Goal: Task Accomplishment & Management: Use online tool/utility

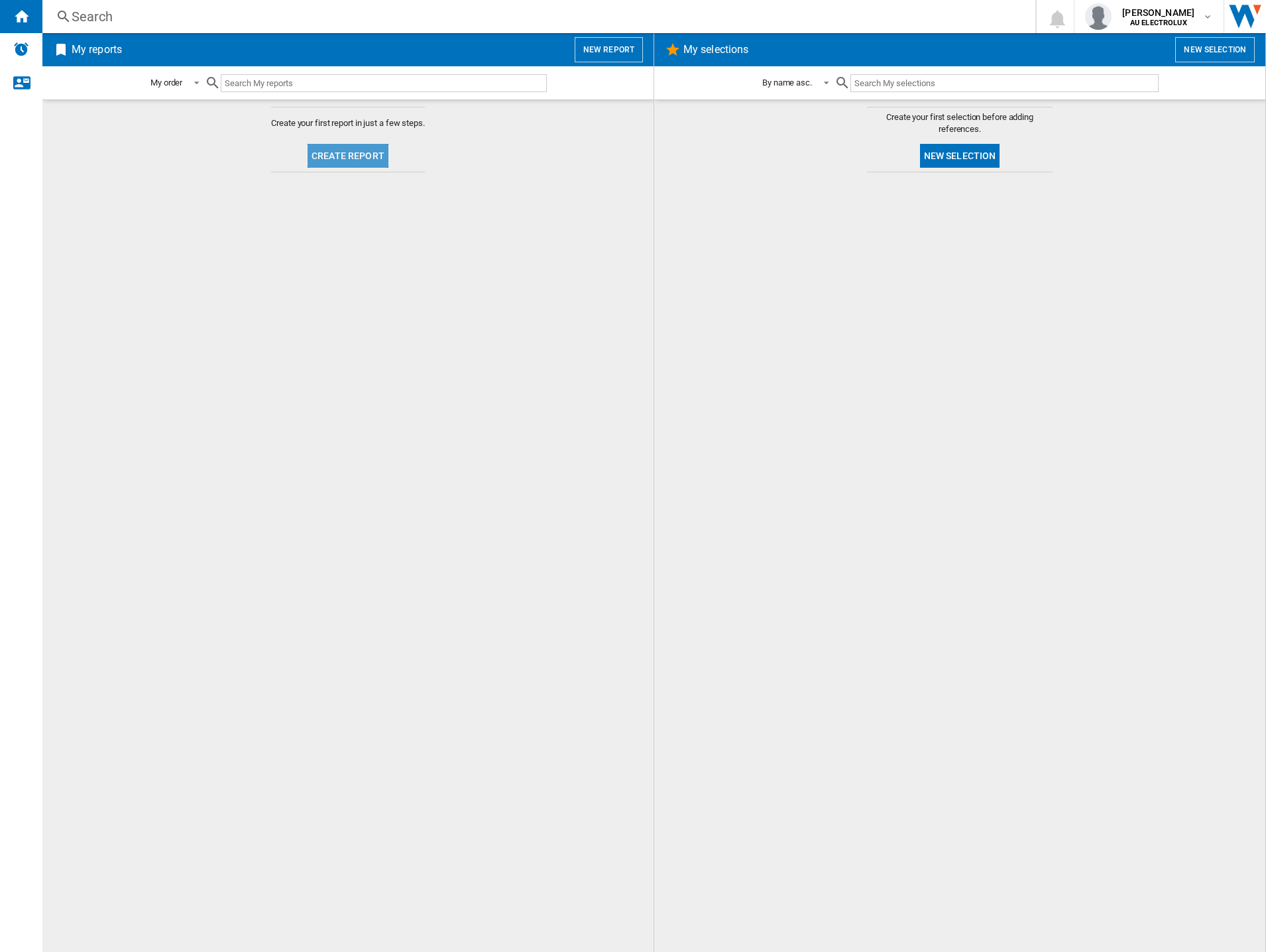
click at [364, 154] on button "Create report" at bounding box center [348, 156] width 80 height 24
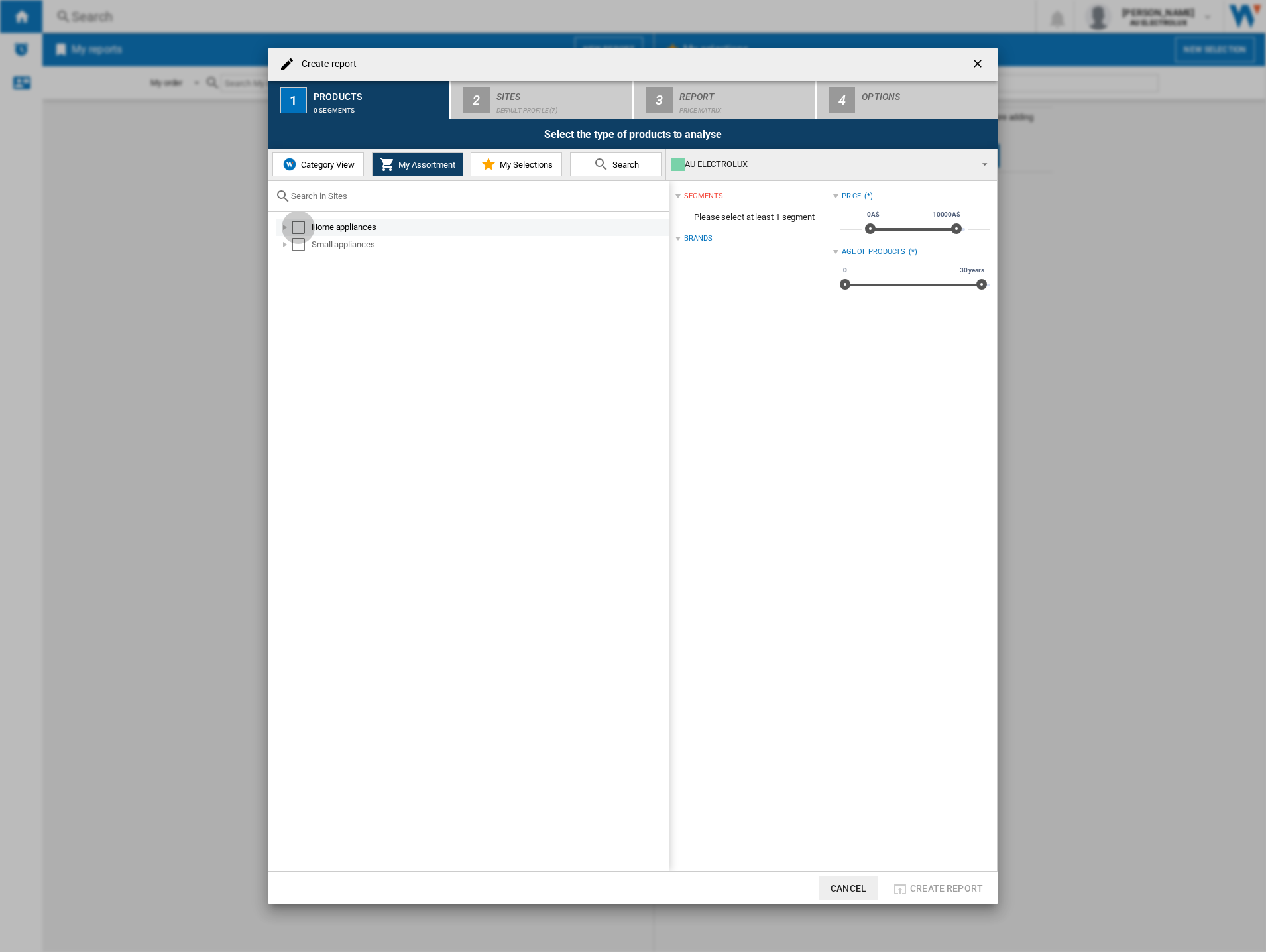
click at [300, 228] on div "Select" at bounding box center [298, 227] width 13 height 13
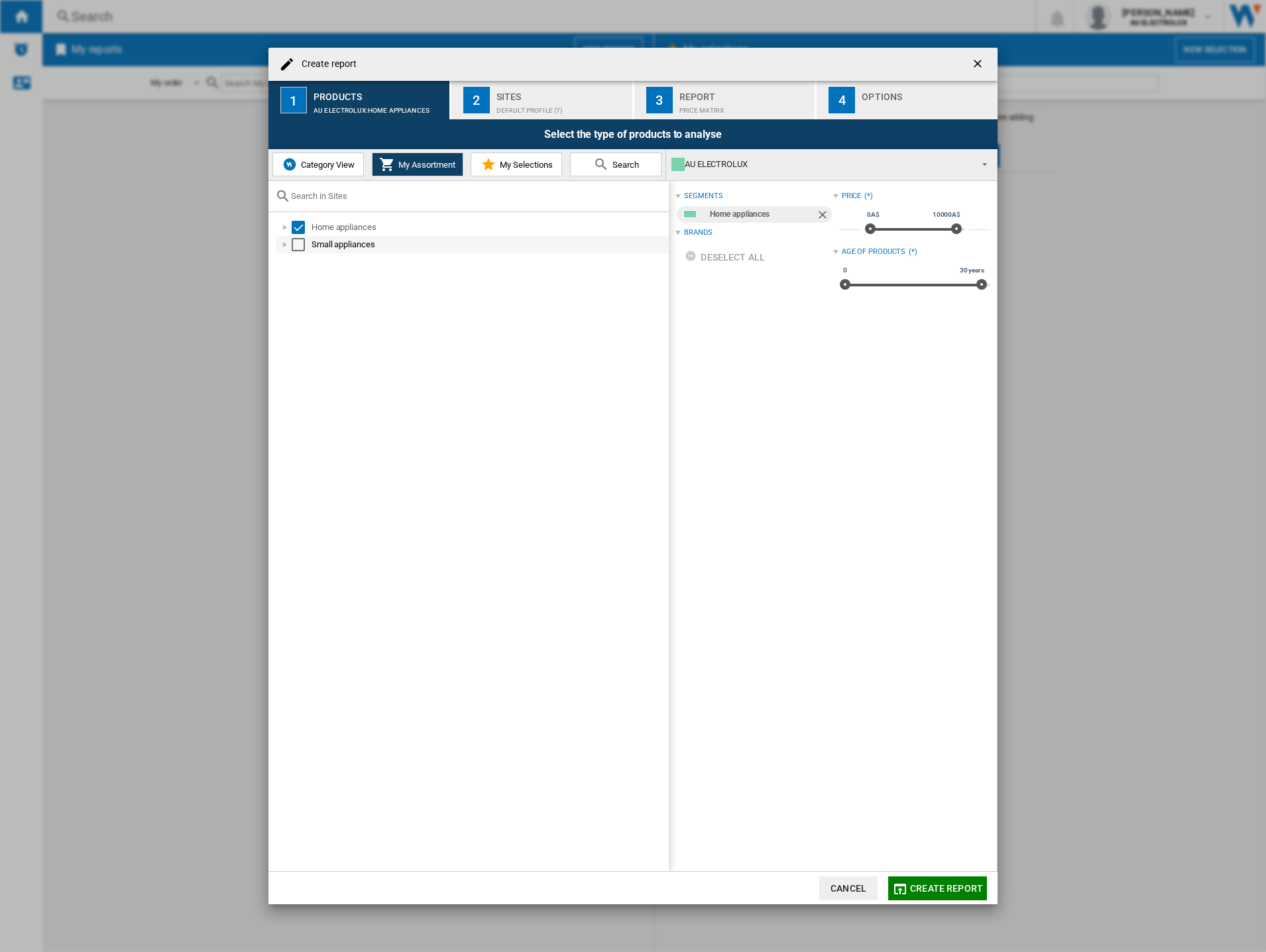
click at [299, 246] on div "Select" at bounding box center [298, 244] width 13 height 13
click at [304, 227] on div "Select" at bounding box center [298, 227] width 13 height 13
click at [306, 244] on md-checkbox "Select" at bounding box center [301, 244] width 20 height 13
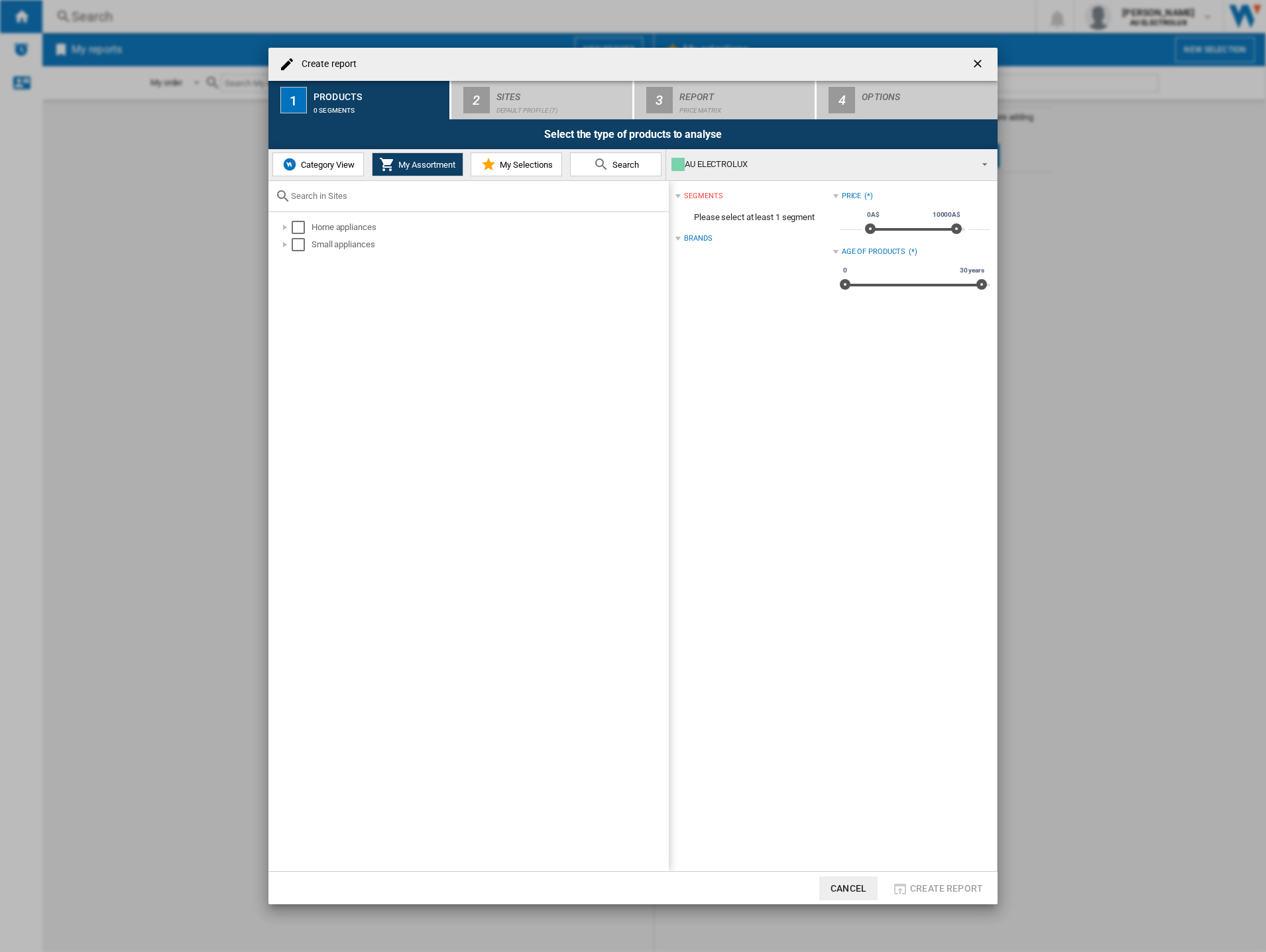
click at [306, 160] on span "Category View" at bounding box center [326, 165] width 57 height 10
click at [288, 229] on div "Select" at bounding box center [291, 227] width 13 height 13
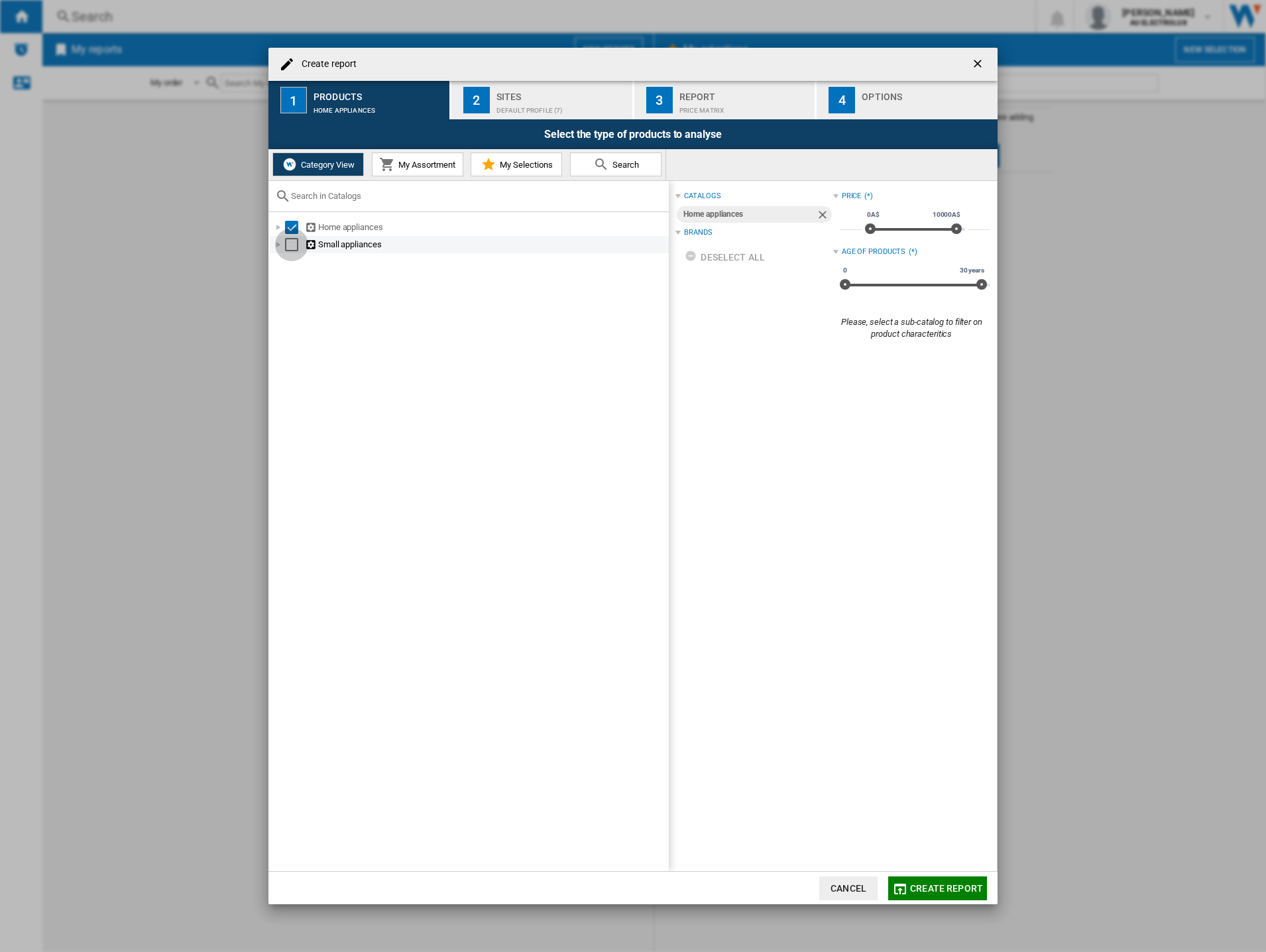
click at [292, 243] on div "Select" at bounding box center [291, 244] width 13 height 13
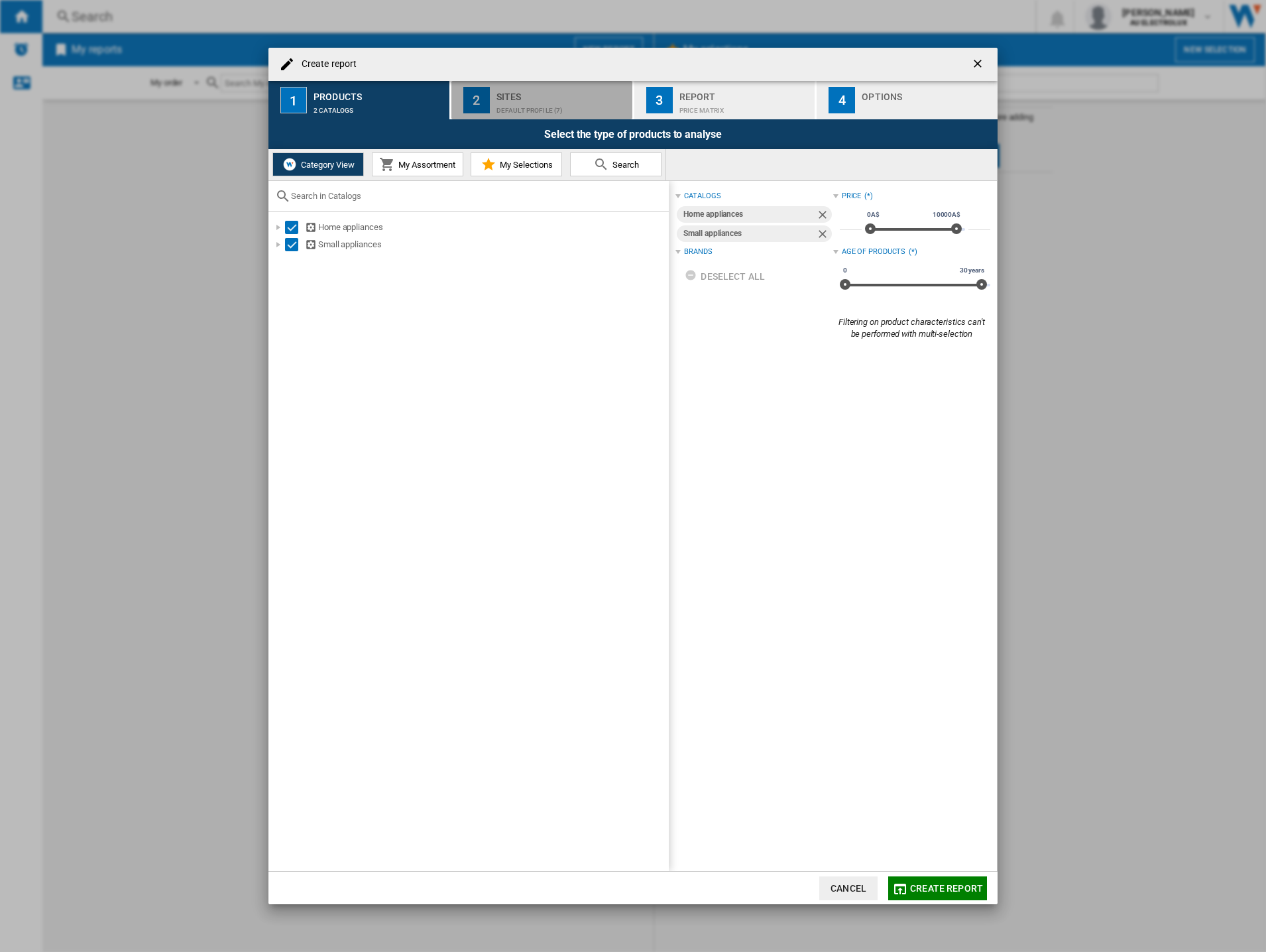
click at [526, 97] on div "Sites" at bounding box center [562, 93] width 131 height 14
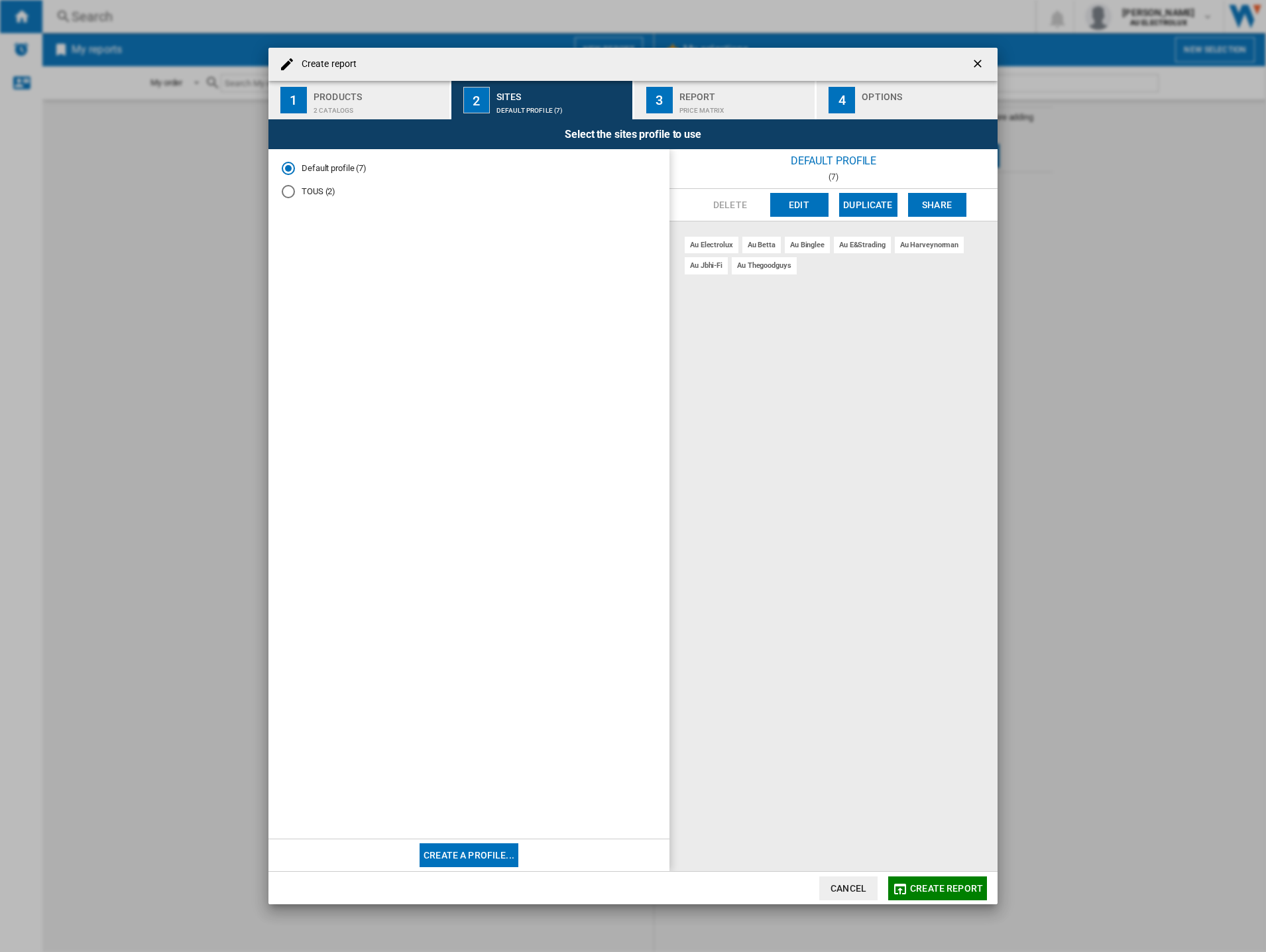
click at [791, 200] on button "Edit" at bounding box center [799, 205] width 58 height 24
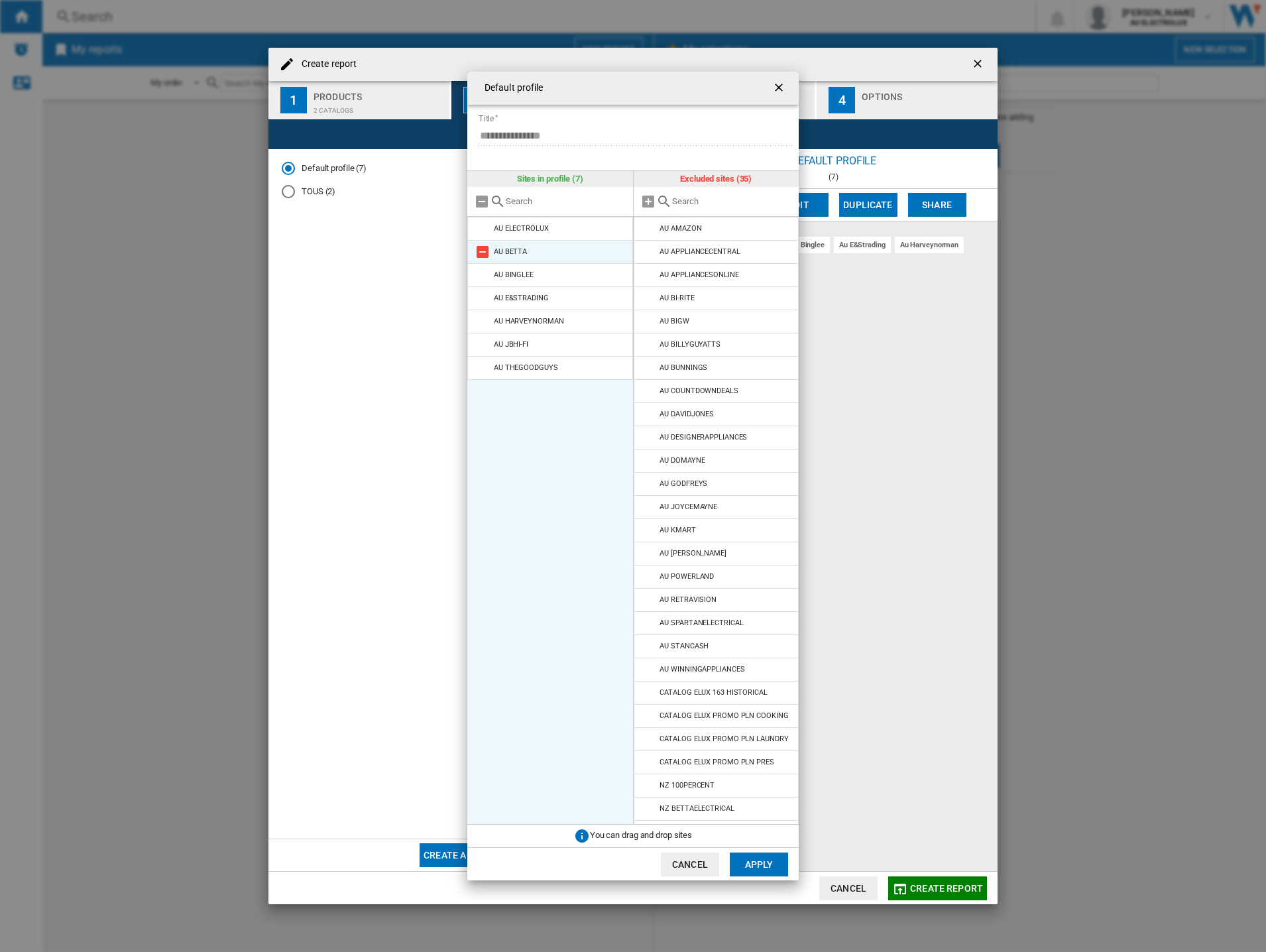
click at [490, 253] on md-icon at bounding box center [482, 252] width 16 height 16
click at [480, 253] on md-icon at bounding box center [482, 252] width 16 height 16
click at [480, 267] on md-icon at bounding box center [482, 275] width 16 height 16
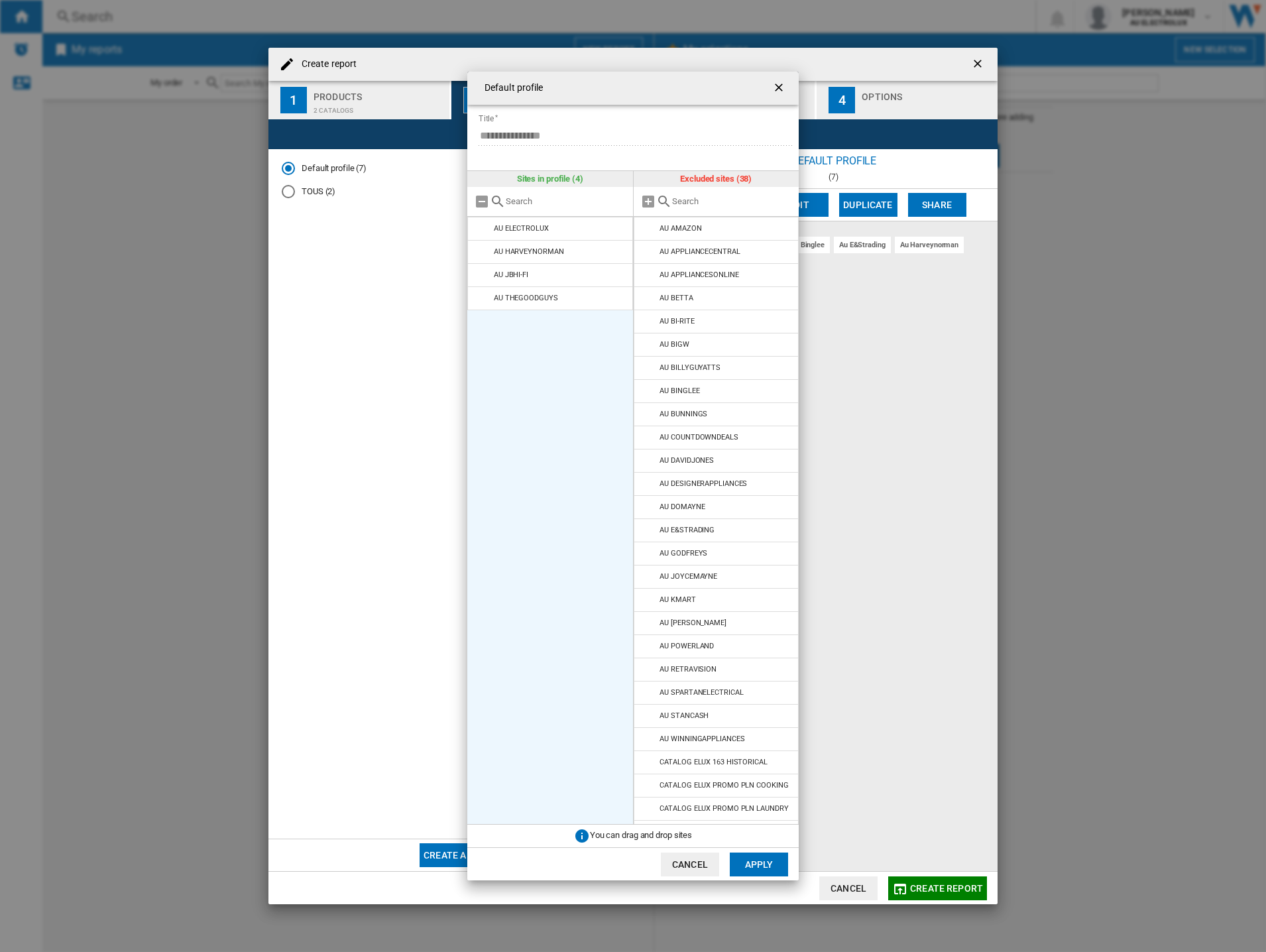
click at [480, 253] on md-icon at bounding box center [482, 252] width 16 height 16
click at [480, 267] on md-icon at bounding box center [482, 275] width 16 height 16
click at [480, 253] on md-icon at bounding box center [482, 252] width 16 height 16
click at [480, 253] on ul "AU ELECTROLUX" at bounding box center [550, 521] width 166 height 608
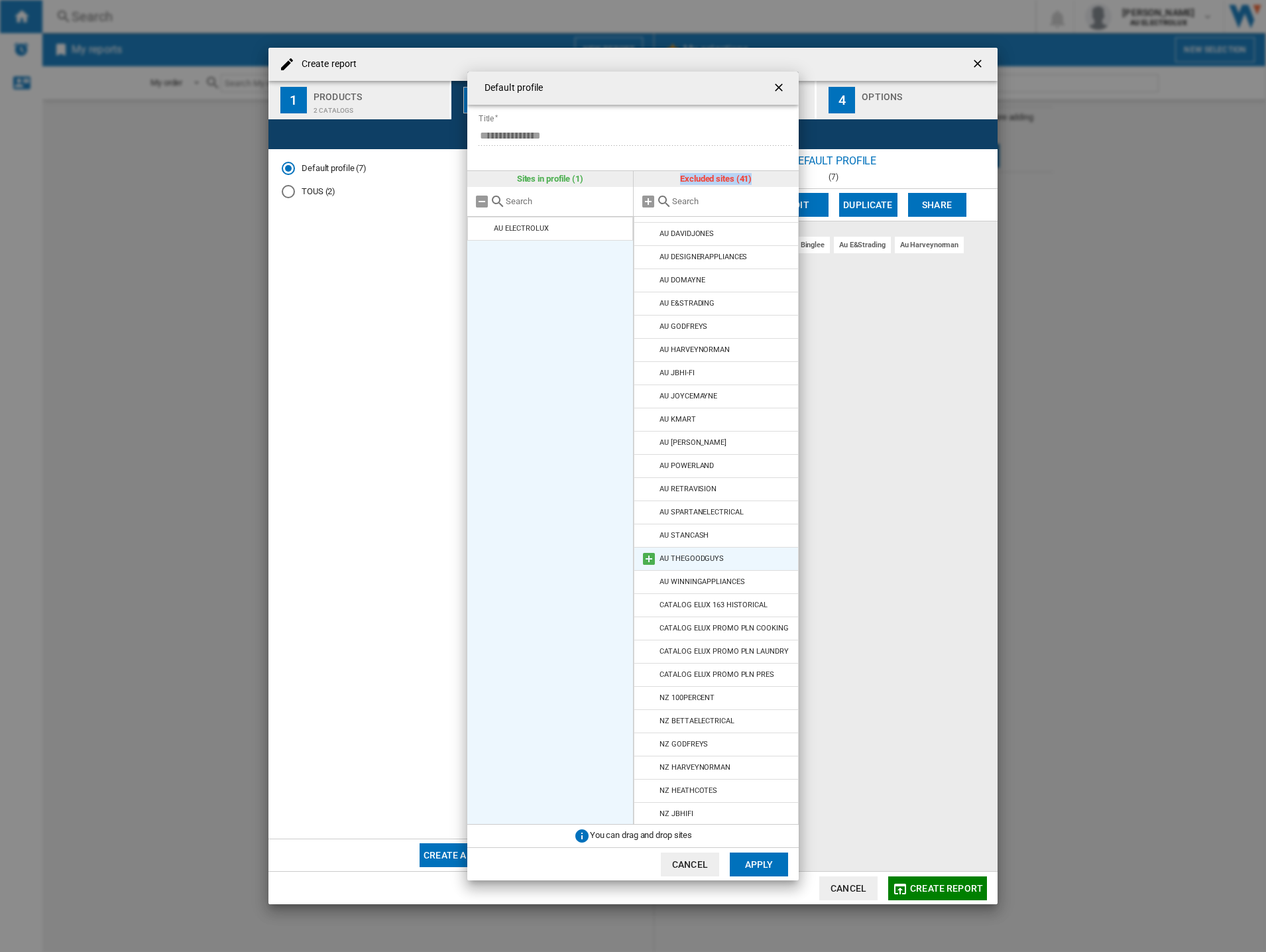
scroll to position [374, 0]
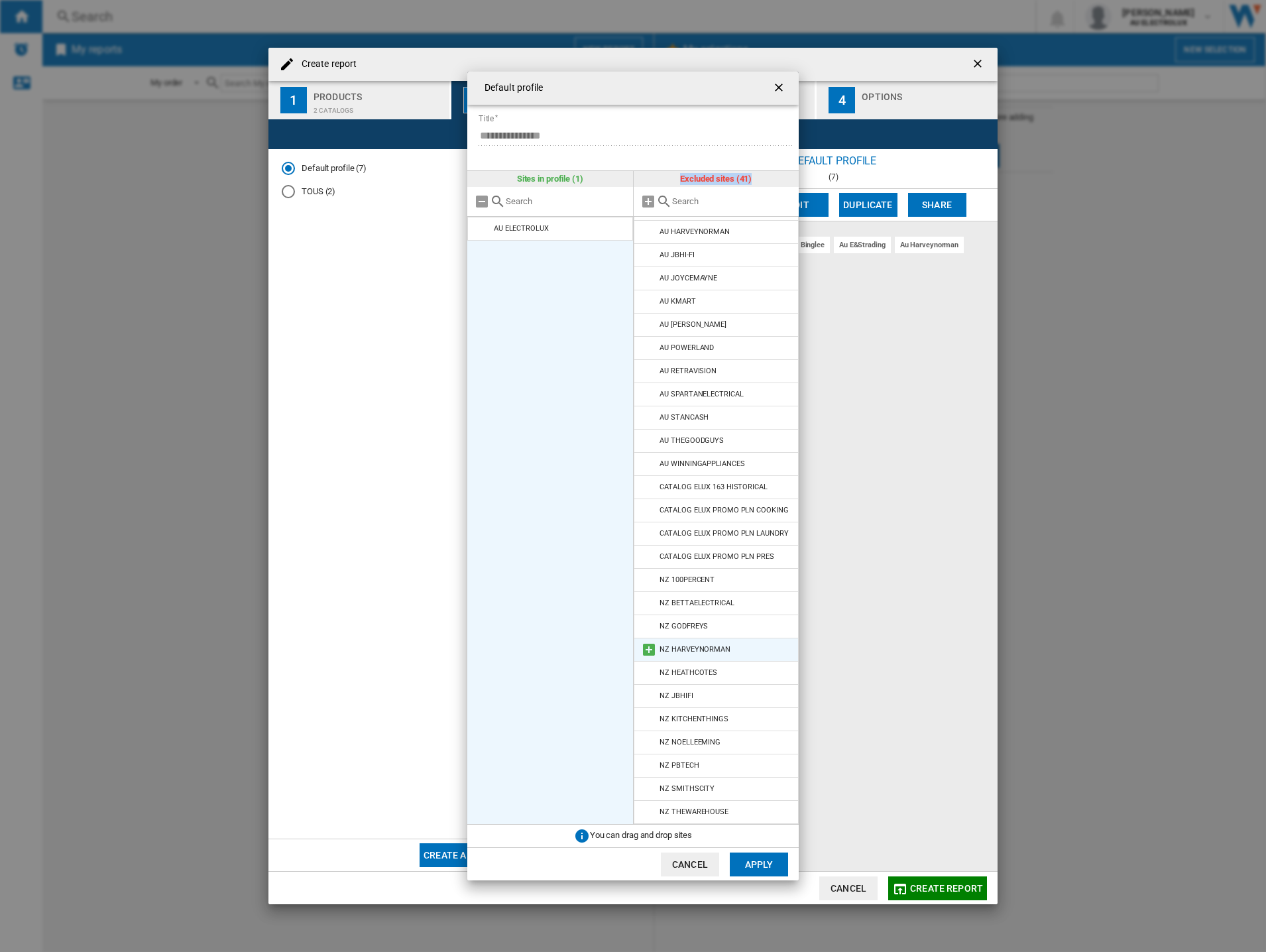
click at [649, 649] on md-icon at bounding box center [649, 649] width 16 height 16
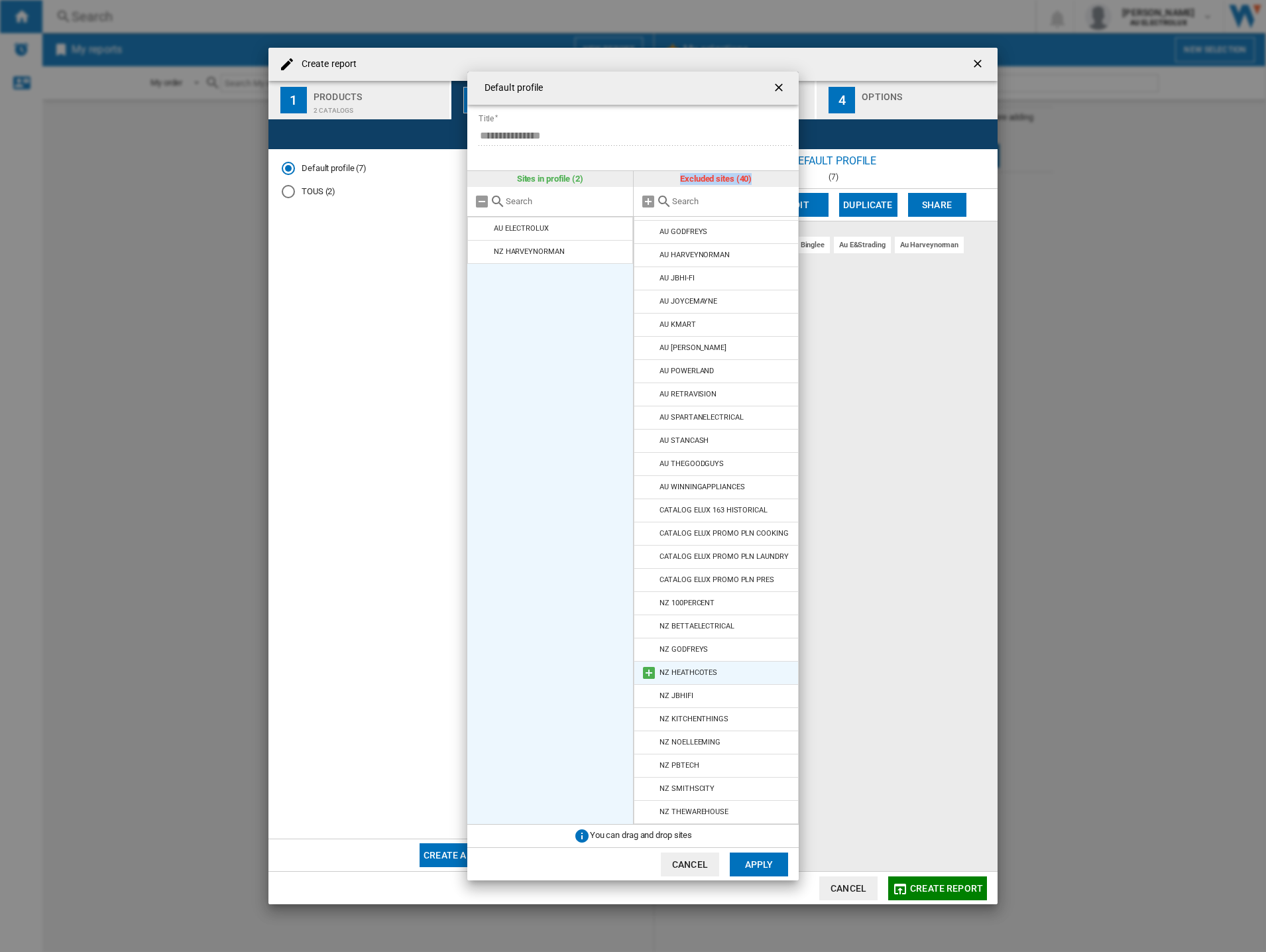
click at [645, 674] on md-icon at bounding box center [649, 672] width 16 height 16
click at [645, 623] on md-icon at bounding box center [649, 626] width 16 height 16
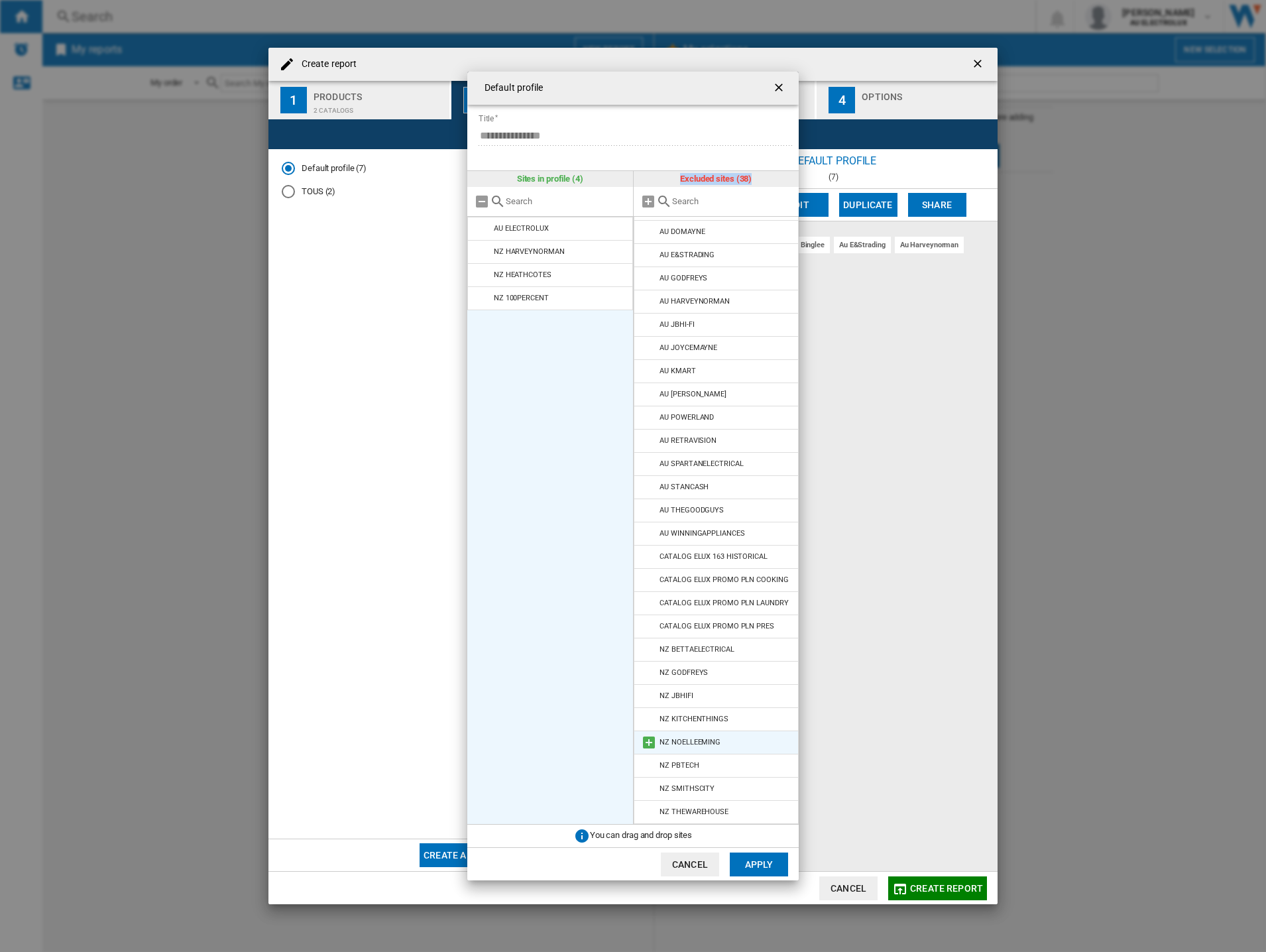
click at [648, 741] on md-icon at bounding box center [649, 742] width 16 height 16
click at [752, 864] on button "Apply" at bounding box center [758, 865] width 58 height 24
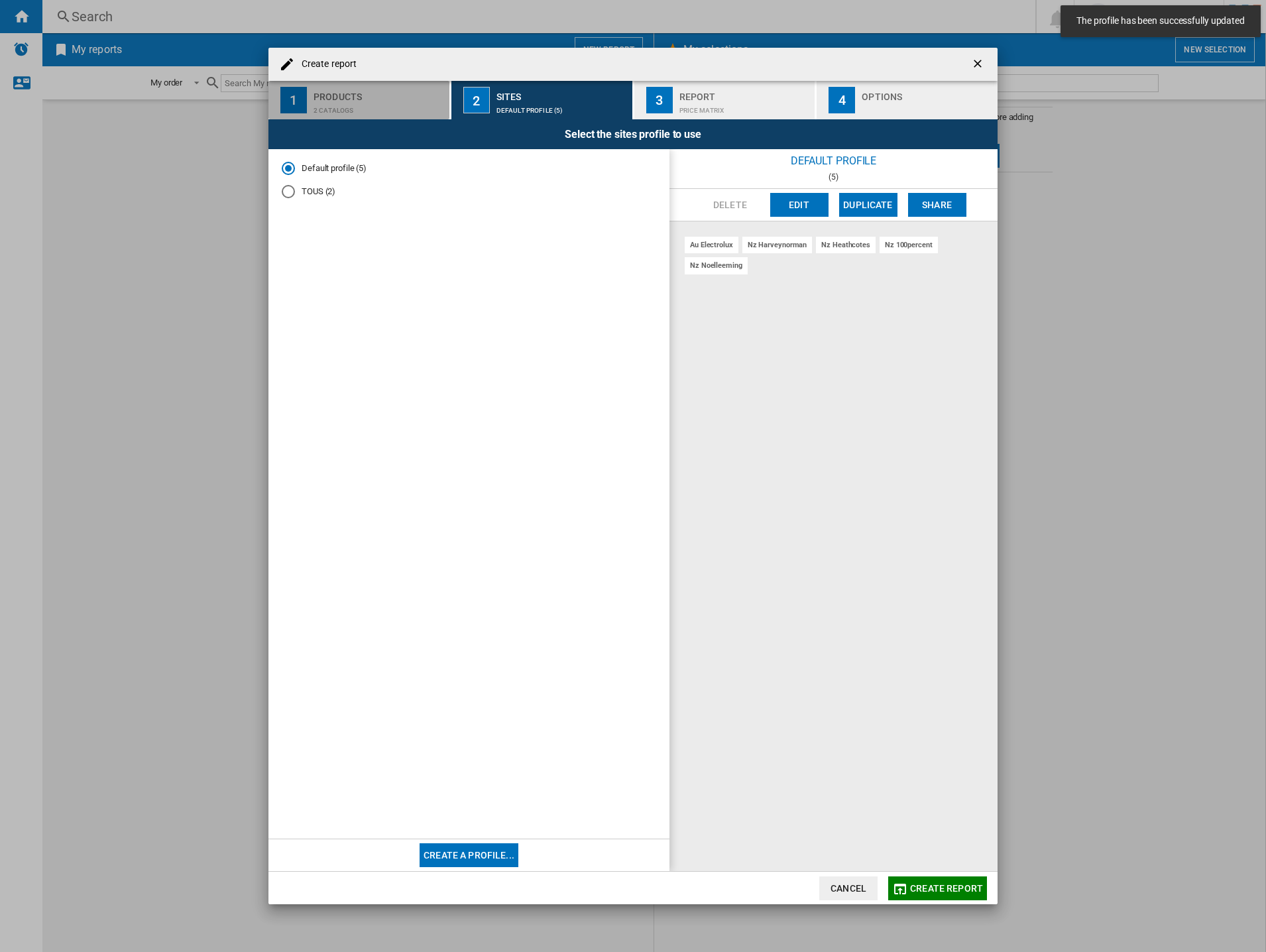
click at [334, 101] on div "2 catalogs" at bounding box center [378, 107] width 131 height 14
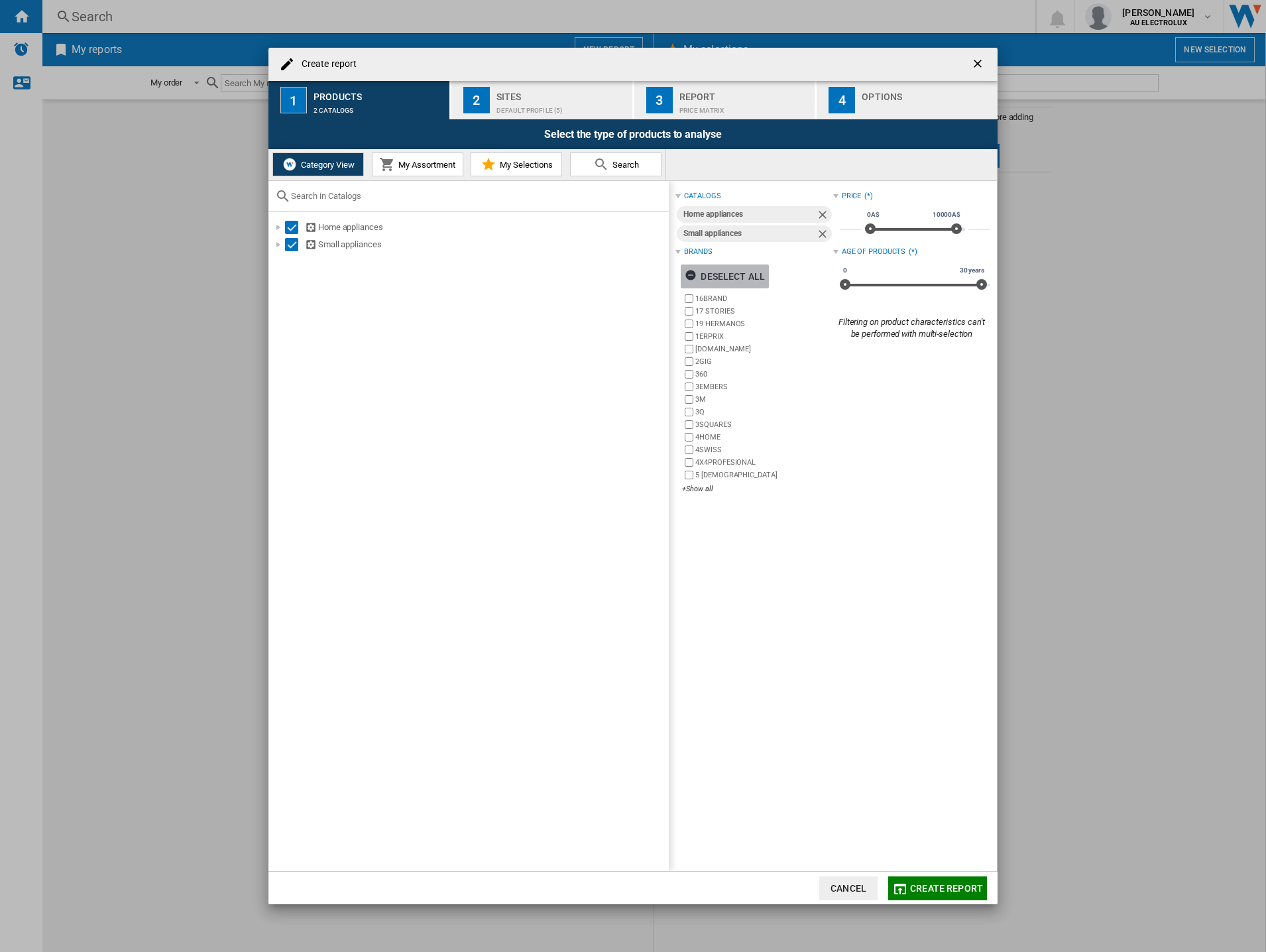
click at [713, 277] on div "Deselect all" at bounding box center [725, 277] width 80 height 24
click at [694, 489] on div "+Show all" at bounding box center [758, 489] width 151 height 10
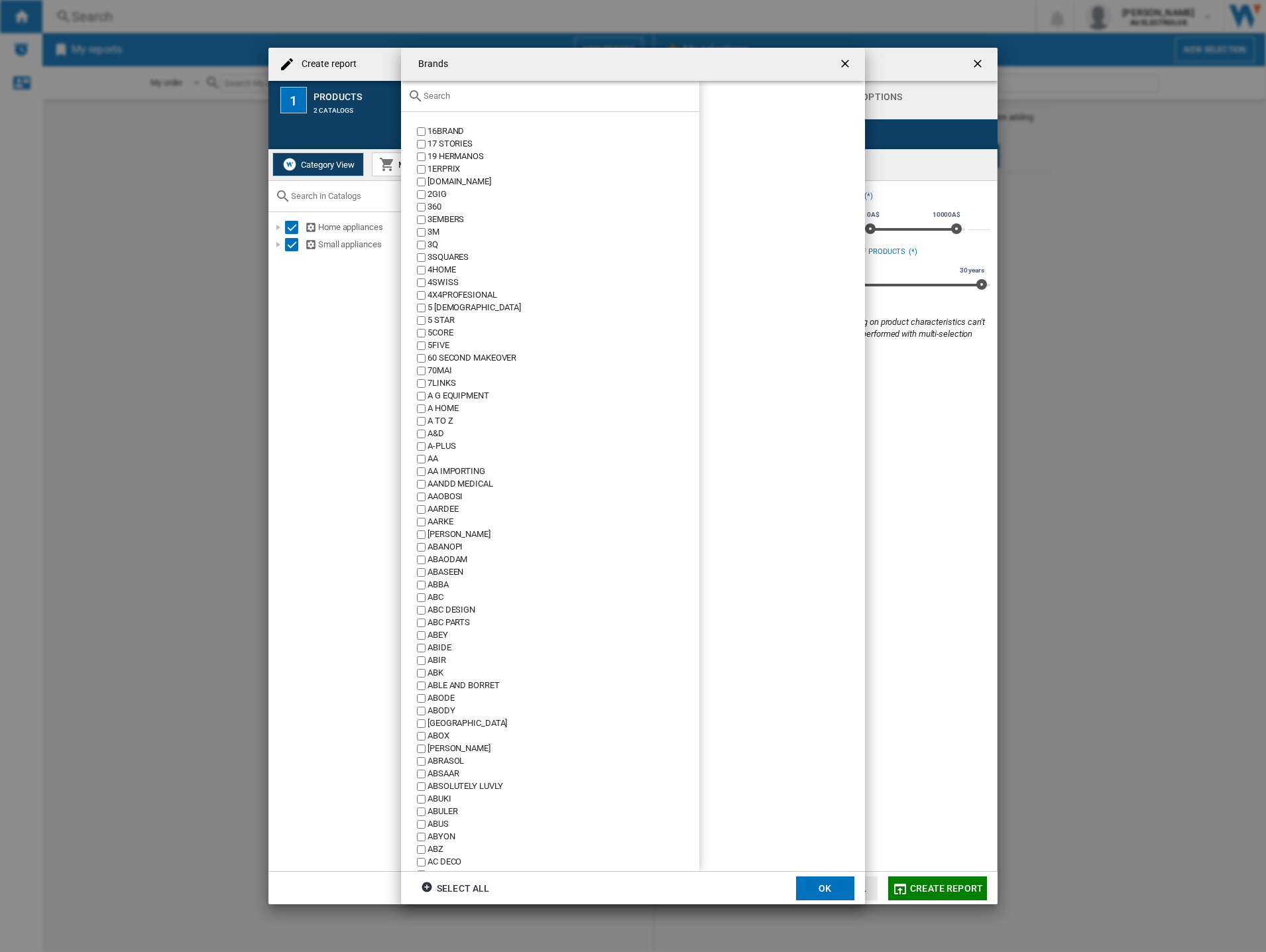
click at [461, 95] on input "text" at bounding box center [558, 96] width 269 height 10
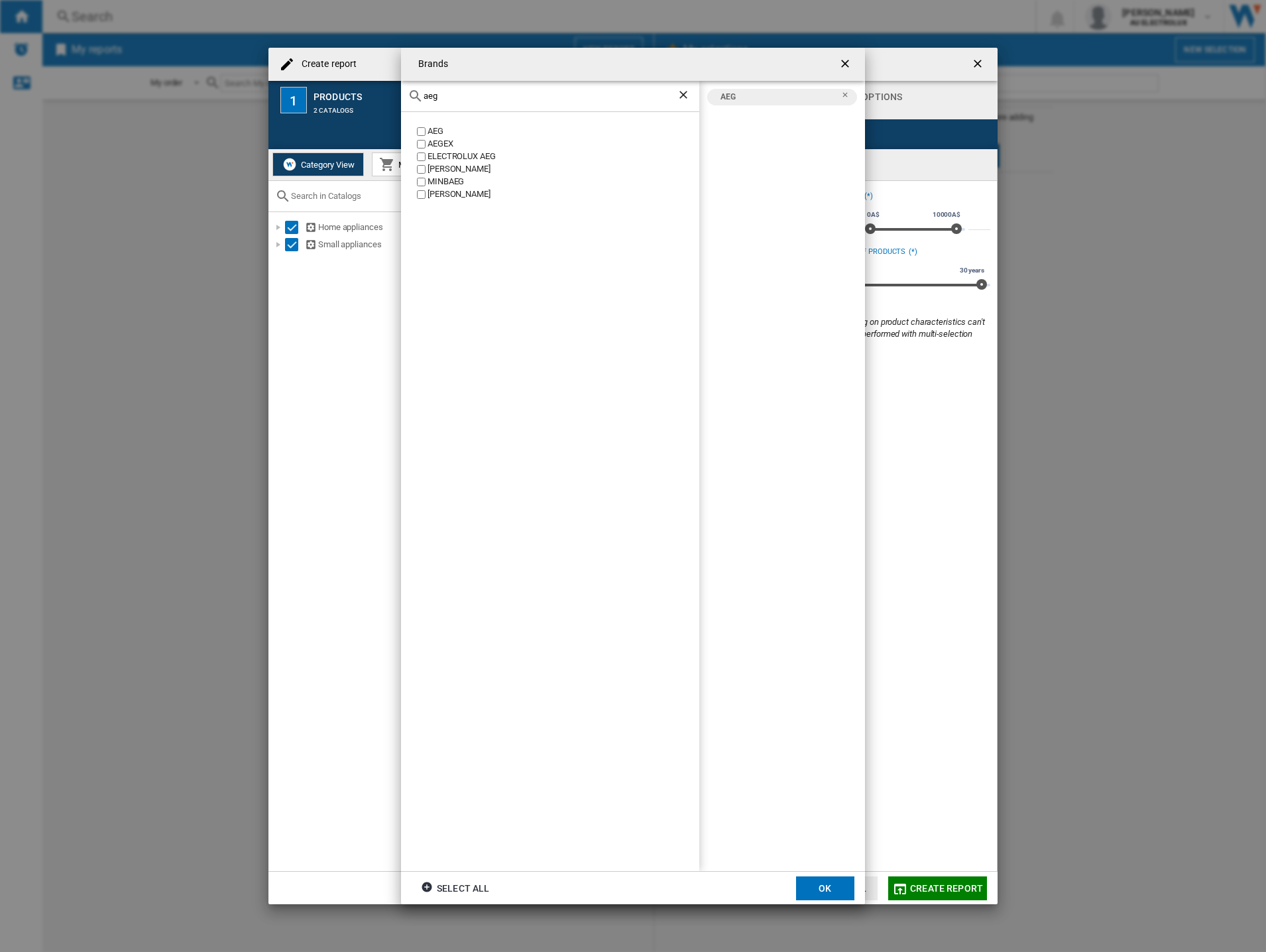
drag, startPoint x: 452, startPoint y: 90, endPoint x: 364, endPoint y: 95, distance: 88.1
click at [364, 95] on div "Brands aeg AEG AEGEX ELECTROLUX AEG [PERSON_NAME] [GEOGRAPHIC_DATA] [PERSON_NAM…" at bounding box center [633, 476] width 1266 height 952
drag, startPoint x: 451, startPoint y: 100, endPoint x: 336, endPoint y: 98, distance: 115.0
click at [336, 98] on div "Brands aeg AEG AEGEX ELECTROLUX AEG [PERSON_NAME] [GEOGRAPHIC_DATA] [PERSON_NAM…" at bounding box center [633, 476] width 1266 height 952
drag, startPoint x: 468, startPoint y: 91, endPoint x: 230, endPoint y: 81, distance: 238.2
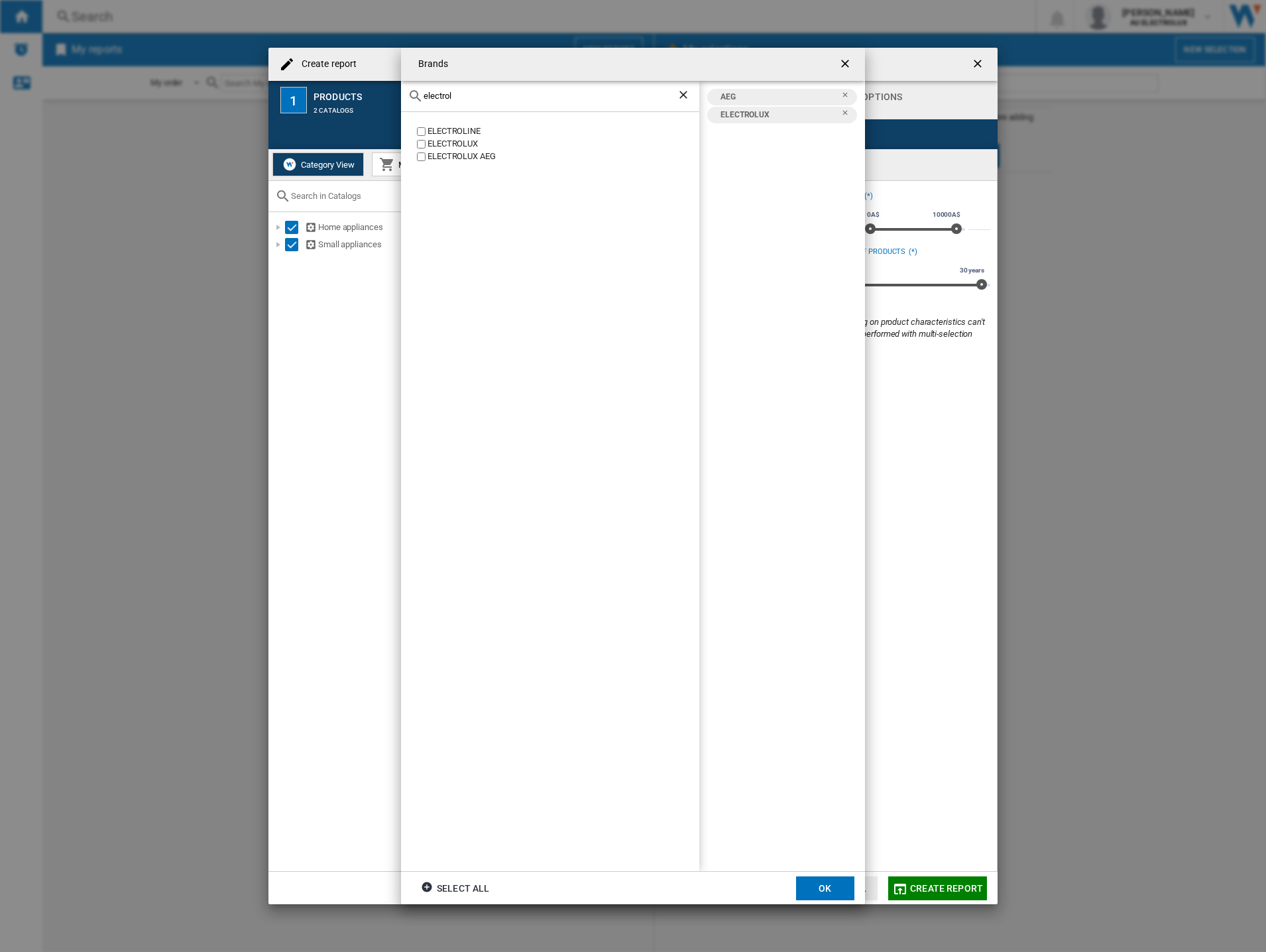
click at [230, 81] on div "Brands electrol ELECTROLINE ELECTROLUX ELECTROLUX AEG AEG ELECTROLUX Select all…" at bounding box center [633, 476] width 1266 height 952
drag, startPoint x: 491, startPoint y: 101, endPoint x: 268, endPoint y: 76, distance: 224.4
click at [268, 76] on div "Brands westinghou WESTINGHOUSE WHITE WESTINGHOUSE AEG ELECTROLUX WESTINGHOUSE S…" at bounding box center [633, 476] width 1266 height 952
drag, startPoint x: 472, startPoint y: 97, endPoint x: 143, endPoint y: 66, distance: 330.5
click at [147, 68] on div "Brands vinte VINTEC AEG ELECTROLUX VINTEC WESTINGHOUSE Select all OK" at bounding box center [633, 476] width 1266 height 952
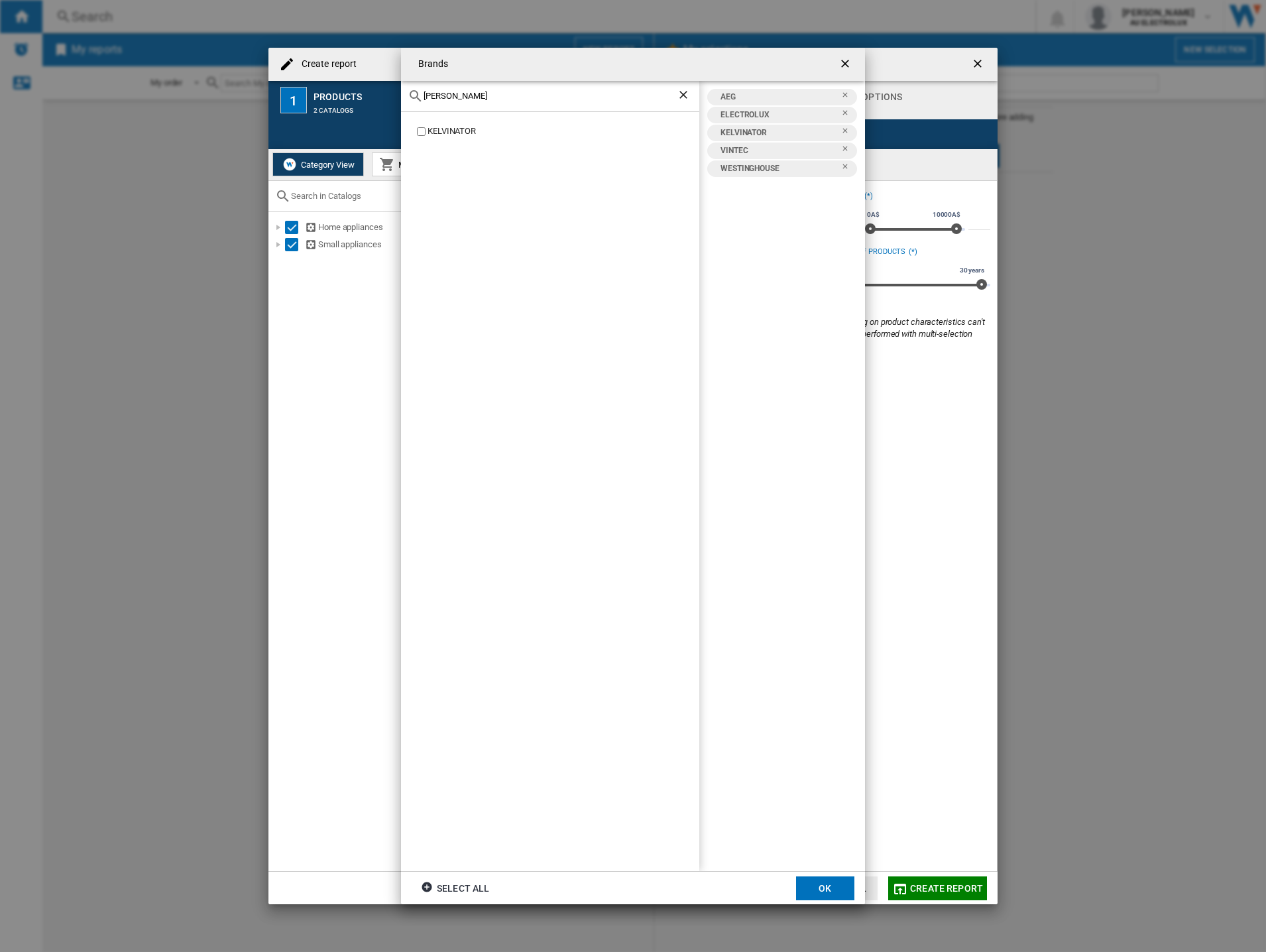
drag, startPoint x: 467, startPoint y: 98, endPoint x: 53, endPoint y: 72, distance: 414.8
click at [53, 72] on div "Brands kelvin KELVINATOR AEG ELECTROLUX KELVINATOR VINTEC WESTINGHOUSE Select a…" at bounding box center [633, 476] width 1266 height 952
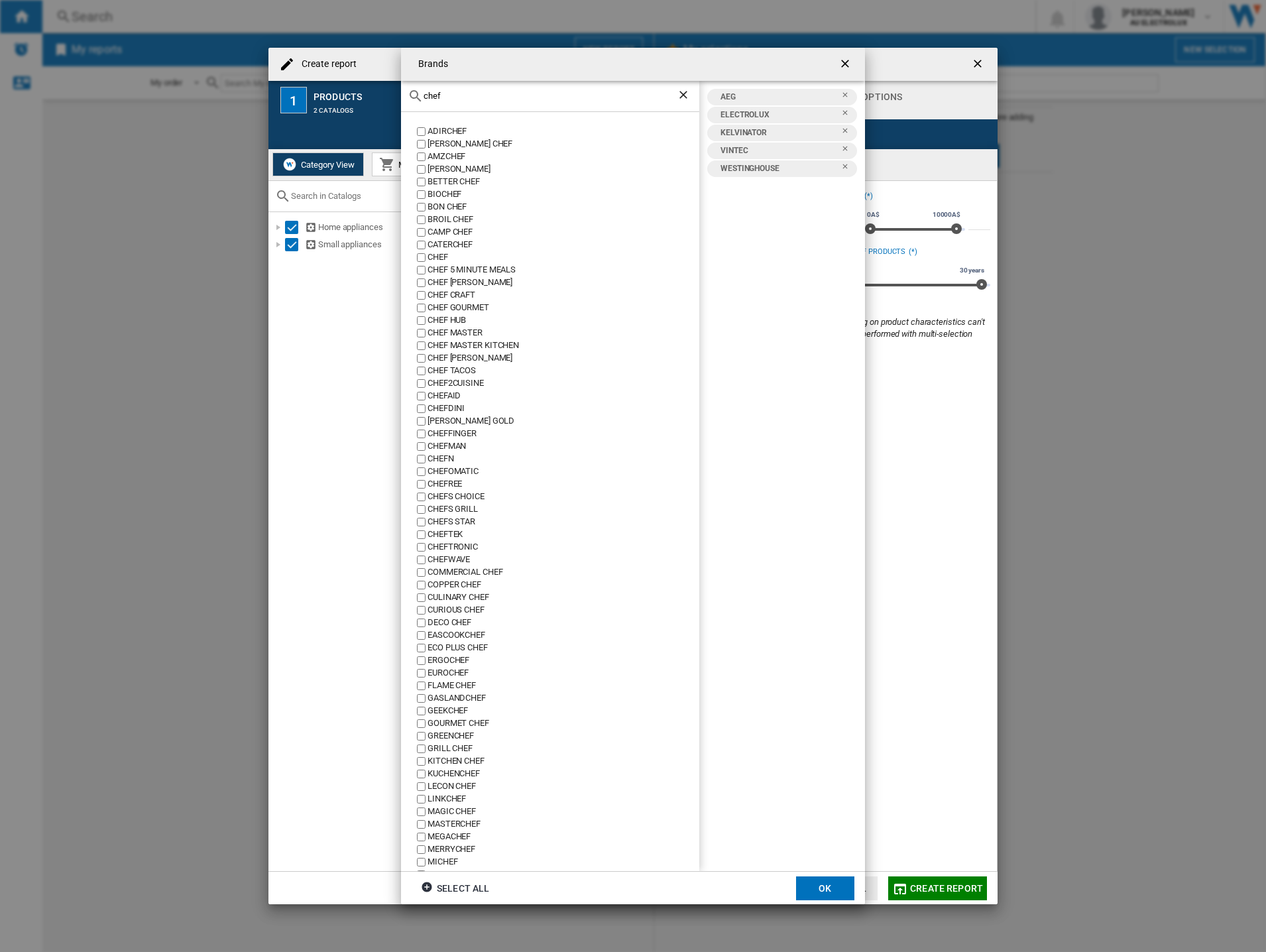
click at [416, 257] on label "CHEF" at bounding box center [556, 257] width 285 height 13
drag, startPoint x: 457, startPoint y: 94, endPoint x: -45, endPoint y: 49, distance: 504.0
click at [0, 49] on html "In order to access Insight, please log out and log in again OK NEW Search Searc…" at bounding box center [633, 476] width 1266 height 952
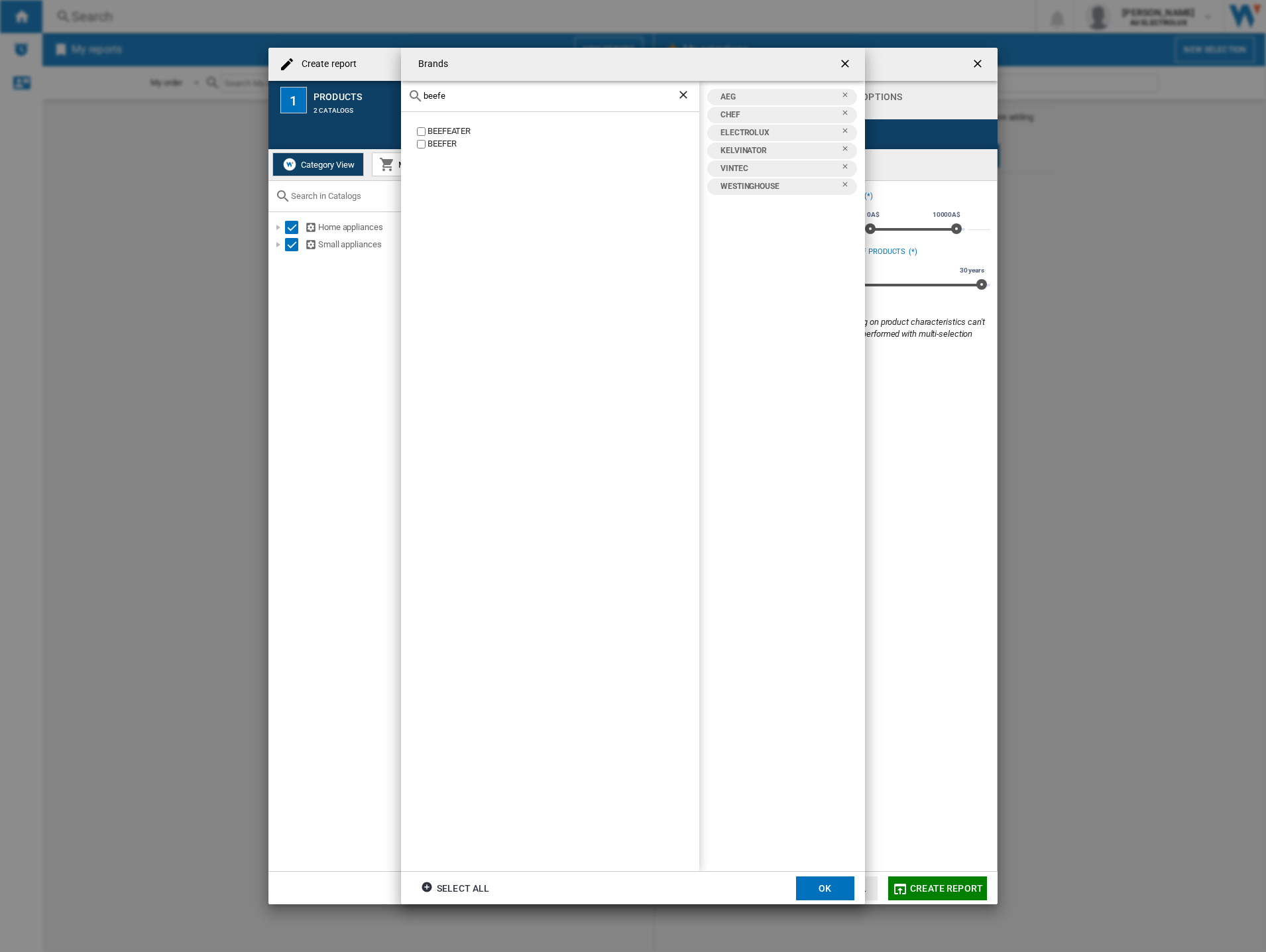
type input "beefe"
click at [817, 890] on button "OK" at bounding box center [825, 888] width 58 height 24
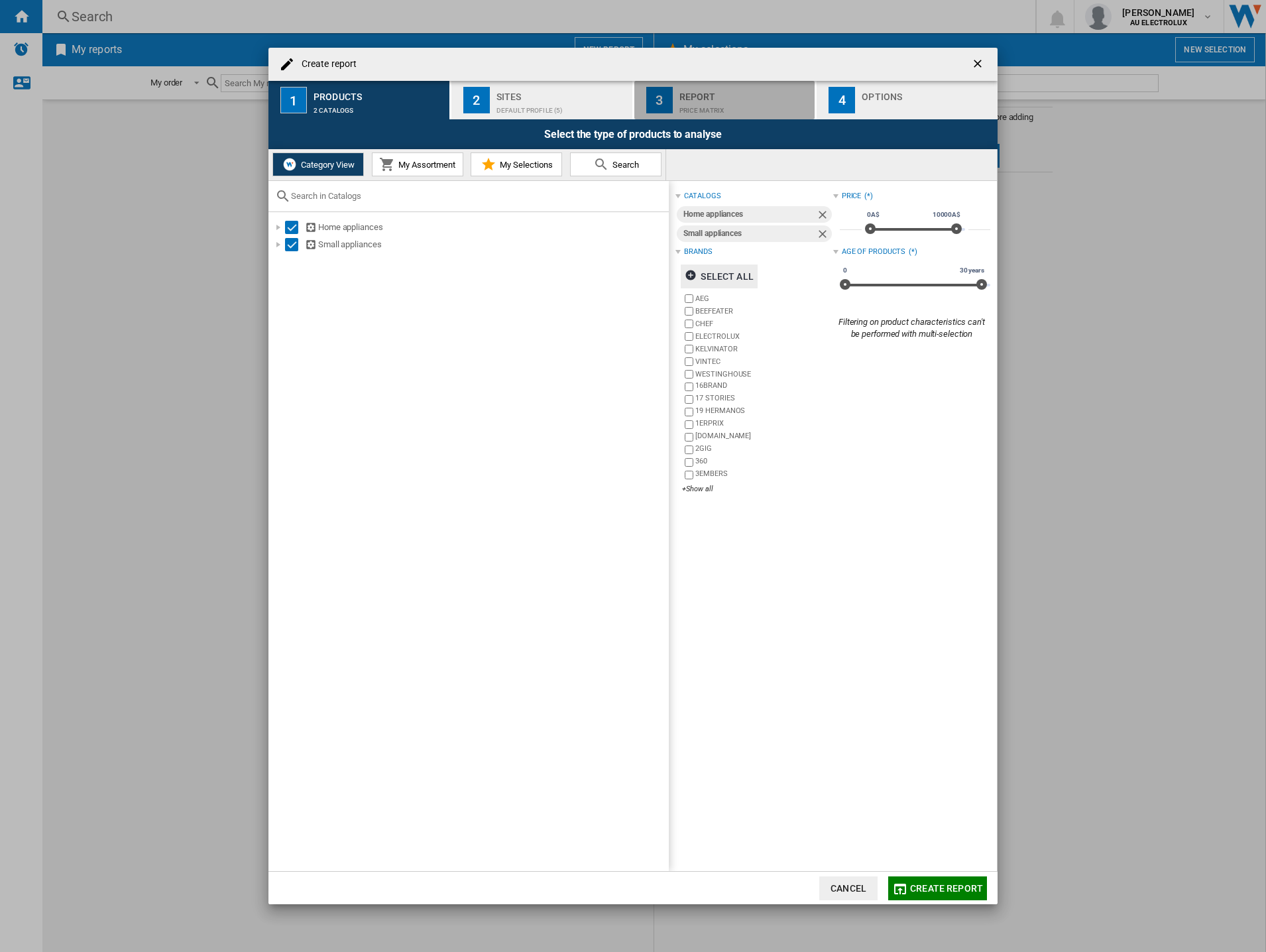
click at [720, 98] on div "Report Price Matrix" at bounding box center [744, 100] width 131 height 28
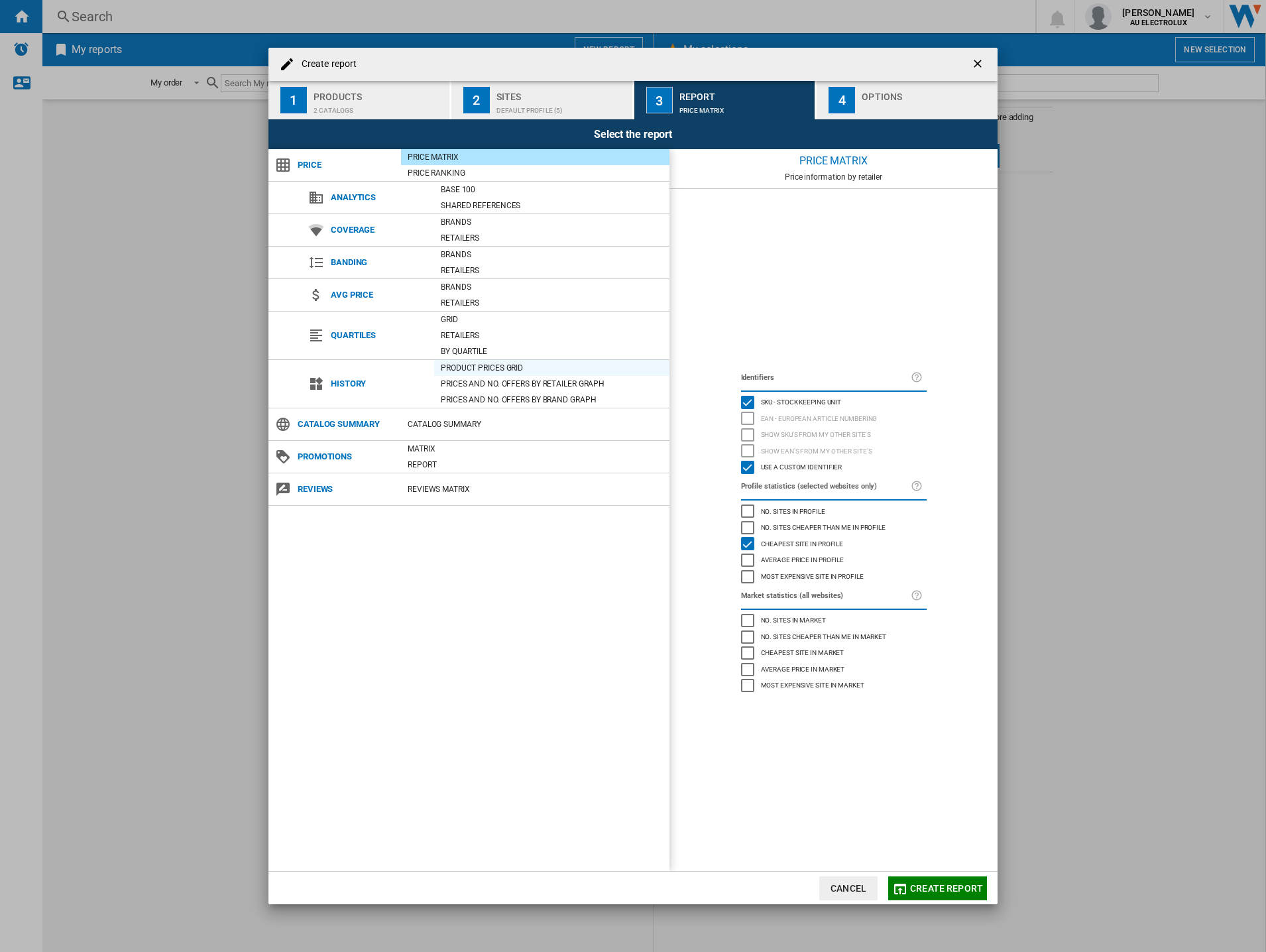
click at [484, 365] on div "Product prices grid" at bounding box center [551, 367] width 235 height 13
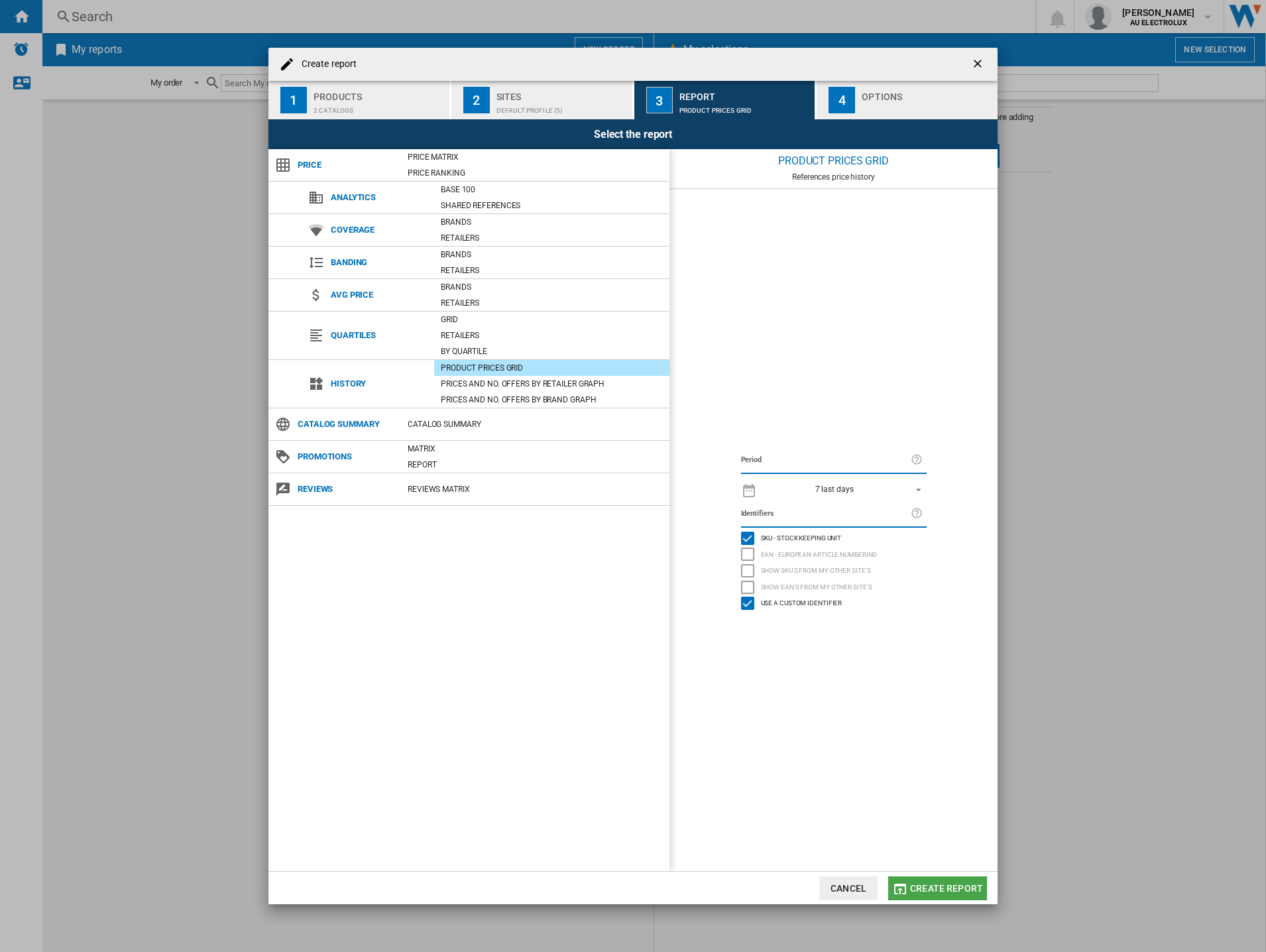
click at [920, 892] on span "Create report" at bounding box center [946, 888] width 73 height 10
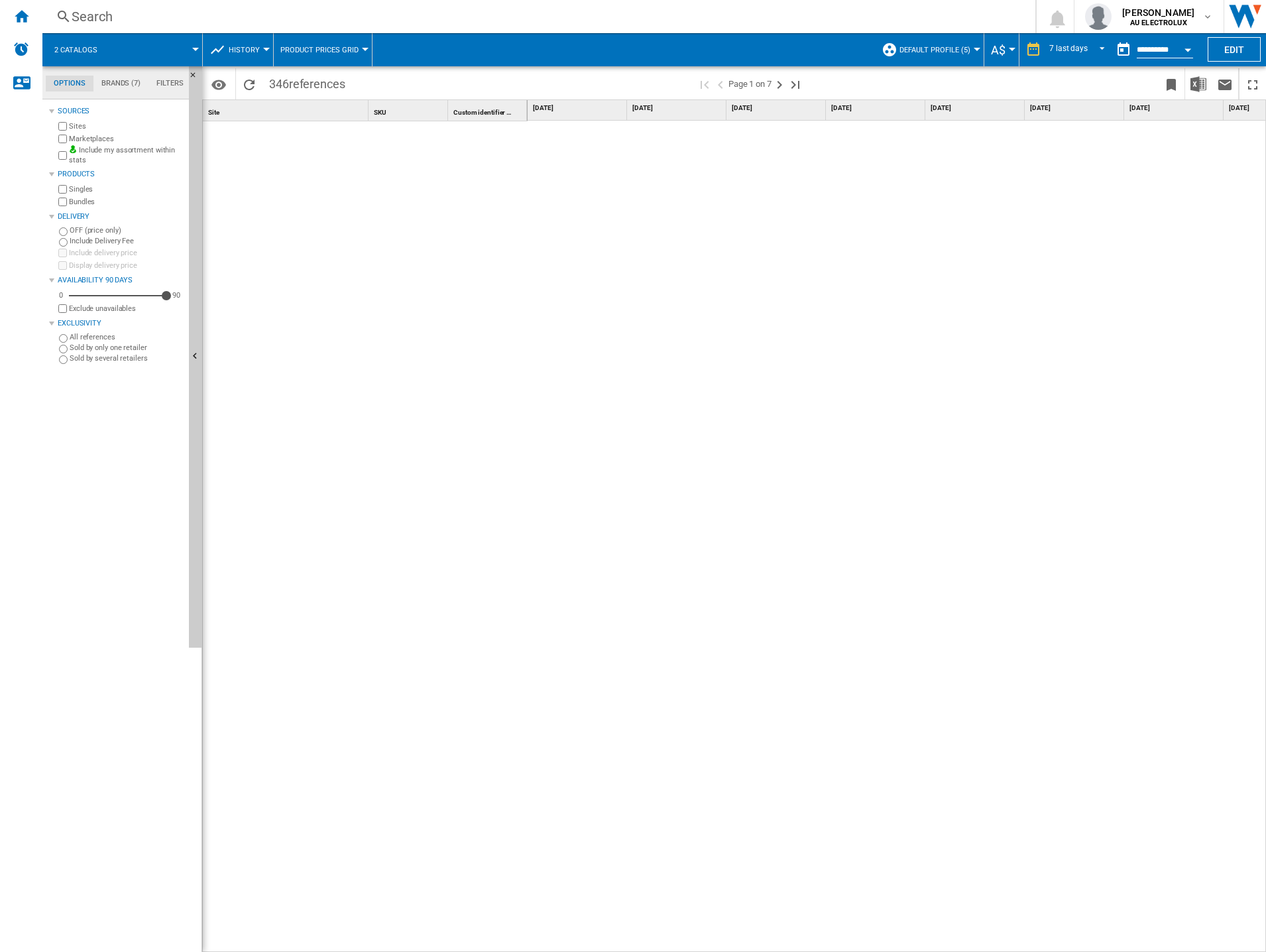
click at [1007, 45] on button "A$" at bounding box center [1001, 50] width 21 height 33
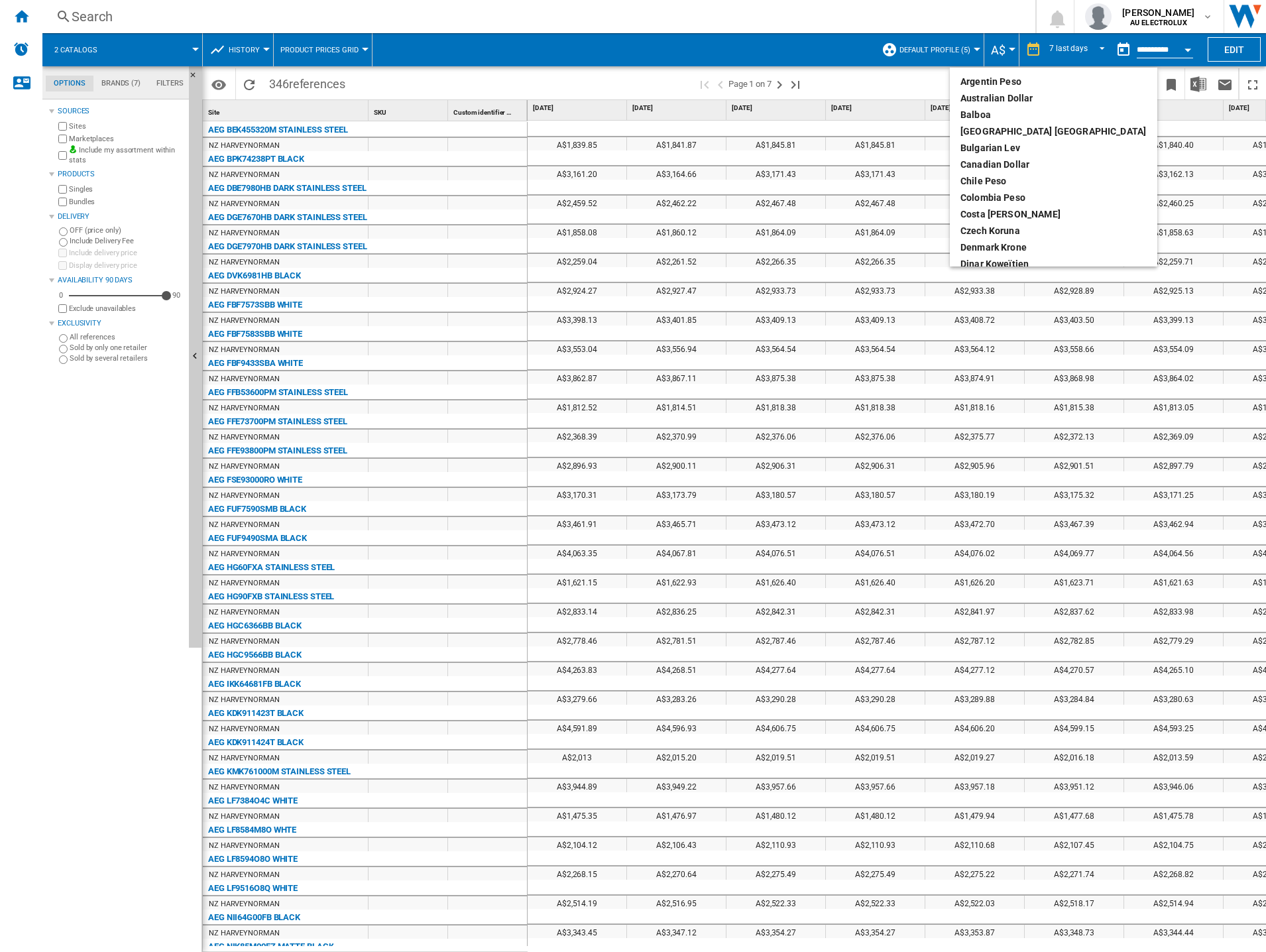
click at [997, 19] on md-backdrop at bounding box center [633, 476] width 1266 height 952
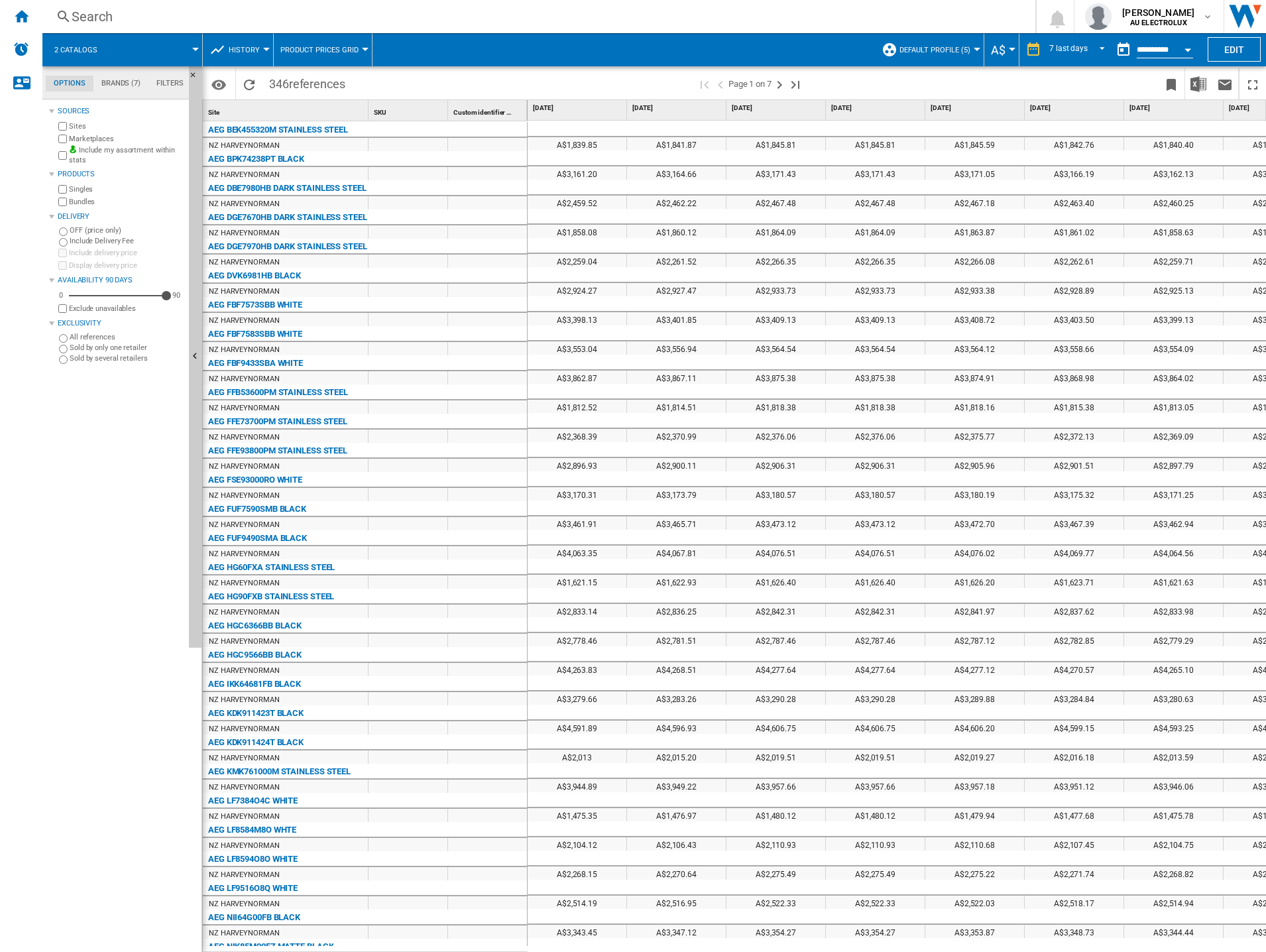
click at [1011, 49] on div "Currency" at bounding box center [1012, 50] width 7 height 3
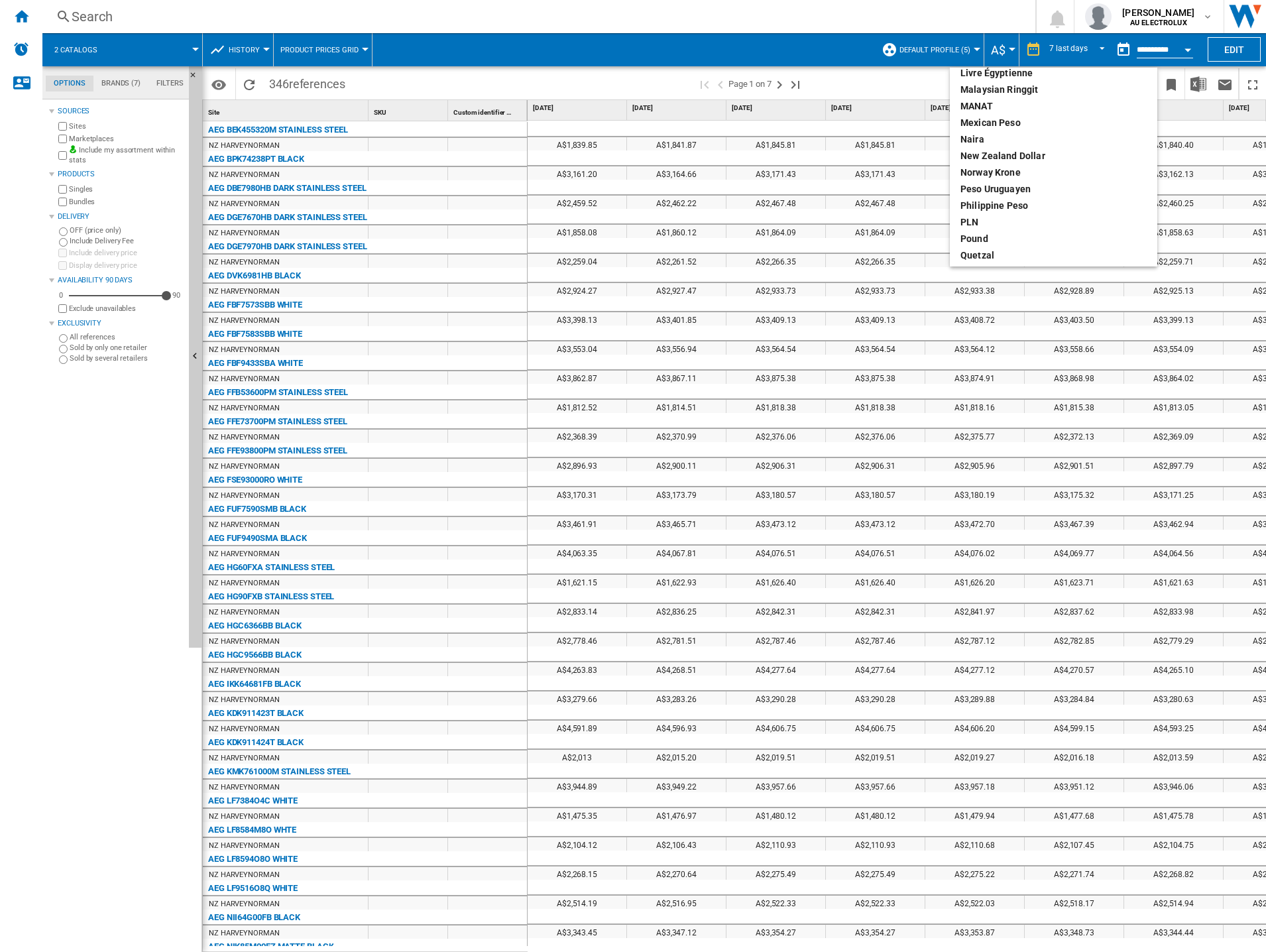
scroll to position [375, 0]
click at [1011, 169] on div "New Zealand dollar" at bounding box center [1054, 170] width 187 height 13
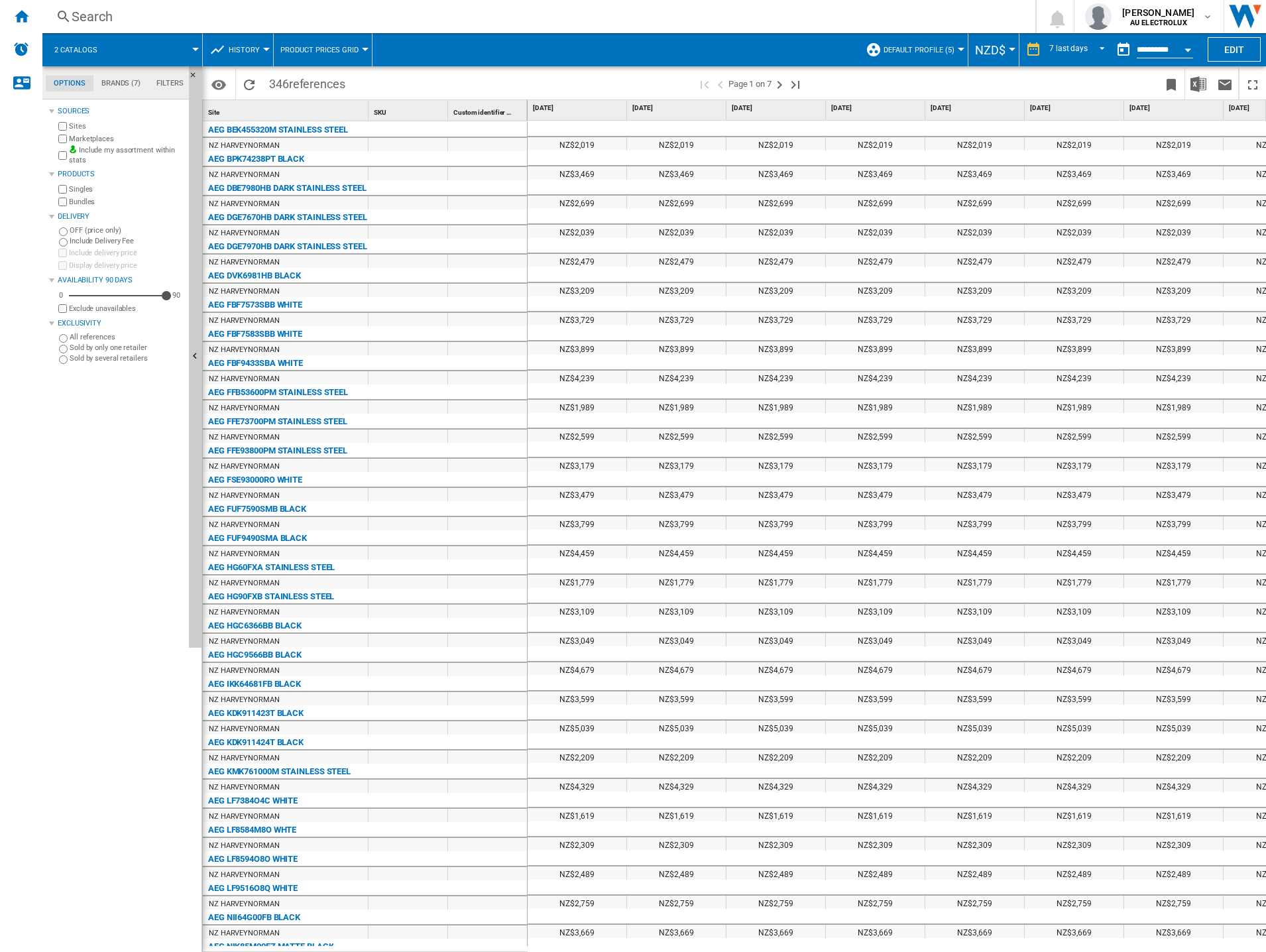
click at [1007, 47] on button "NZD$" at bounding box center [993, 50] width 37 height 33
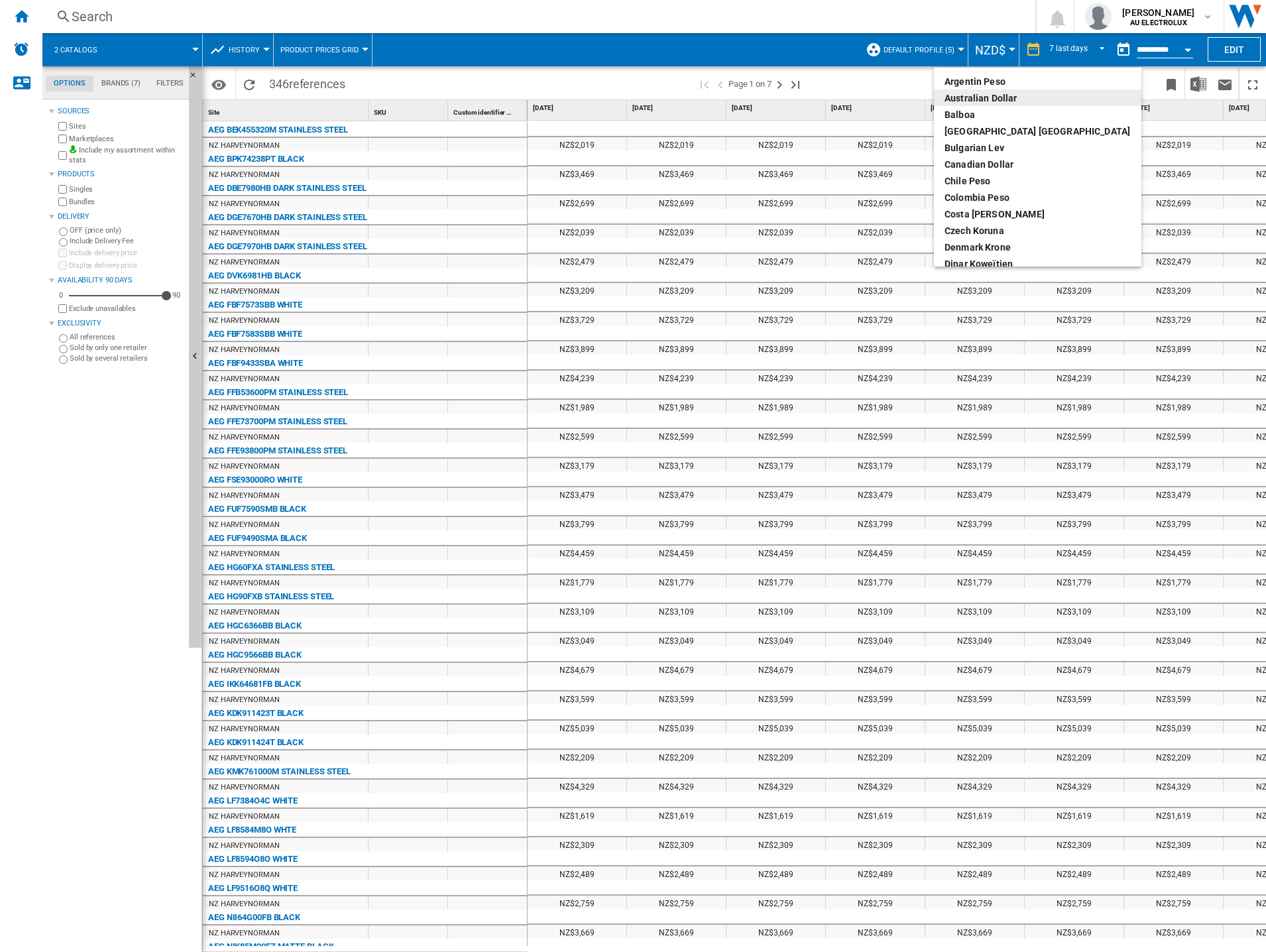
click at [999, 94] on div "Australian Dollar" at bounding box center [1037, 98] width 187 height 13
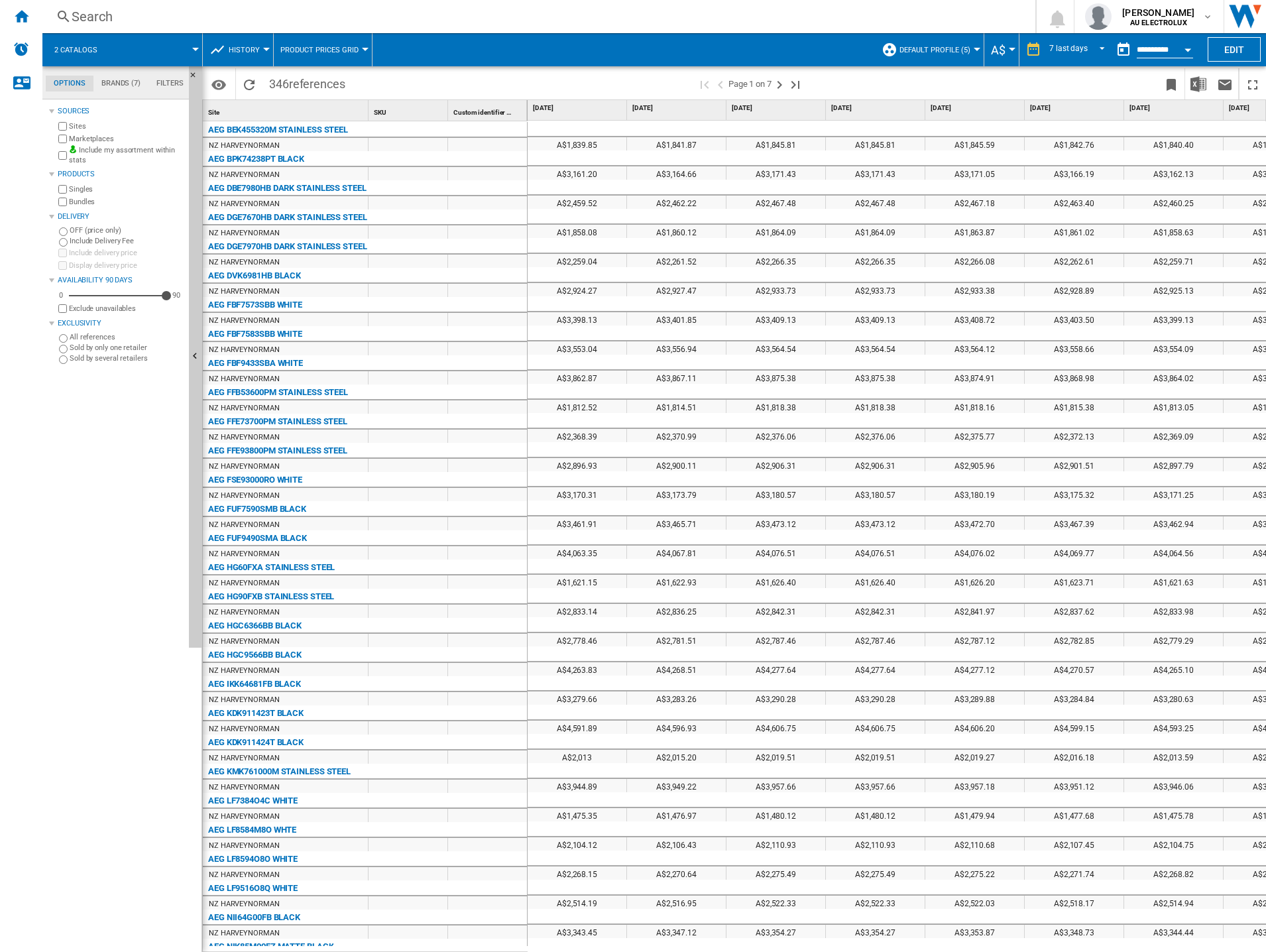
click at [1013, 49] on md-menu "A$ Argentin Peso Australian Dollar balboa Bolivia Bolíviano Bulgarian lev Canad…" at bounding box center [1002, 50] width 35 height 33
click at [1008, 49] on div "Currency" at bounding box center [1012, 50] width 7 height 3
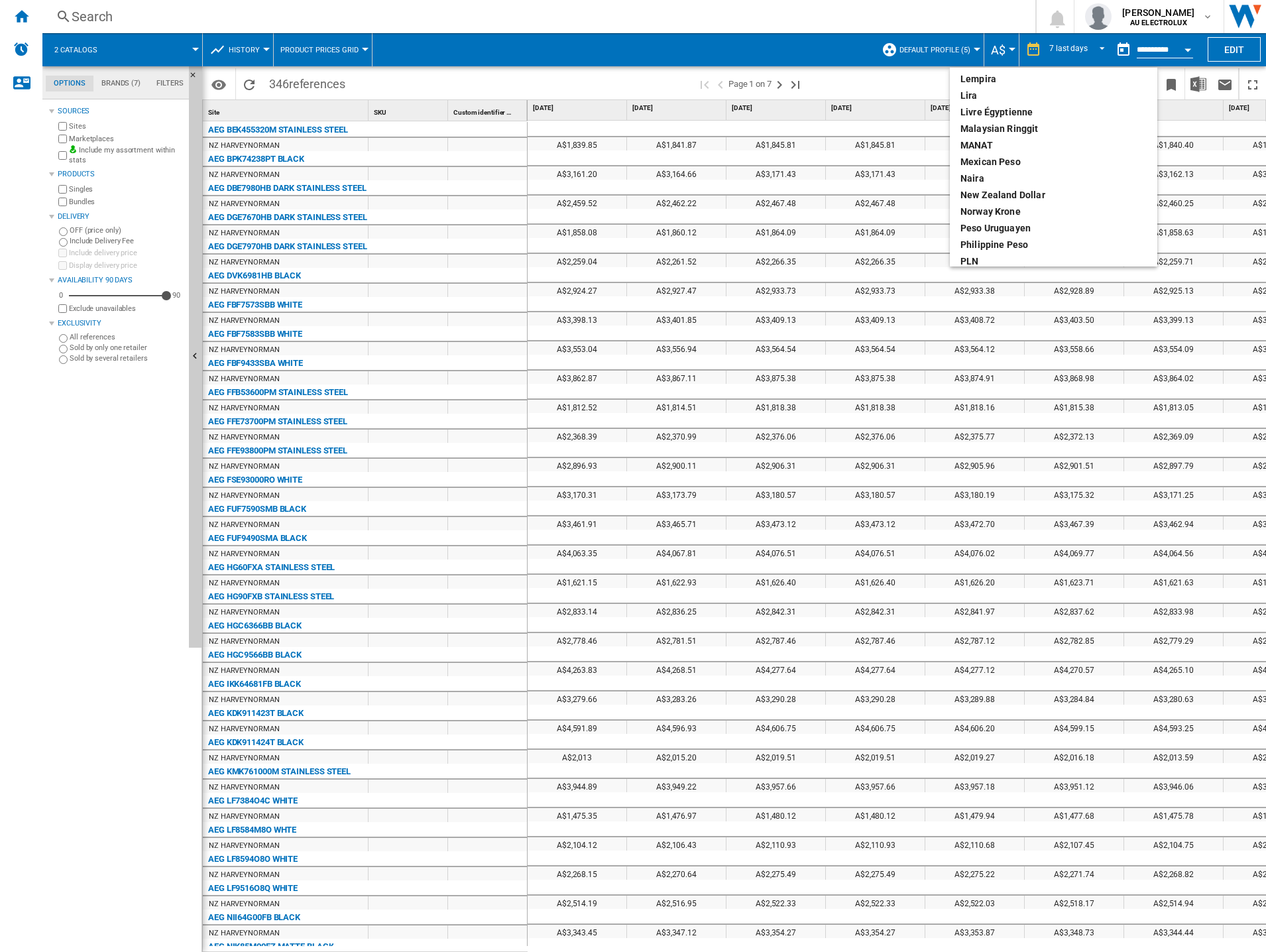
scroll to position [397, 0]
click at [990, 146] on div "New Zealand dollar" at bounding box center [1054, 147] width 187 height 13
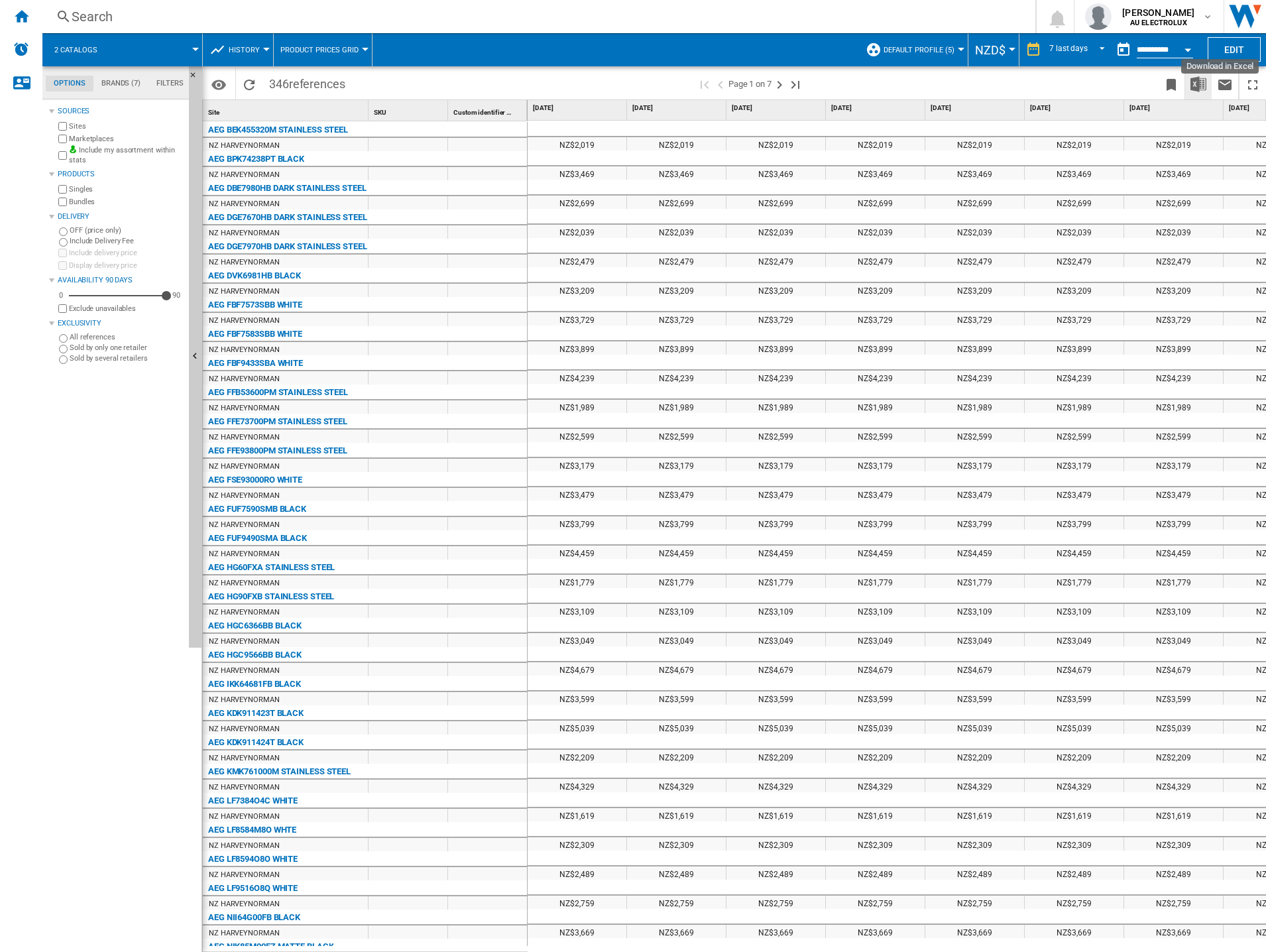
click at [1199, 83] on img "Download in Excel" at bounding box center [1198, 84] width 16 height 16
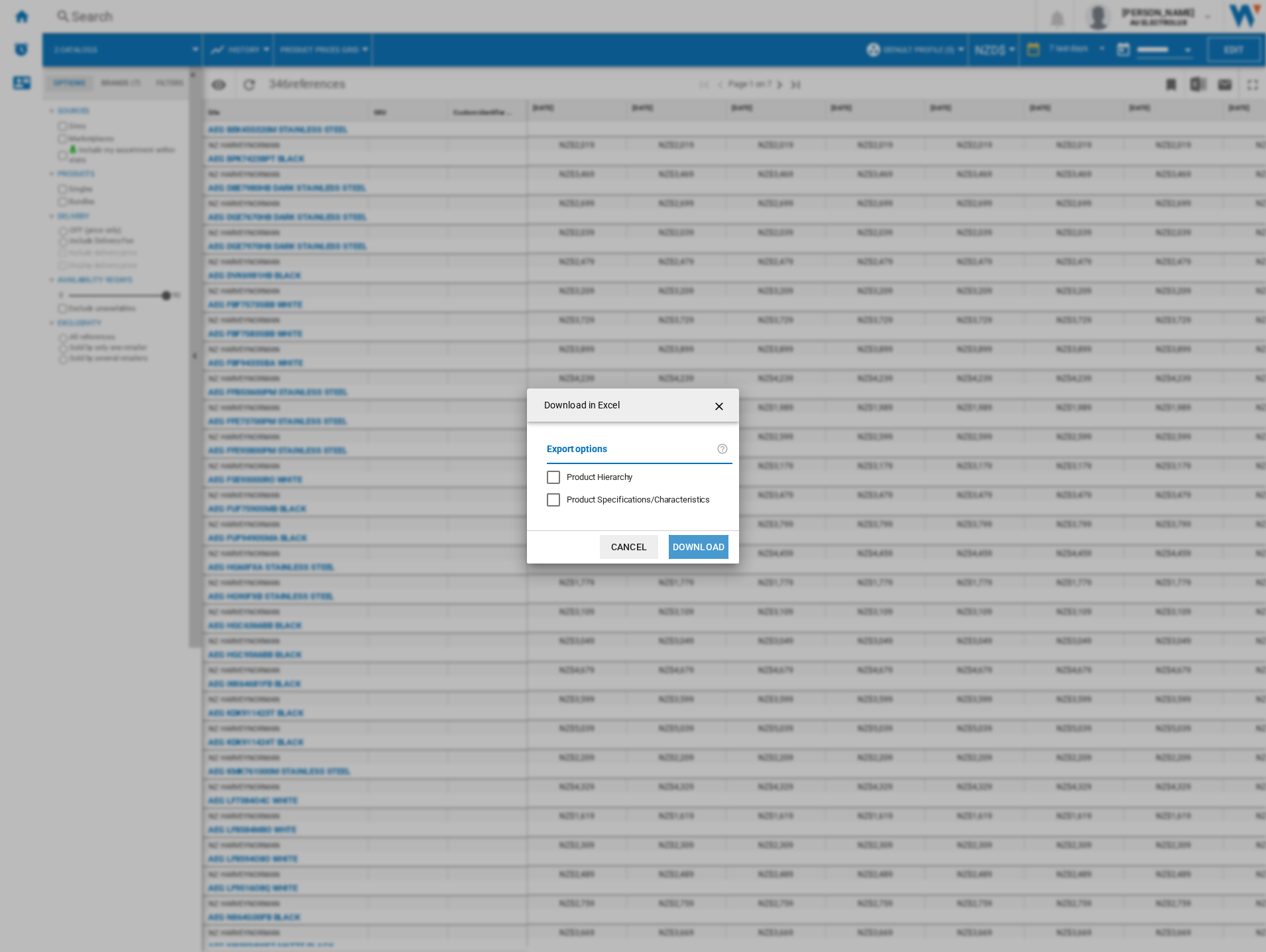
click at [710, 546] on button "Download" at bounding box center [698, 547] width 60 height 24
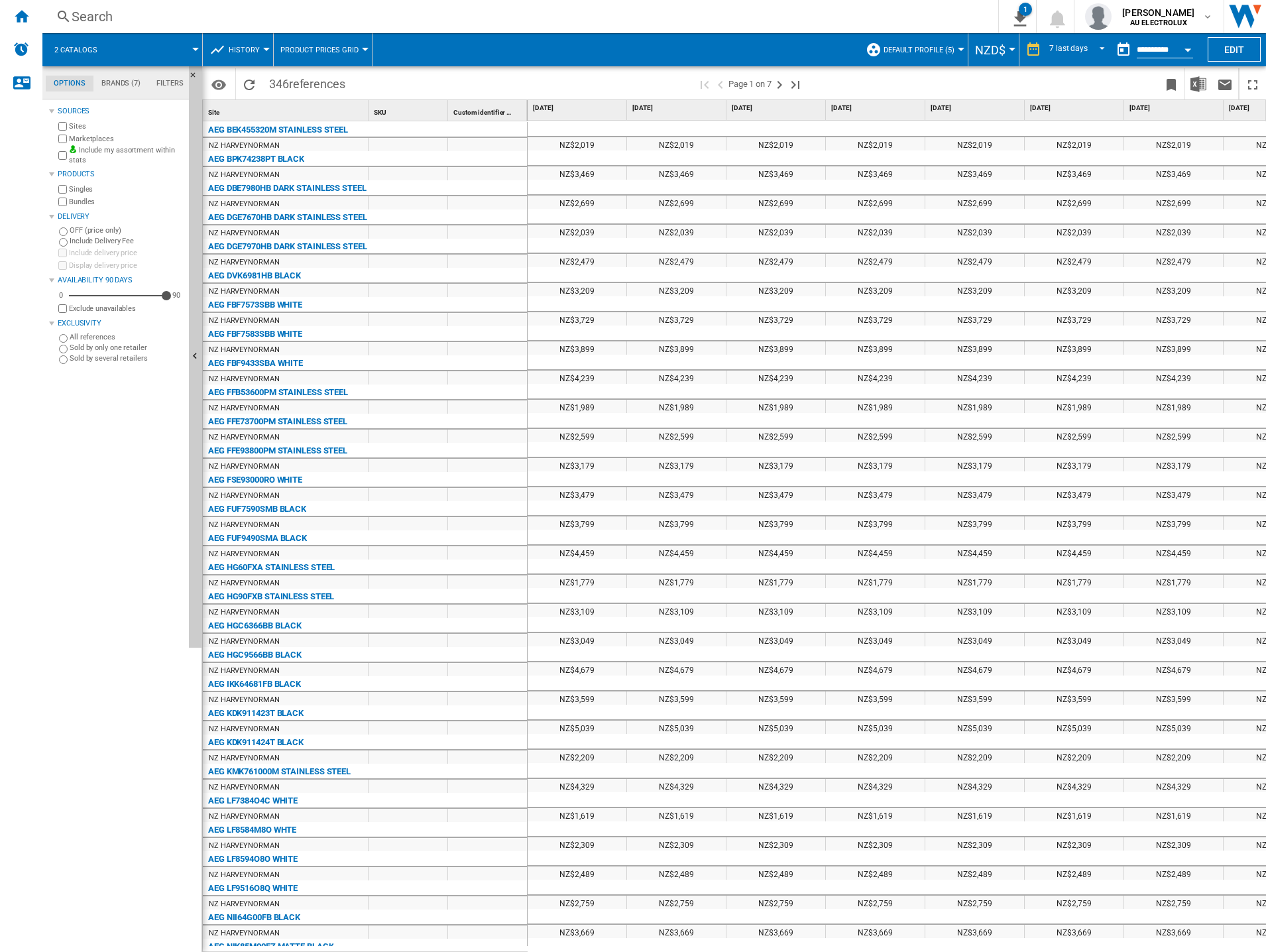
click at [920, 92] on span at bounding box center [985, 84] width 345 height 31
click at [1155, 51] on input "**********" at bounding box center [1165, 51] width 56 height 12
click at [1188, 49] on div "Open calendar" at bounding box center [1187, 51] width 7 height 3
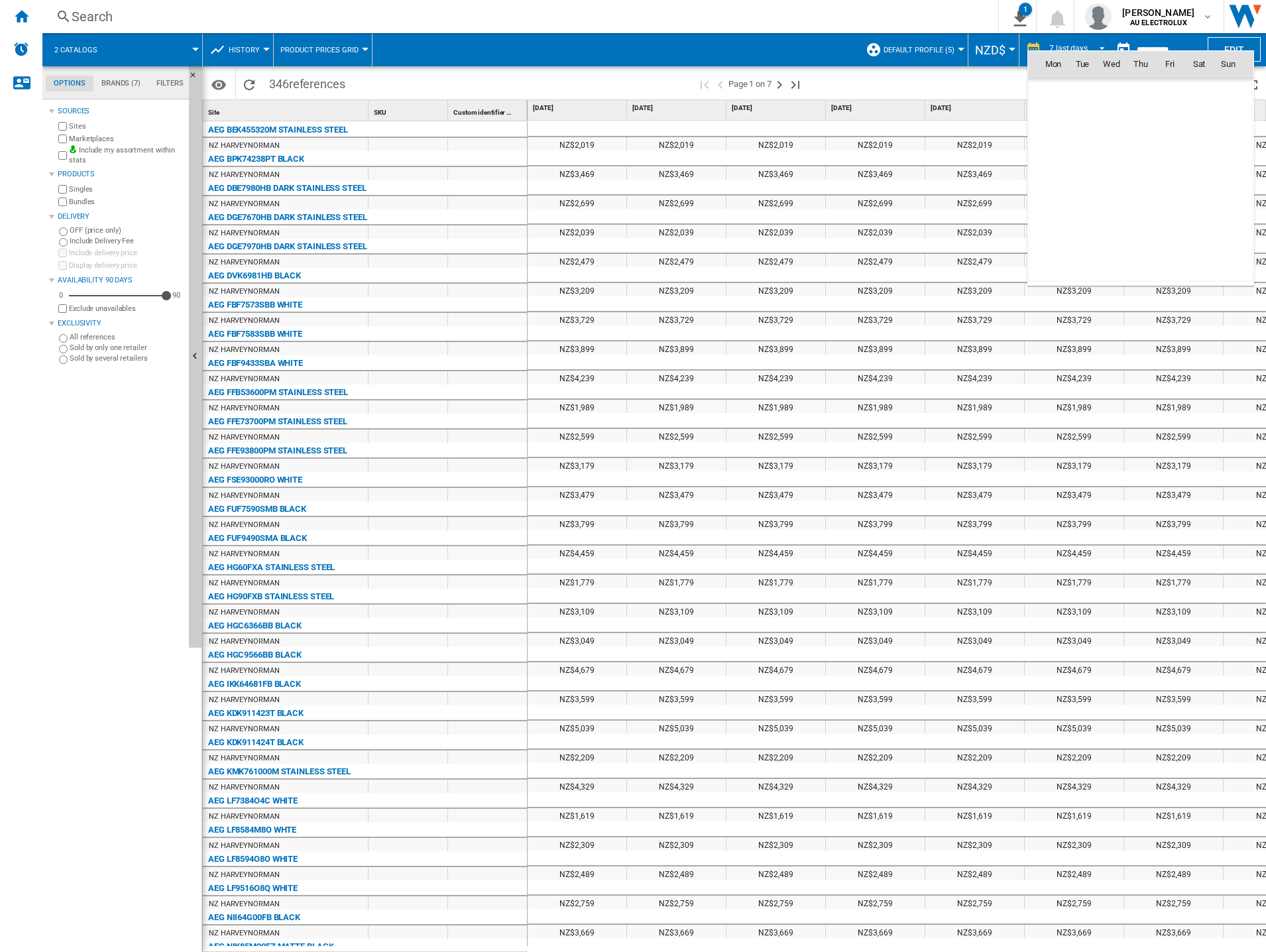
scroll to position [6322, 0]
click at [1053, 152] on span "11" at bounding box center [1053, 151] width 27 height 27
type input "**********"
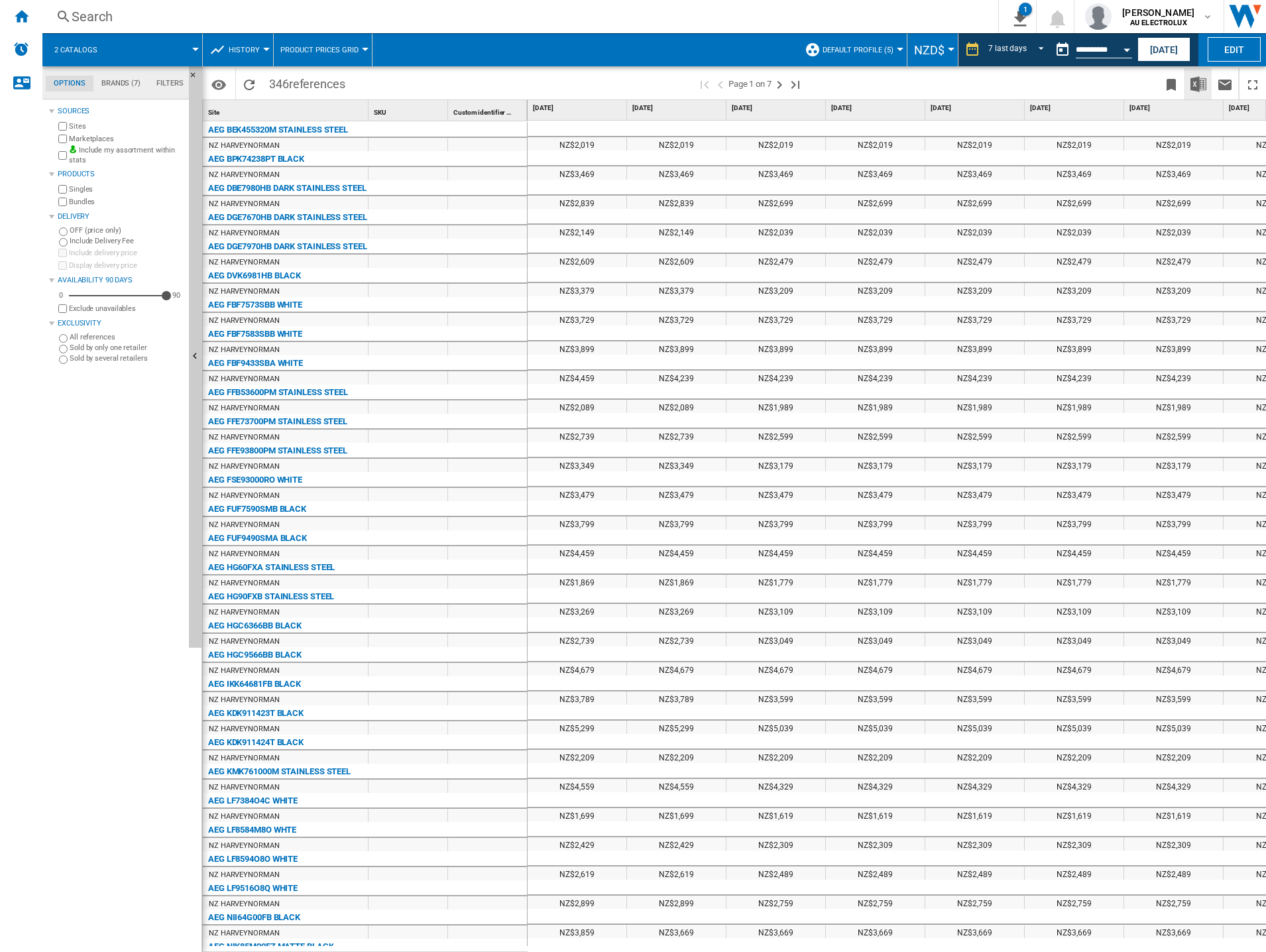
click at [1202, 86] on img "Download in Excel" at bounding box center [1198, 84] width 16 height 16
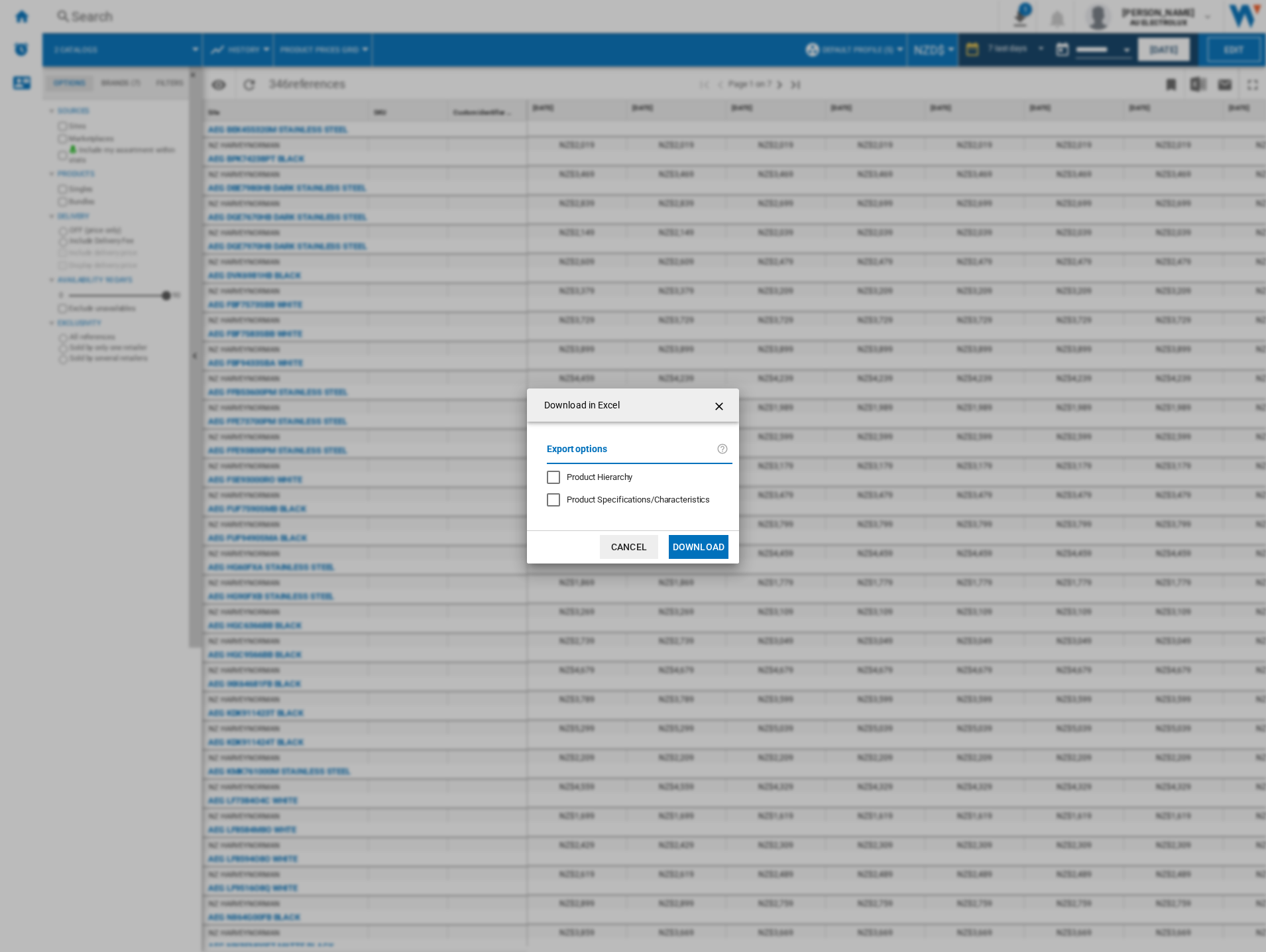
click at [688, 544] on button "Download" at bounding box center [698, 547] width 60 height 24
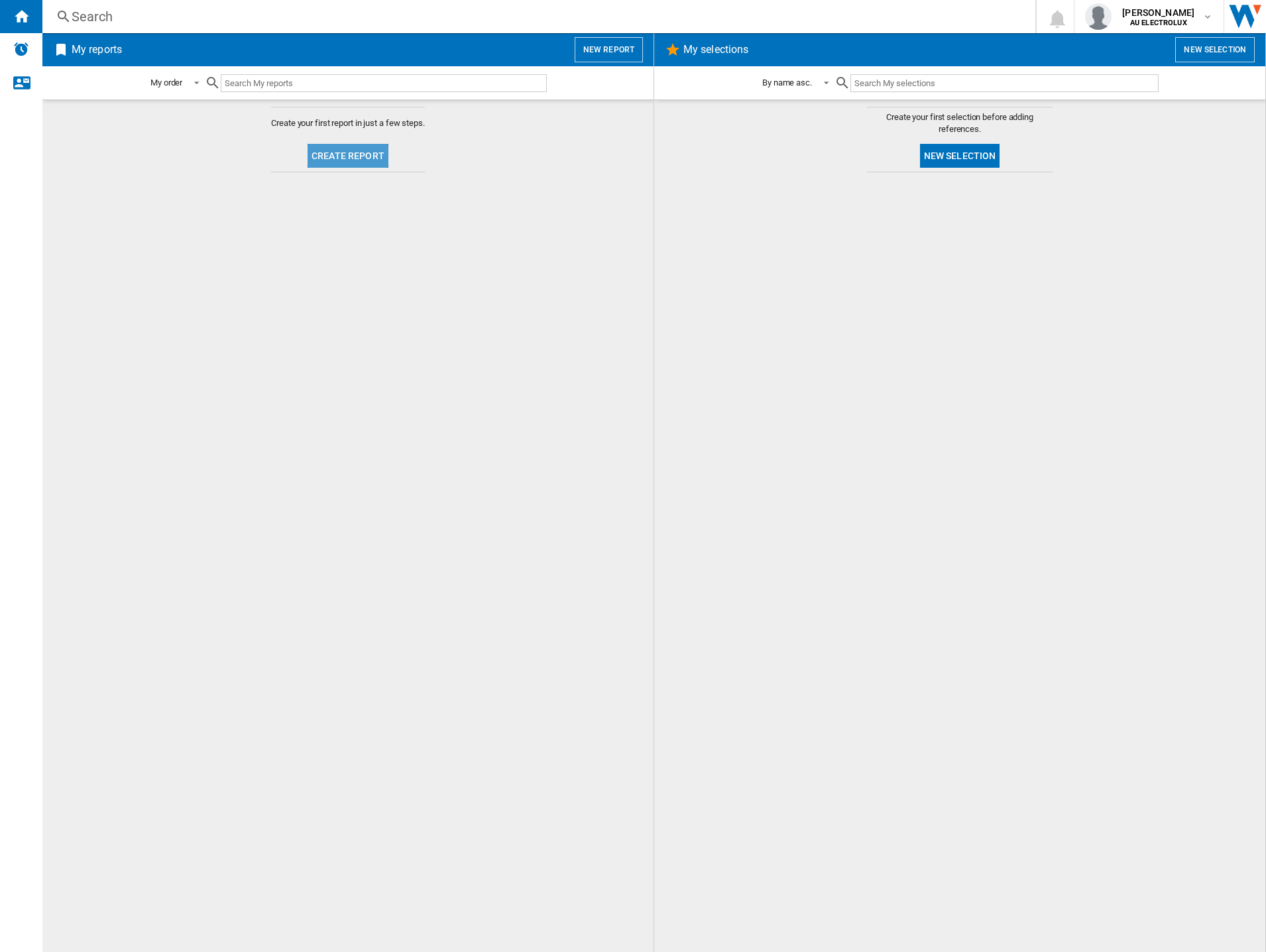
click at [366, 153] on button "Create report" at bounding box center [348, 156] width 80 height 24
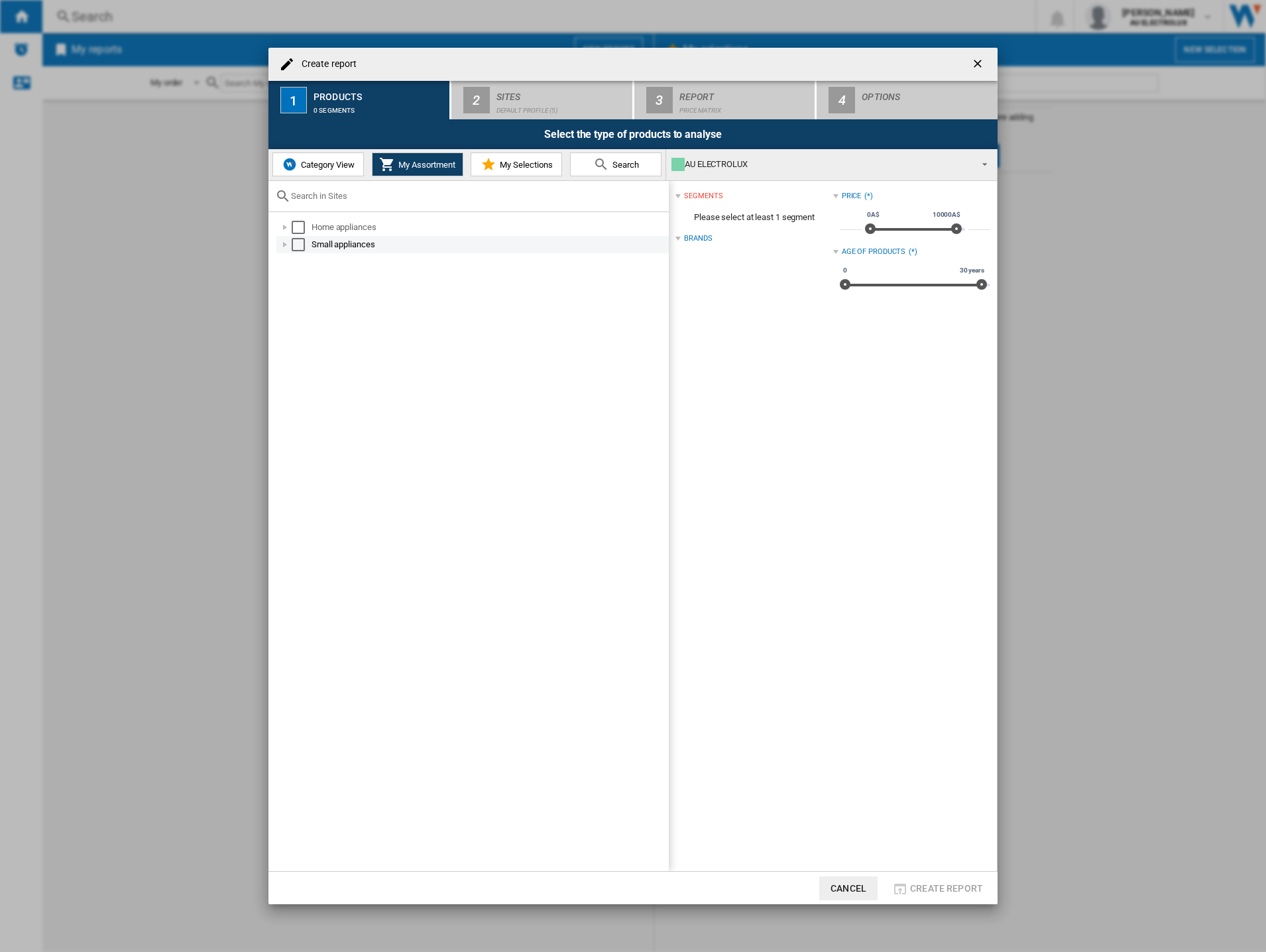
drag, startPoint x: 306, startPoint y: 230, endPoint x: 282, endPoint y: 252, distance: 32.6
click at [305, 230] on md-checkbox "Select" at bounding box center [301, 227] width 20 height 13
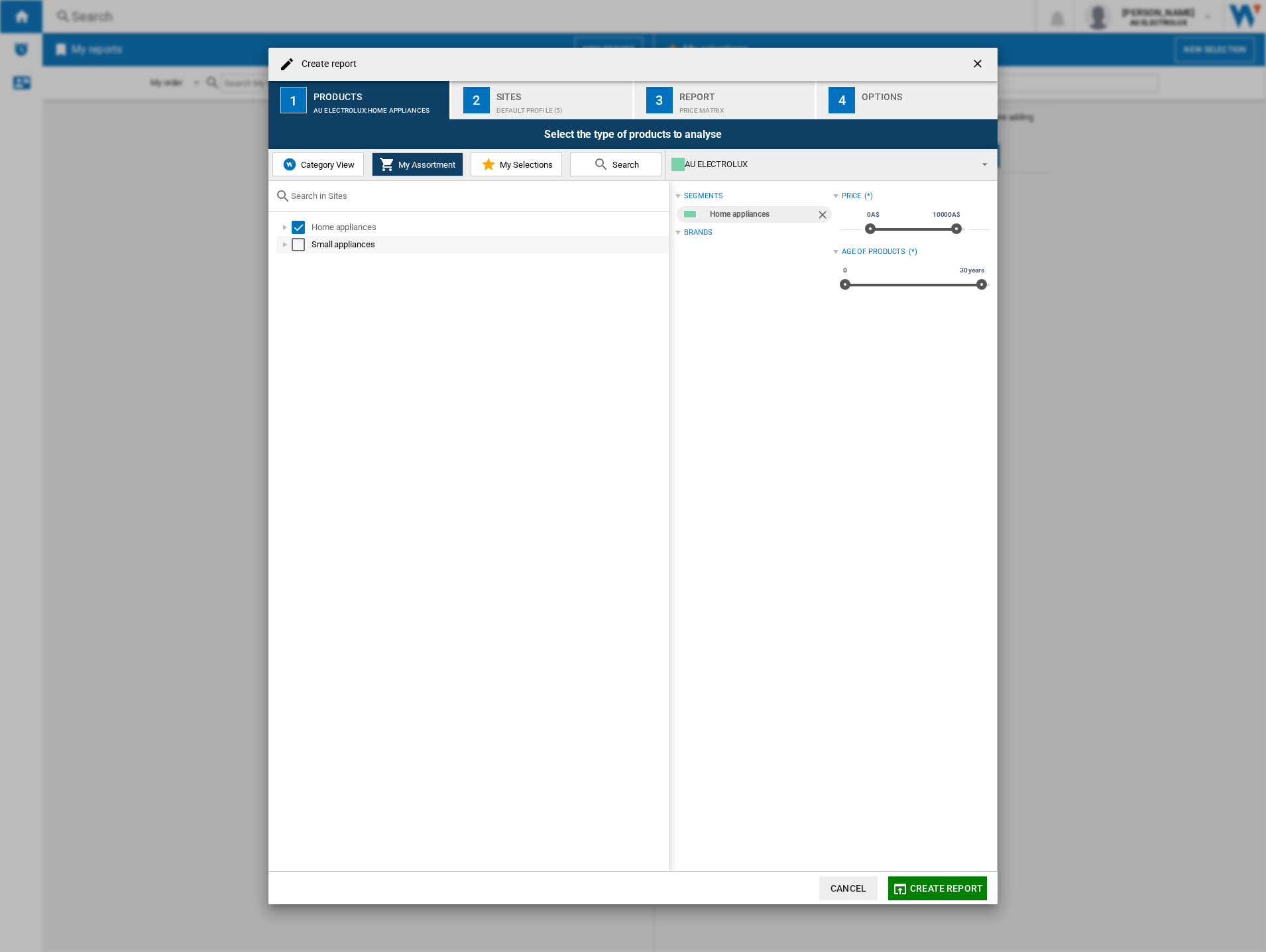
click at [282, 253] on div "Small appliances" at bounding box center [473, 245] width 392 height 17
click at [301, 248] on div "Select" at bounding box center [298, 244] width 13 height 13
click at [312, 228] on div "Home appliances" at bounding box center [489, 227] width 355 height 13
click at [312, 240] on div "Select" at bounding box center [312, 244] width 13 height 13
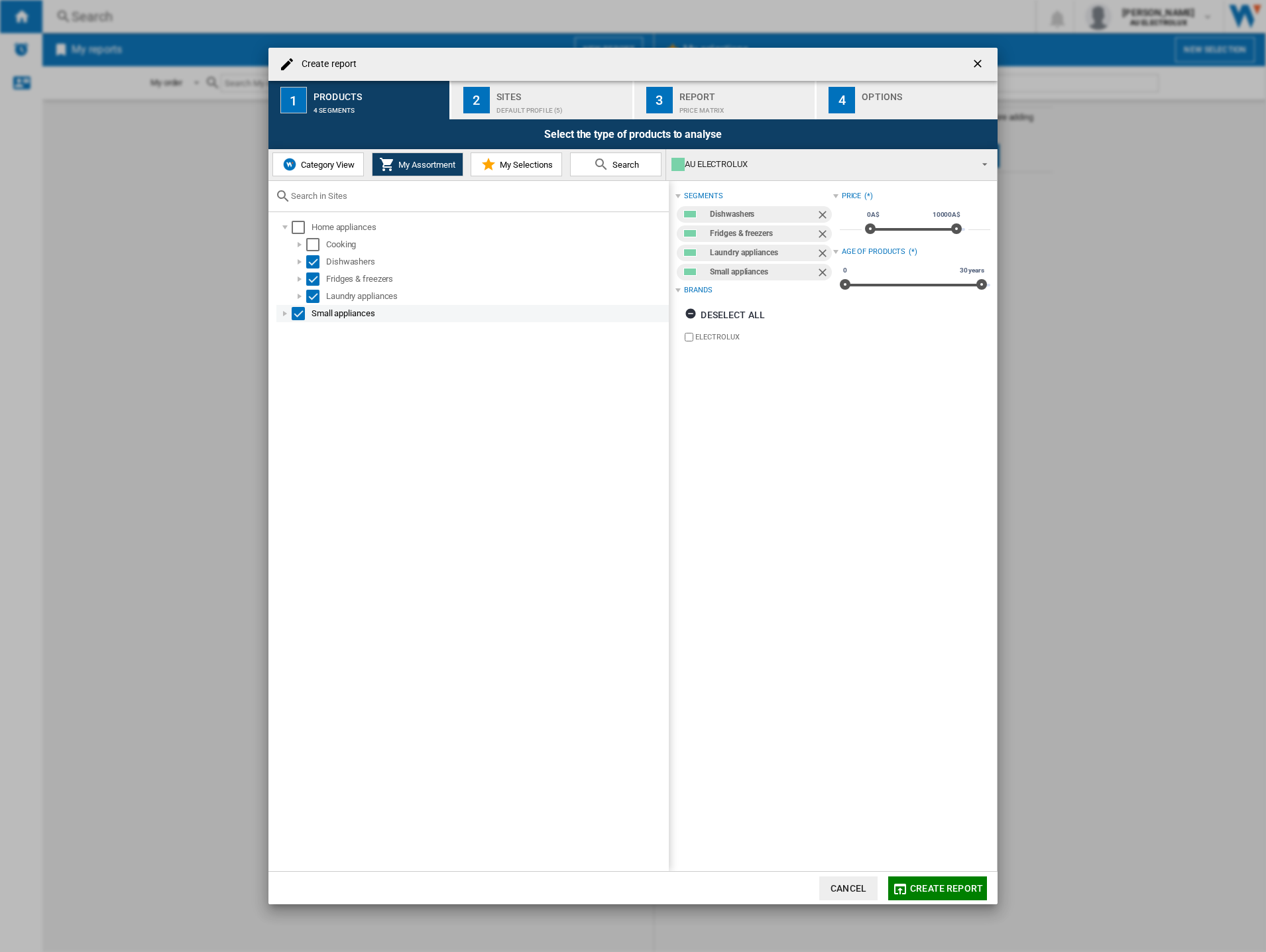
click at [295, 309] on div "Select" at bounding box center [298, 312] width 13 height 13
click at [304, 233] on div "Select" at bounding box center [298, 227] width 13 height 13
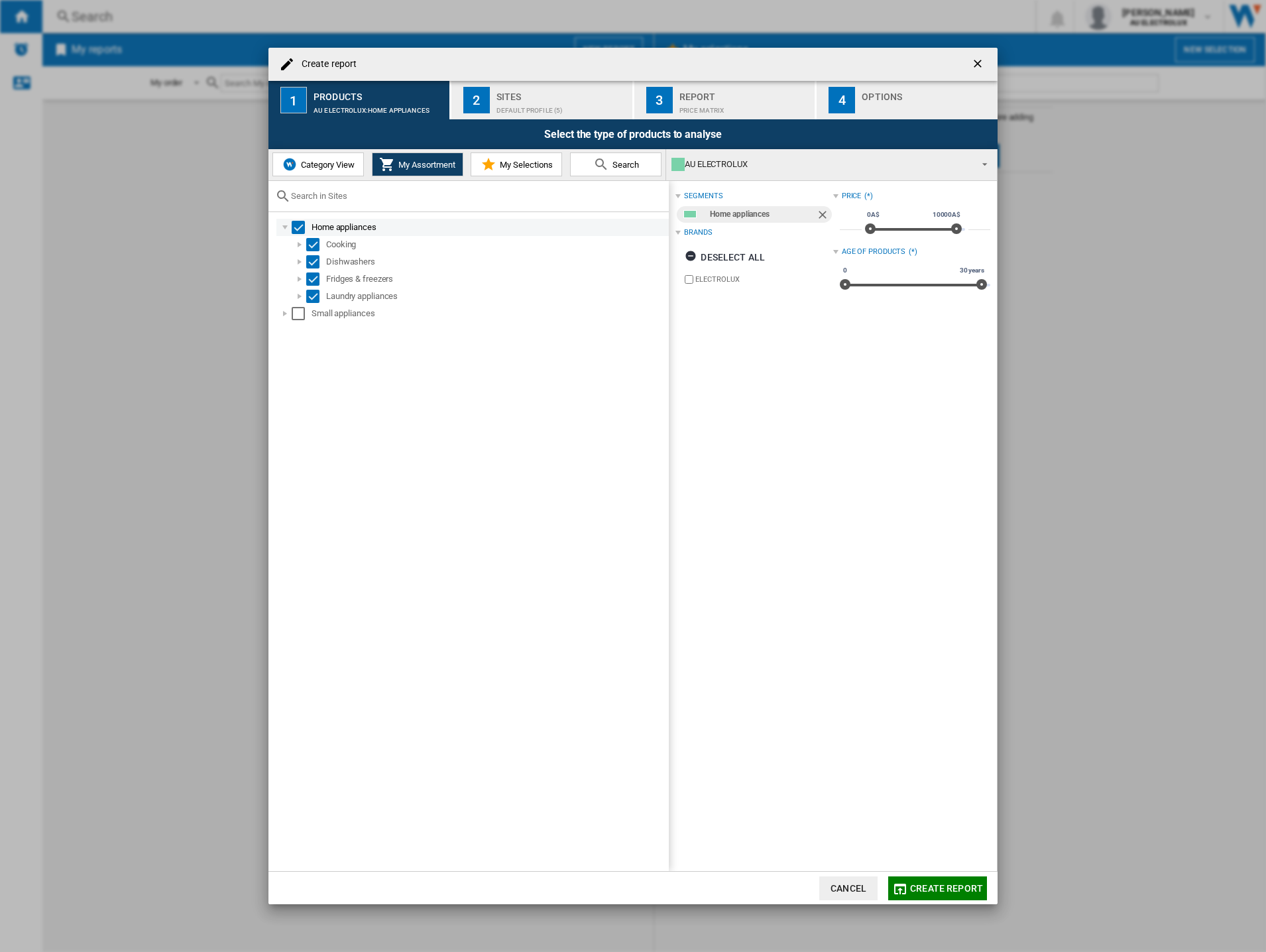
click at [294, 226] on div "Select" at bounding box center [298, 227] width 13 height 13
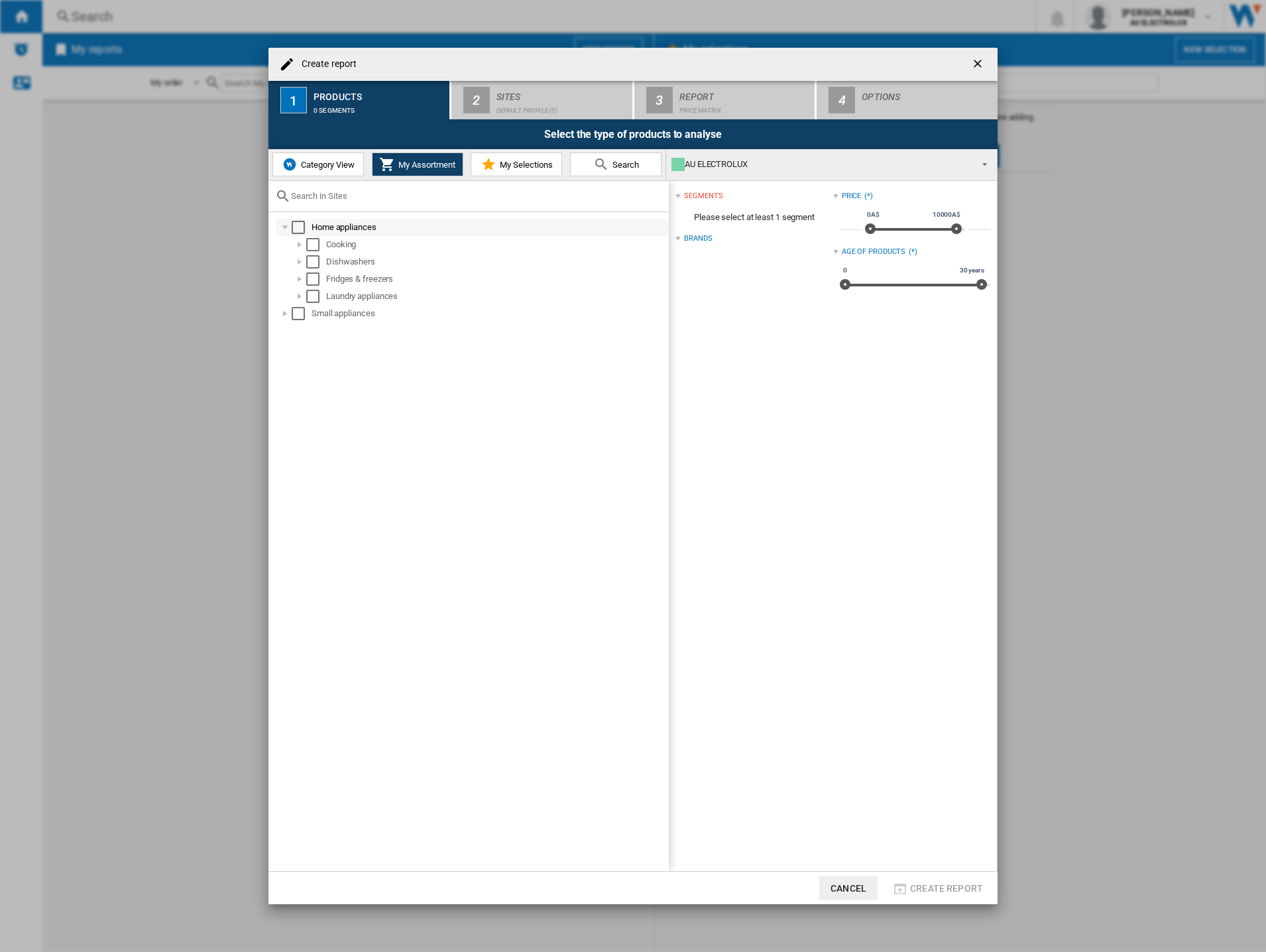
click at [286, 229] on div at bounding box center [284, 227] width 13 height 13
click at [307, 168] on span "Category View" at bounding box center [326, 165] width 57 height 10
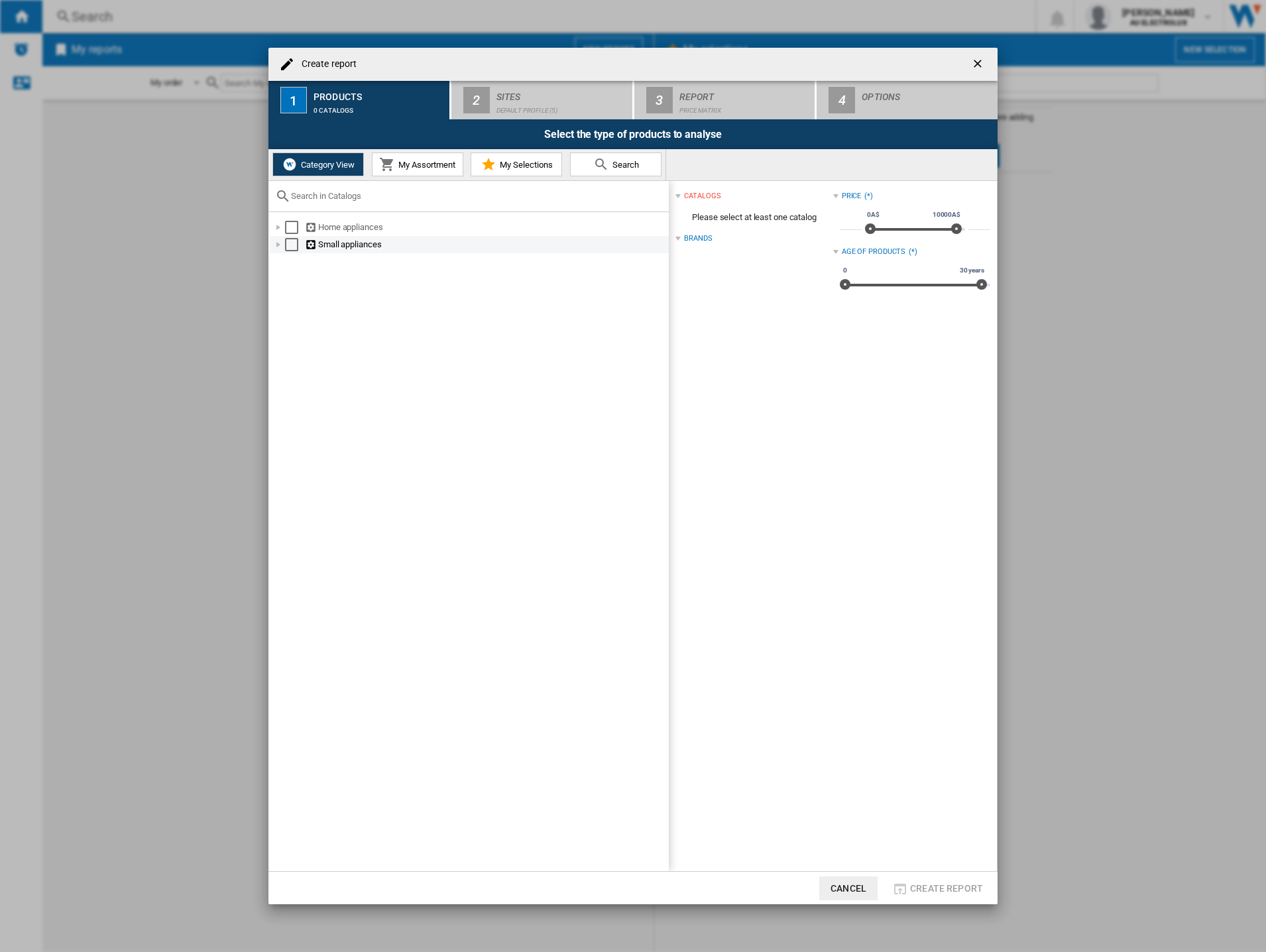
drag, startPoint x: 289, startPoint y: 228, endPoint x: 294, endPoint y: 240, distance: 13.0
click at [289, 229] on div "Select" at bounding box center [291, 227] width 13 height 13
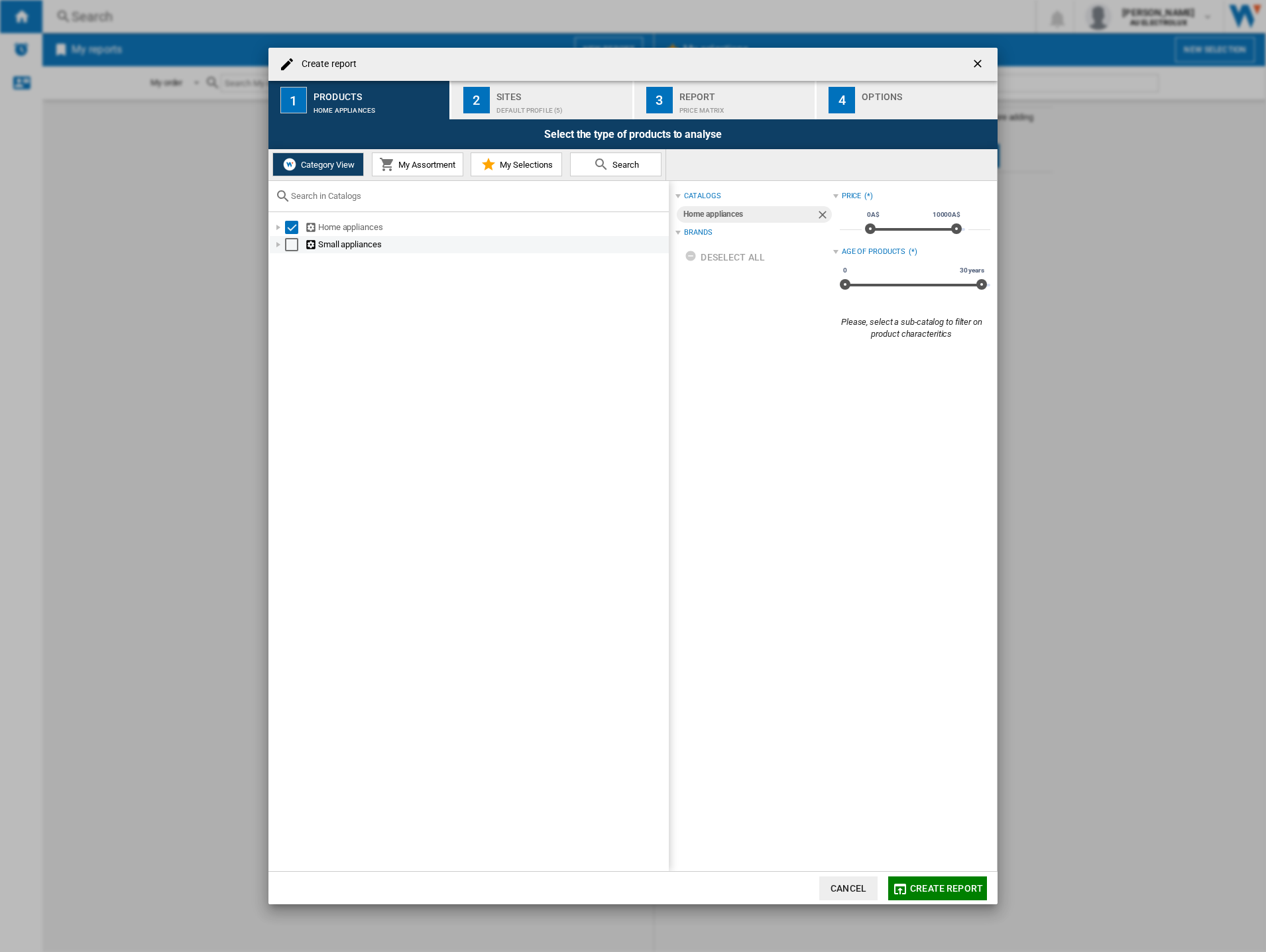
click at [295, 245] on div "Select" at bounding box center [291, 244] width 13 height 13
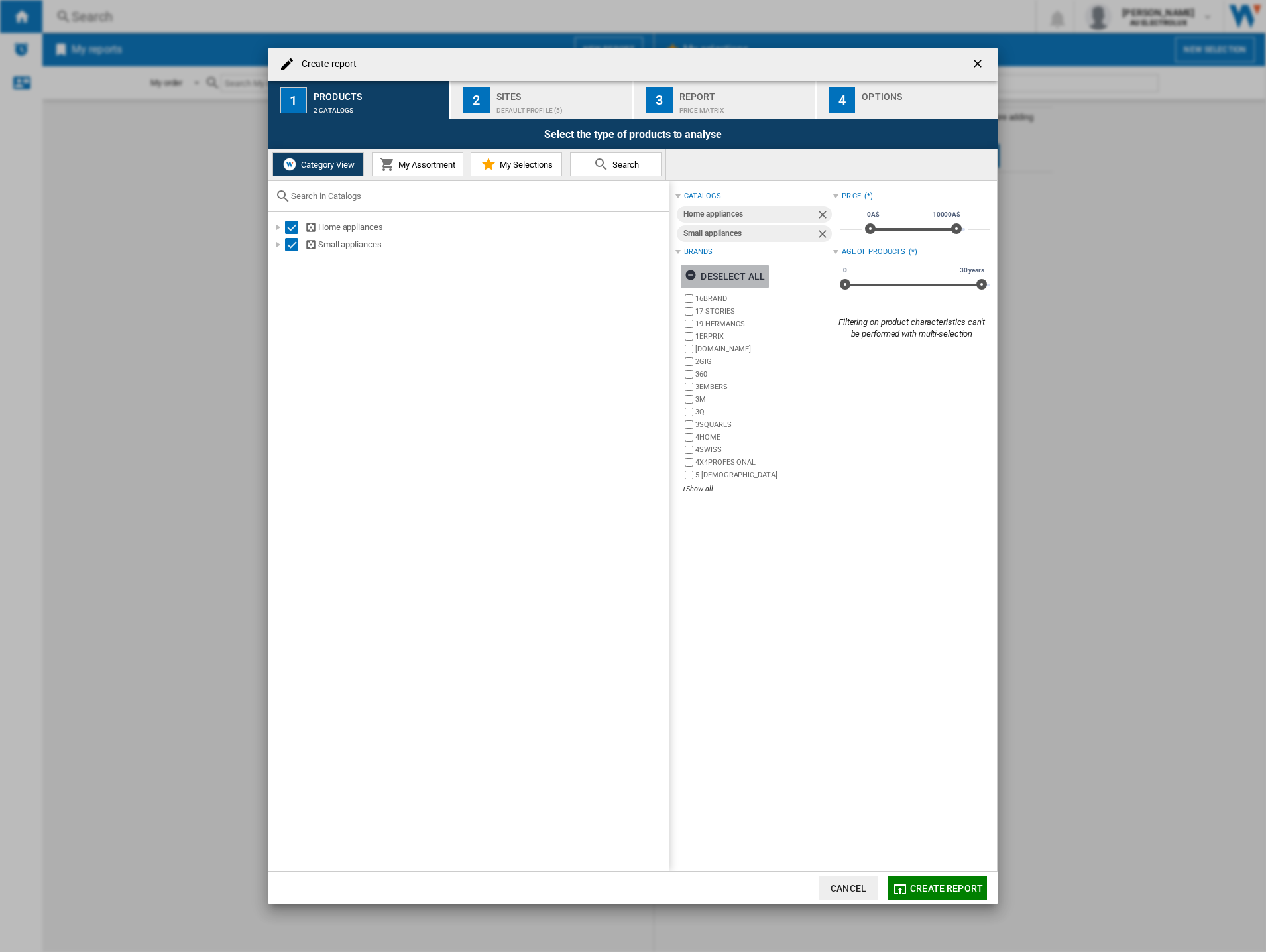
click at [692, 271] on ng-md-icon "button" at bounding box center [692, 277] width 16 height 16
click at [695, 485] on div "+Show all" at bounding box center [758, 489] width 151 height 10
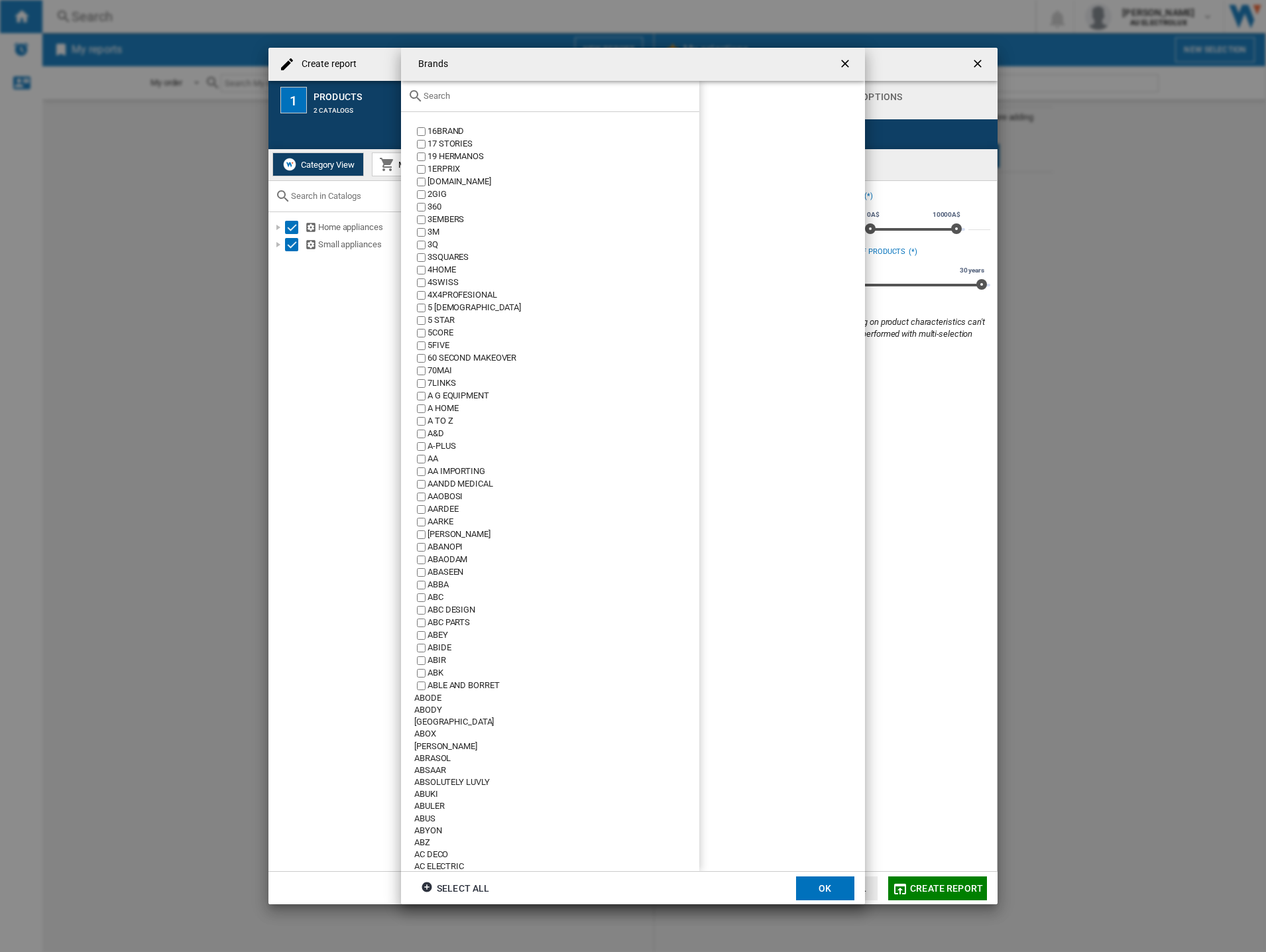
click at [489, 95] on input "text" at bounding box center [558, 96] width 269 height 10
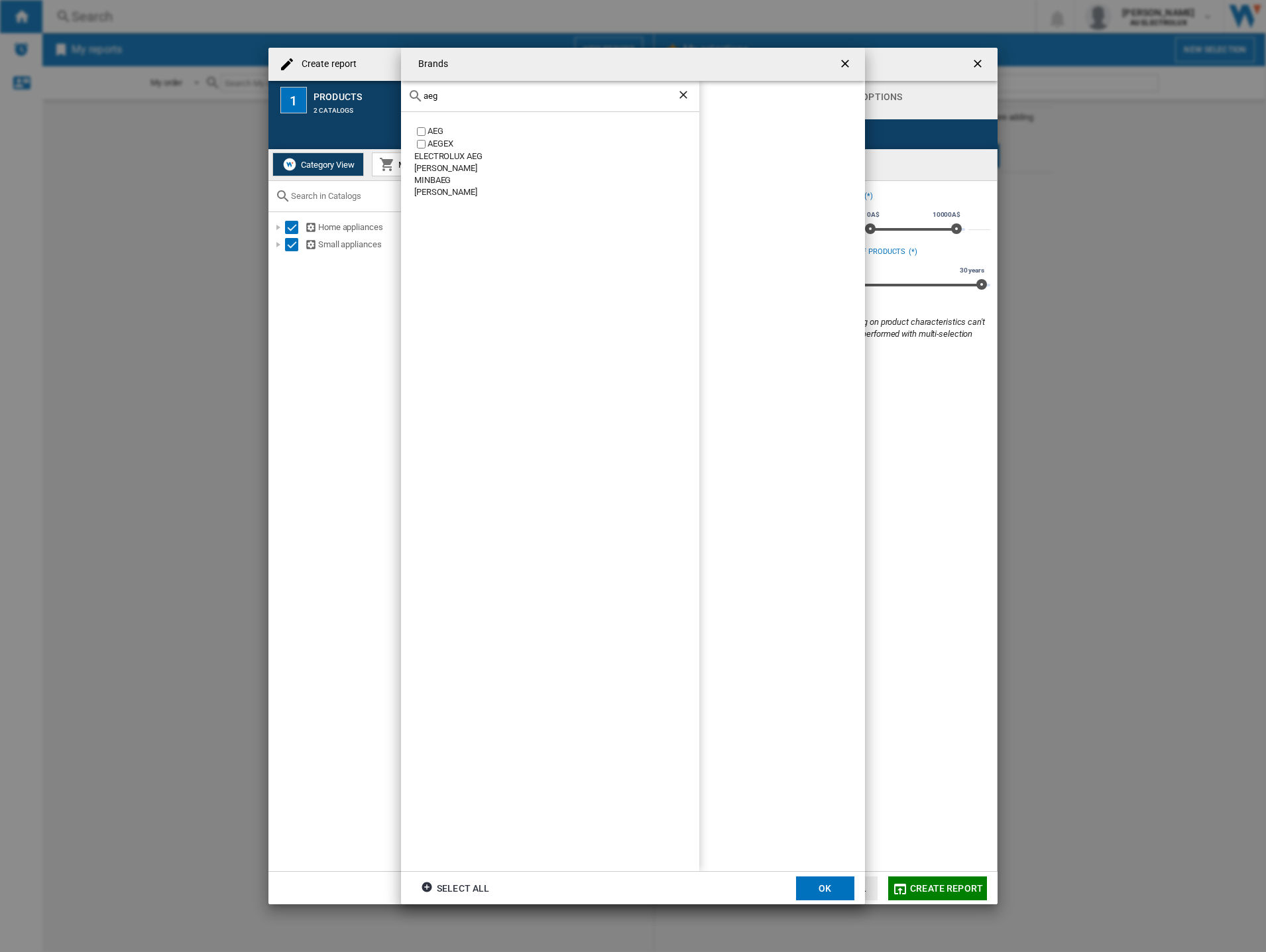
click at [459, 98] on input "aeg" at bounding box center [550, 96] width 253 height 10
drag, startPoint x: 458, startPoint y: 98, endPoint x: 280, endPoint y: 84, distance: 178.5
click at [280, 84] on div "Brands aeg AEG AEGEX ELECTROLUX AEG [PERSON_NAME] [GEOGRAPHIC_DATA] [PERSON_NAM…" at bounding box center [633, 476] width 1266 height 952
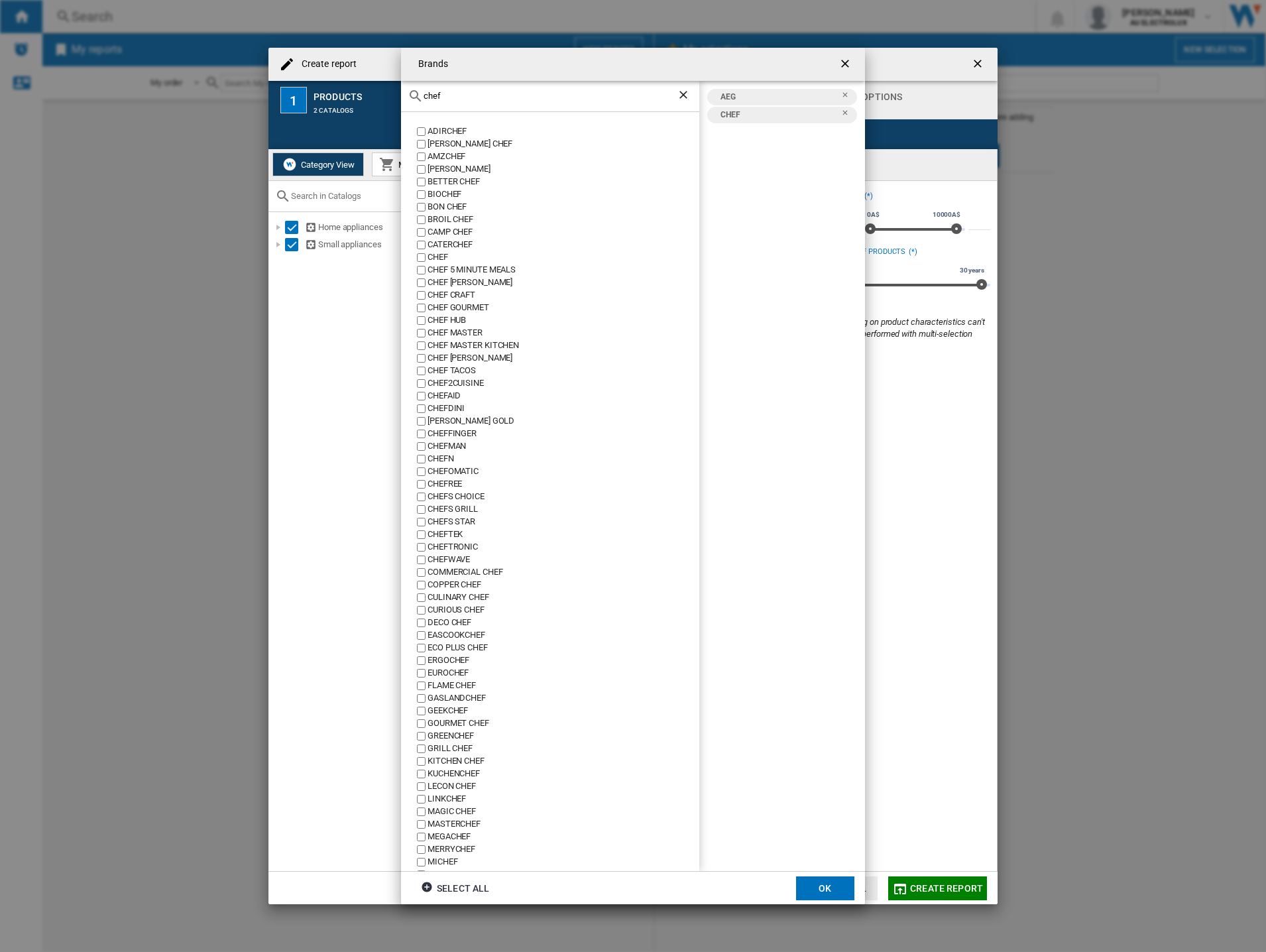
drag, startPoint x: 456, startPoint y: 95, endPoint x: 306, endPoint y: 86, distance: 150.3
click at [306, 86] on div "Brands chef ADIRCHEF [PERSON_NAME] CHEF AMZCHEF [PERSON_NAME] BETTER CHEF BIOCH…" at bounding box center [633, 476] width 1266 height 952
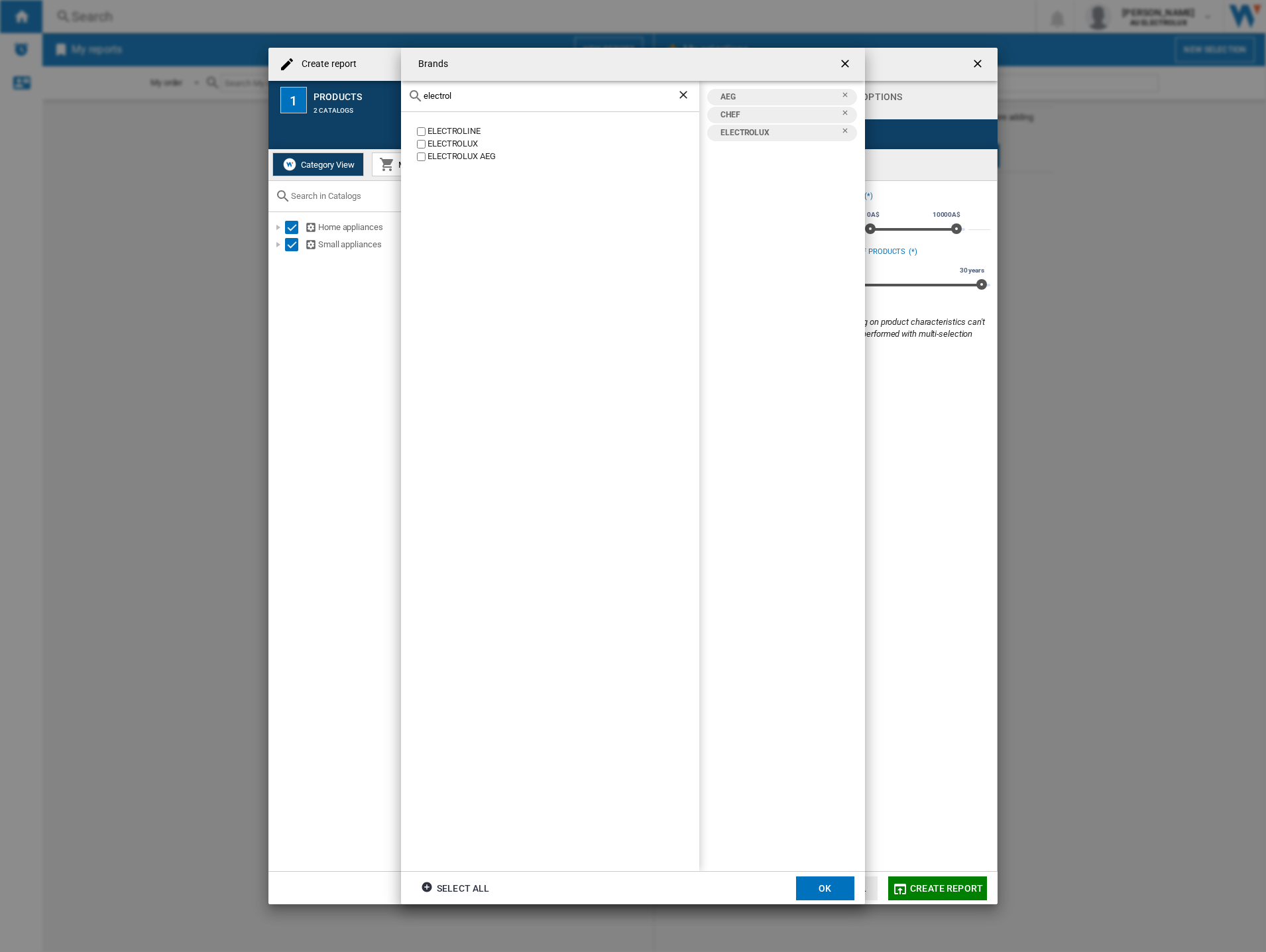
drag, startPoint x: 475, startPoint y: 94, endPoint x: 151, endPoint y: 92, distance: 324.0
click at [151, 92] on div "Brands electrol ELECTROLINE ELECTROLUX ELECTROLUX AEG AEG CHEF ELECTROLUX Selec…" at bounding box center [633, 476] width 1266 height 952
drag, startPoint x: 493, startPoint y: 104, endPoint x: 367, endPoint y: 90, distance: 126.8
click at [367, 90] on div "Brands westinghouse [GEOGRAPHIC_DATA] [GEOGRAPHIC_DATA] AEG CHEF ELECTROLUX [GE…" at bounding box center [633, 476] width 1266 height 952
drag, startPoint x: 514, startPoint y: 93, endPoint x: 259, endPoint y: 100, distance: 255.1
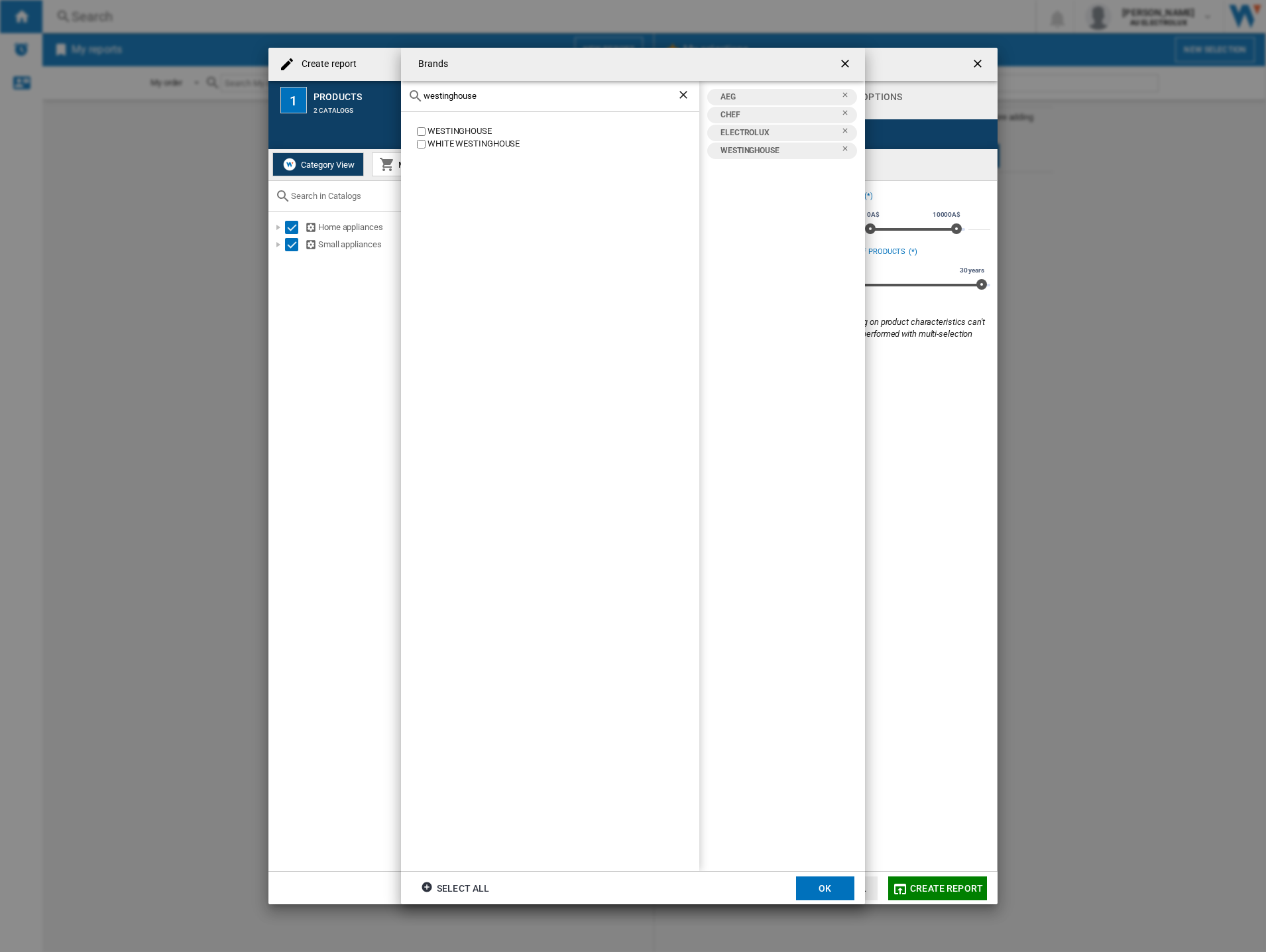
click at [259, 98] on div "Brands westinghouse [GEOGRAPHIC_DATA] [GEOGRAPHIC_DATA] AEG CHEF ELECTROLUX [GE…" at bounding box center [633, 476] width 1266 height 952
drag, startPoint x: 467, startPoint y: 97, endPoint x: 340, endPoint y: 89, distance: 127.3
click at [340, 89] on div "Brands kelvinat KELVINATOR AEG CHEF ELECTROLUX KELVINATOR [GEOGRAPHIC_DATA] Sel…" at bounding box center [633, 476] width 1266 height 952
drag, startPoint x: 490, startPoint y: 97, endPoint x: 368, endPoint y: 96, distance: 122.0
click at [368, 96] on div "Brands beefe BEEFEATER BEEFER AEG BEEFEATER CHEF ELECTROLUX KELVINATOR [GEOGRAP…" at bounding box center [633, 476] width 1266 height 952
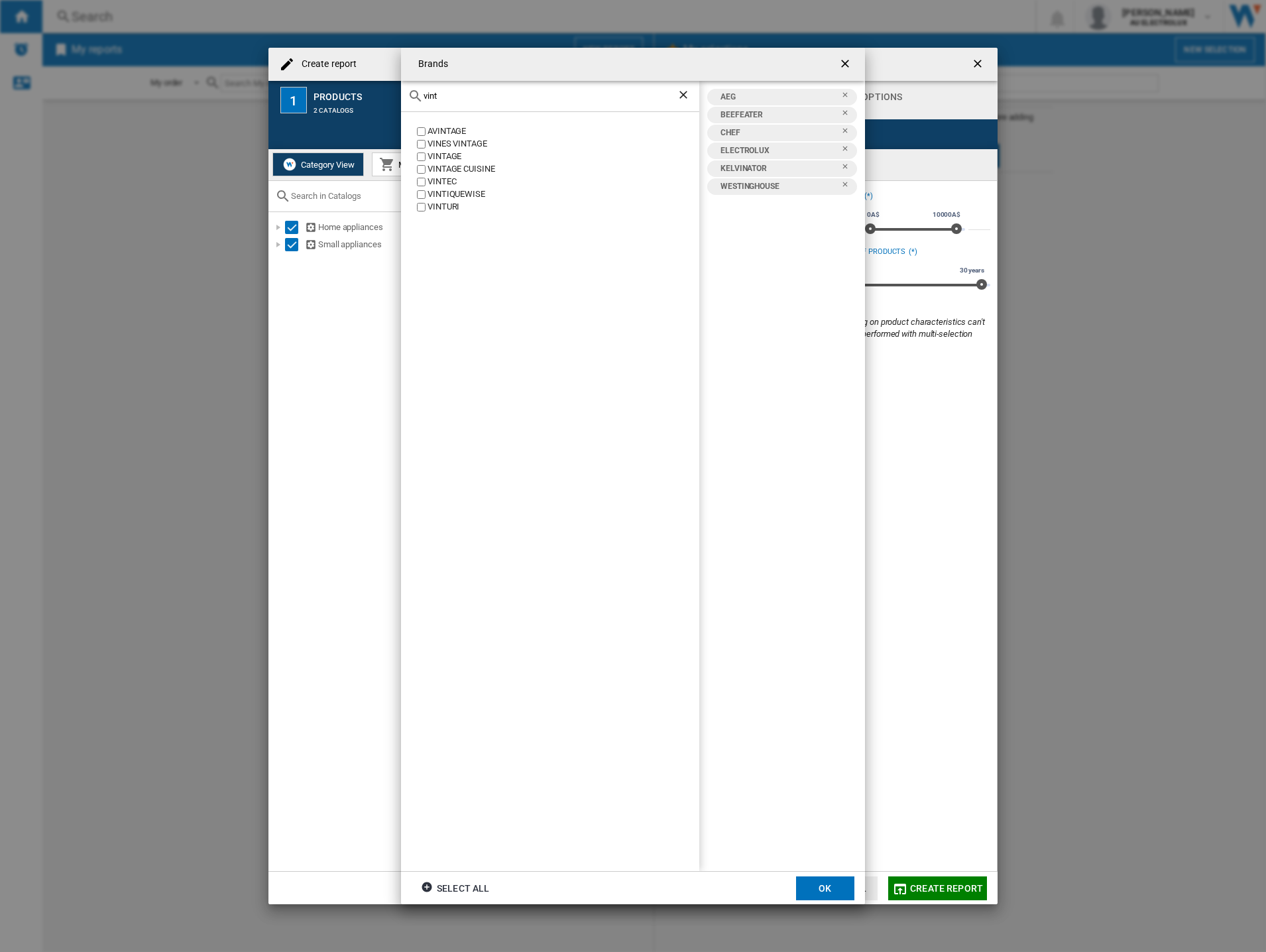
type input "vint"
drag, startPoint x: 811, startPoint y: 890, endPoint x: 481, endPoint y: 182, distance: 781.1
click at [811, 889] on button "OK" at bounding box center [825, 888] width 58 height 24
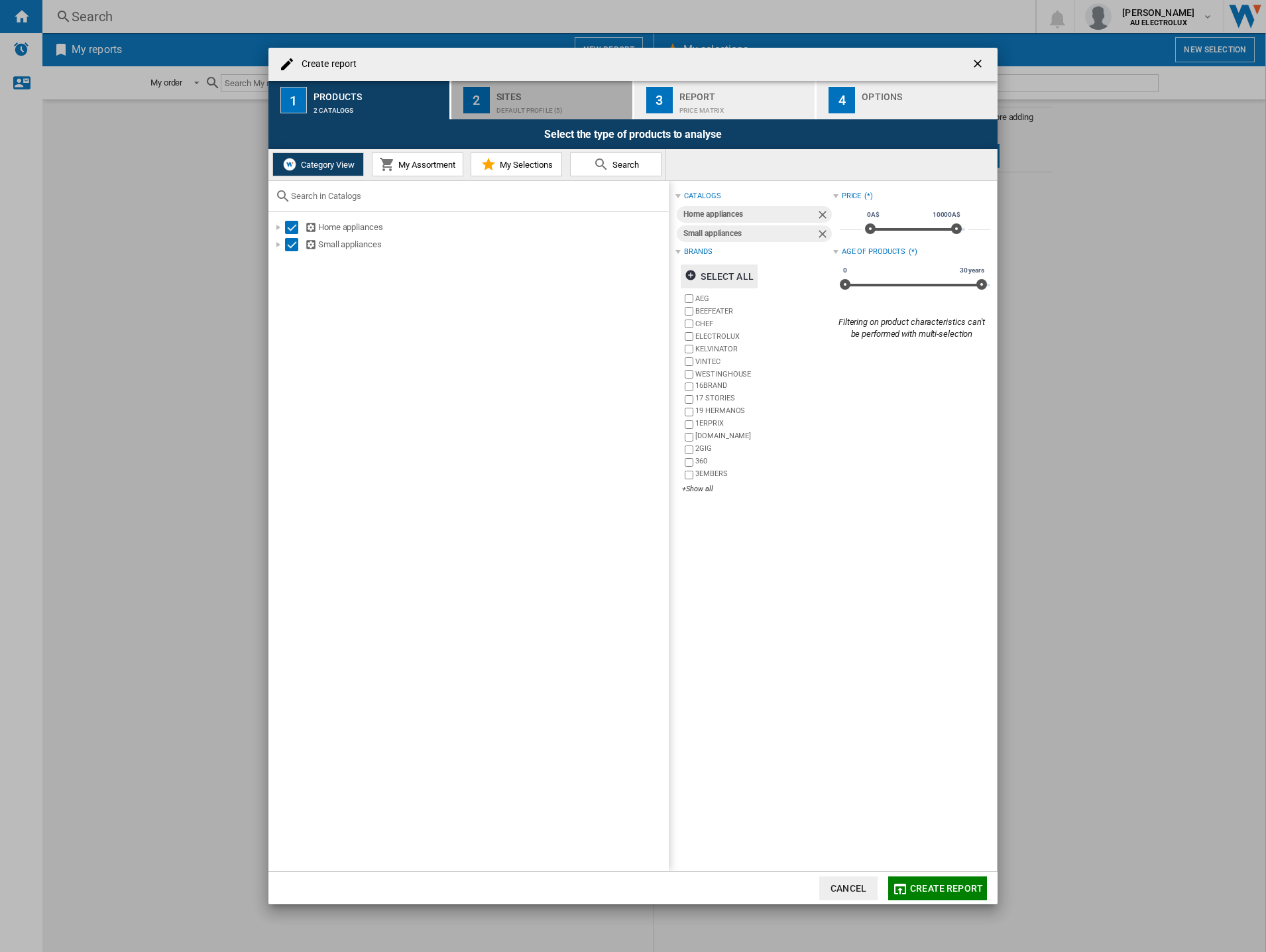
click at [514, 104] on div "Default profile (5)" at bounding box center [562, 107] width 131 height 14
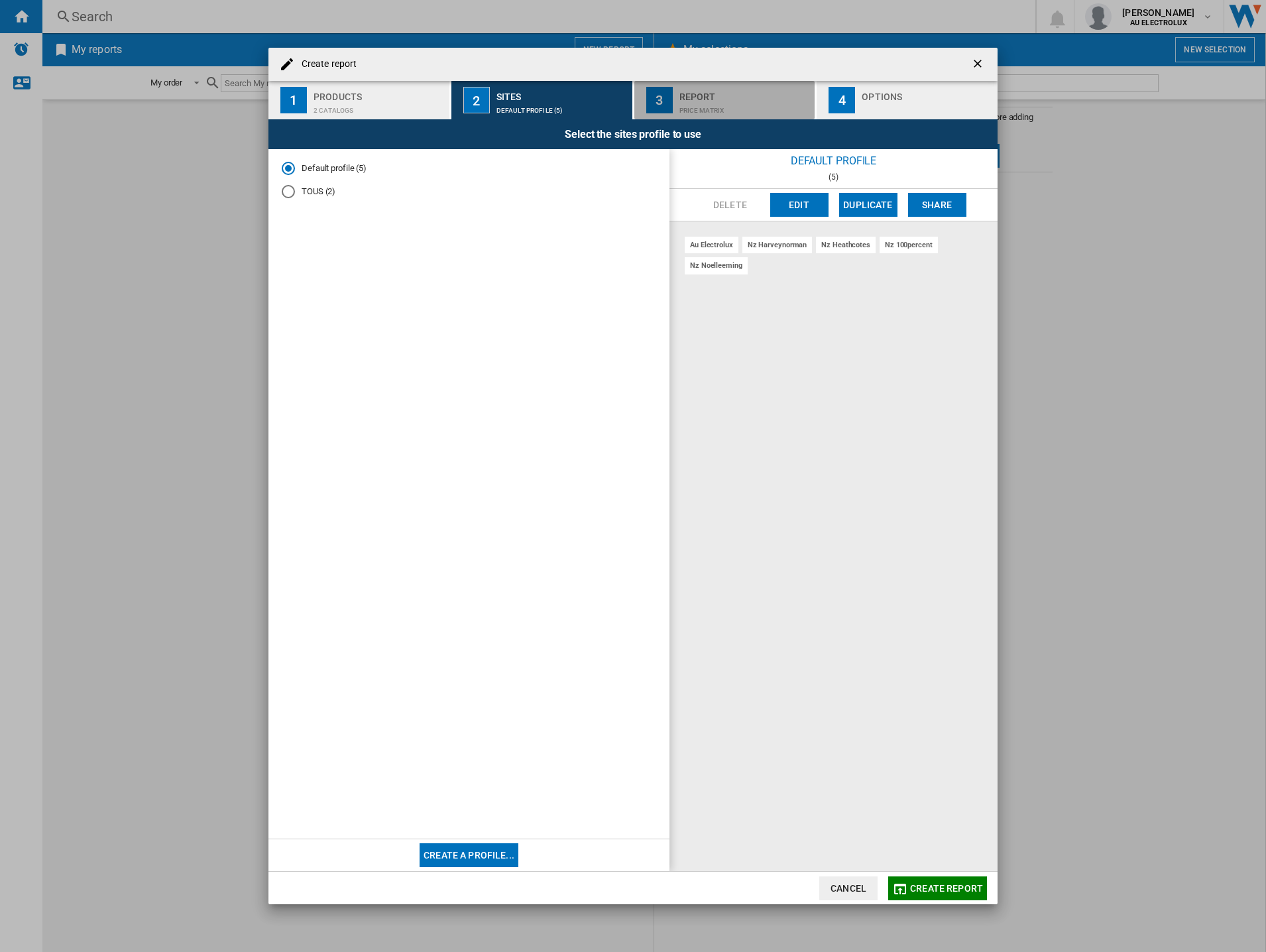
click at [703, 107] on div "Price Matrix" at bounding box center [744, 107] width 131 height 14
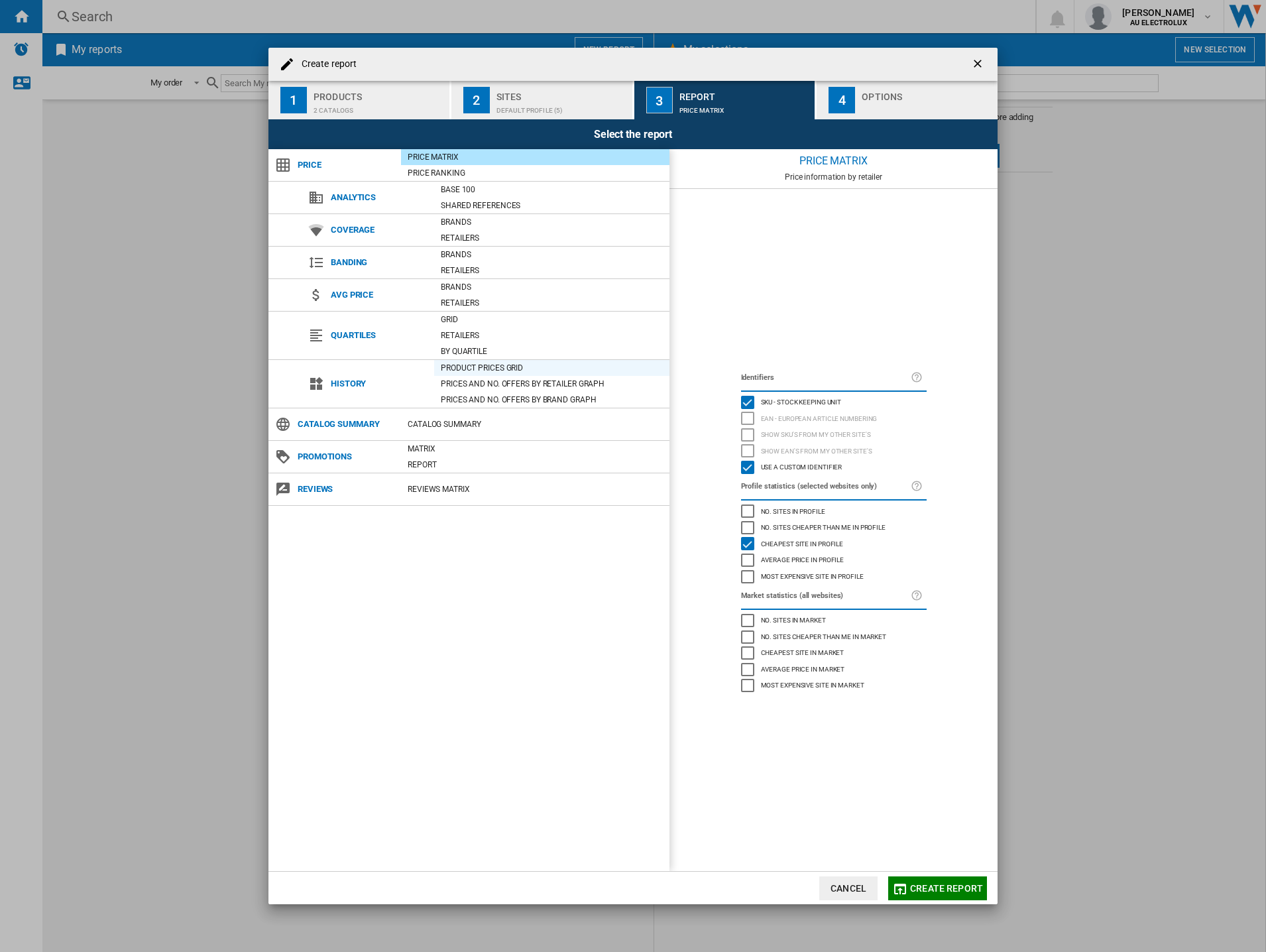
click at [486, 369] on div "Product prices grid" at bounding box center [551, 367] width 235 height 13
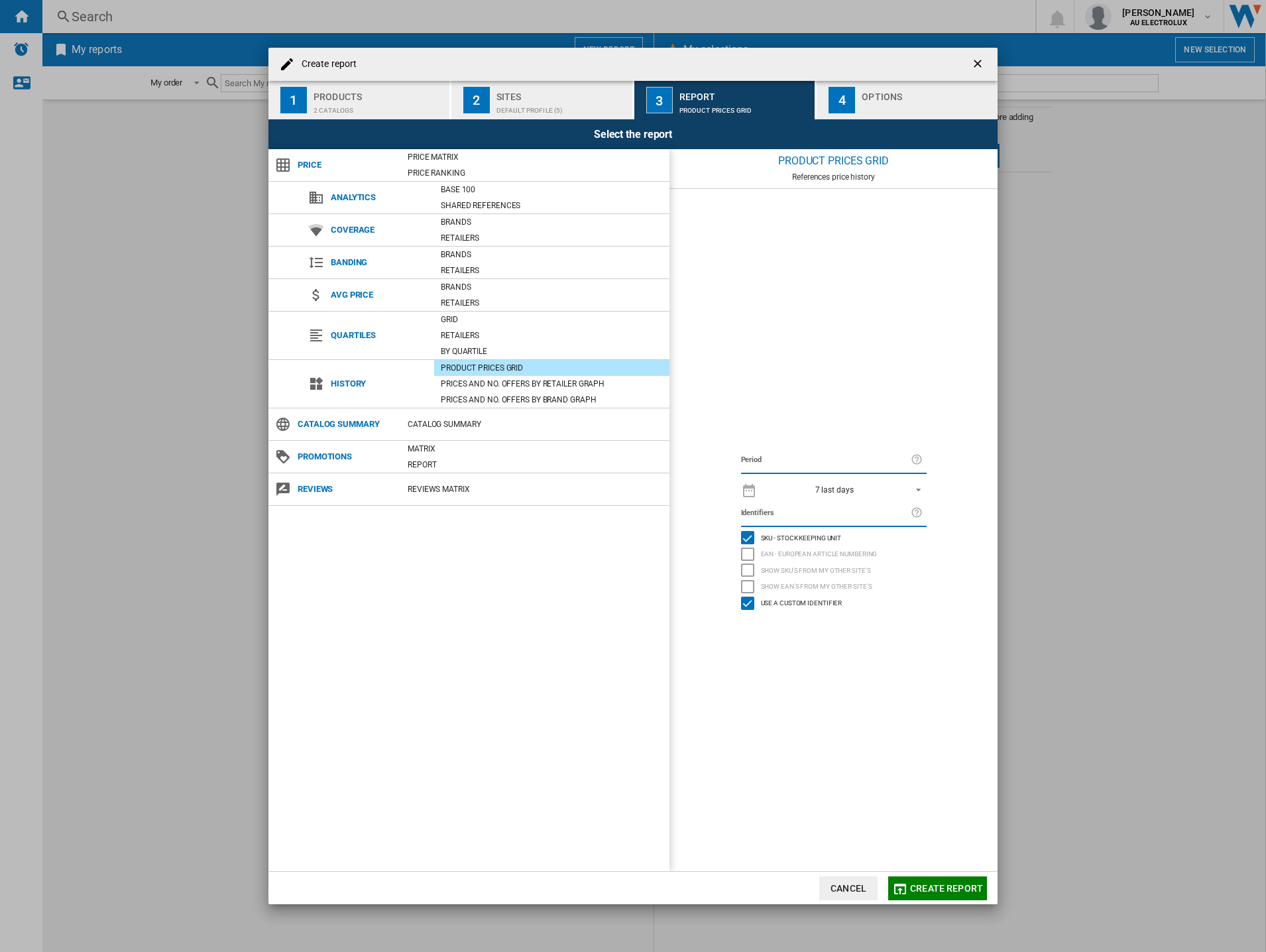
click at [921, 483] on span "REPORTS.WIZARD.STEPS.REPORT.STEPS.REPORT_OPTIONS.PERIOD: 7 last days" at bounding box center [914, 489] width 16 height 12
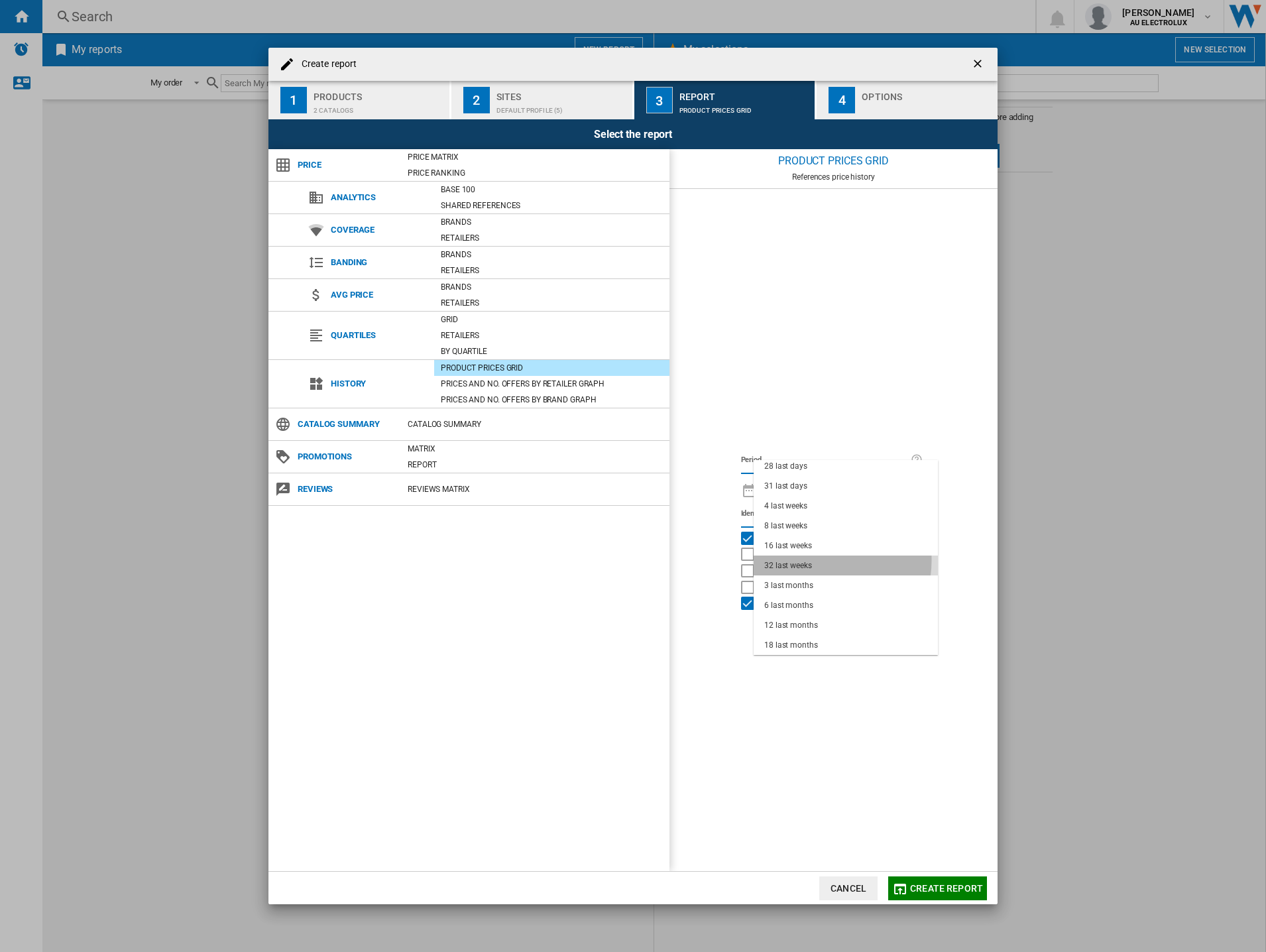
click at [814, 560] on md-option "32 last weeks" at bounding box center [845, 565] width 184 height 20
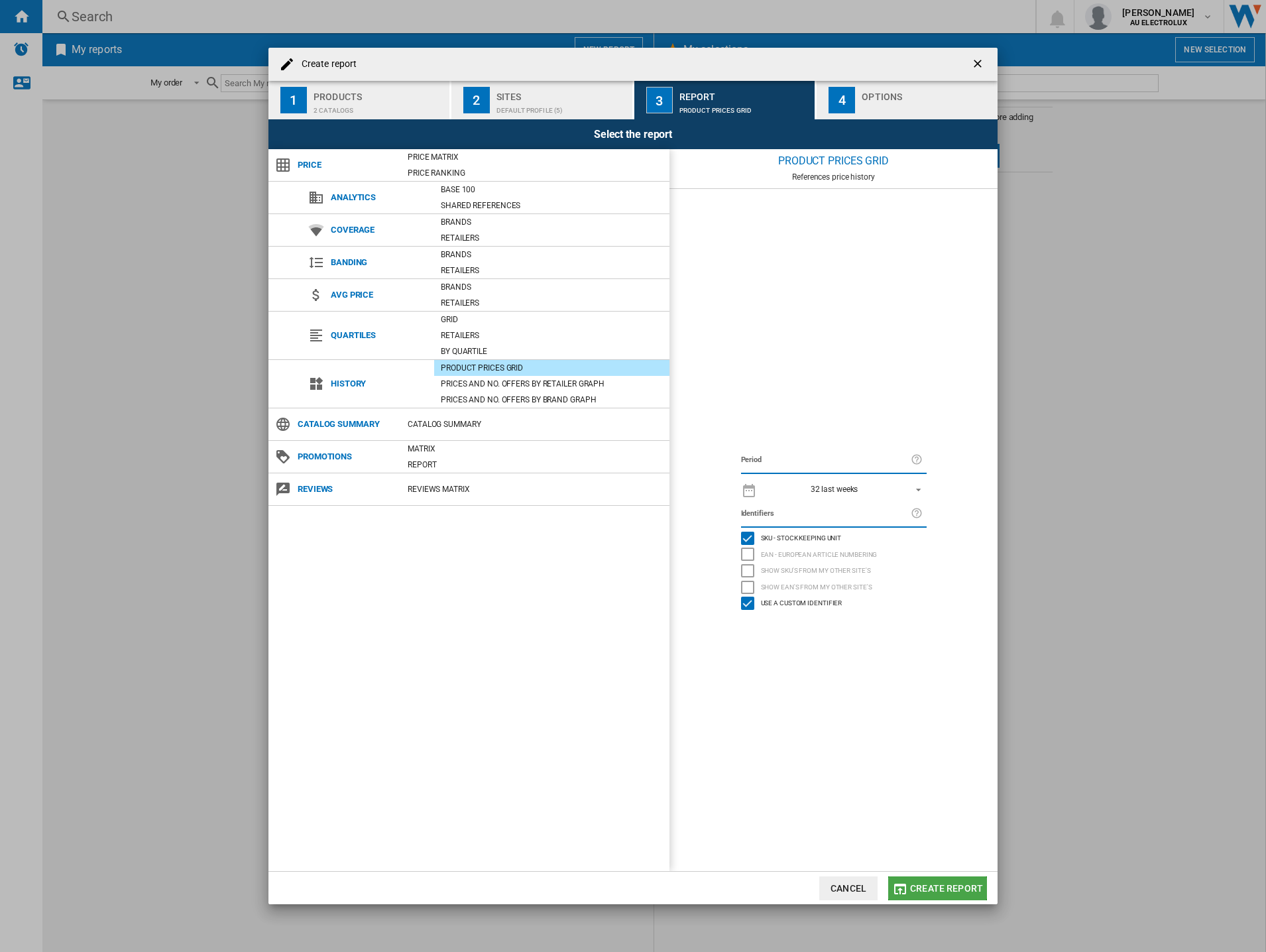
click at [911, 882] on button "Create report" at bounding box center [936, 888] width 98 height 24
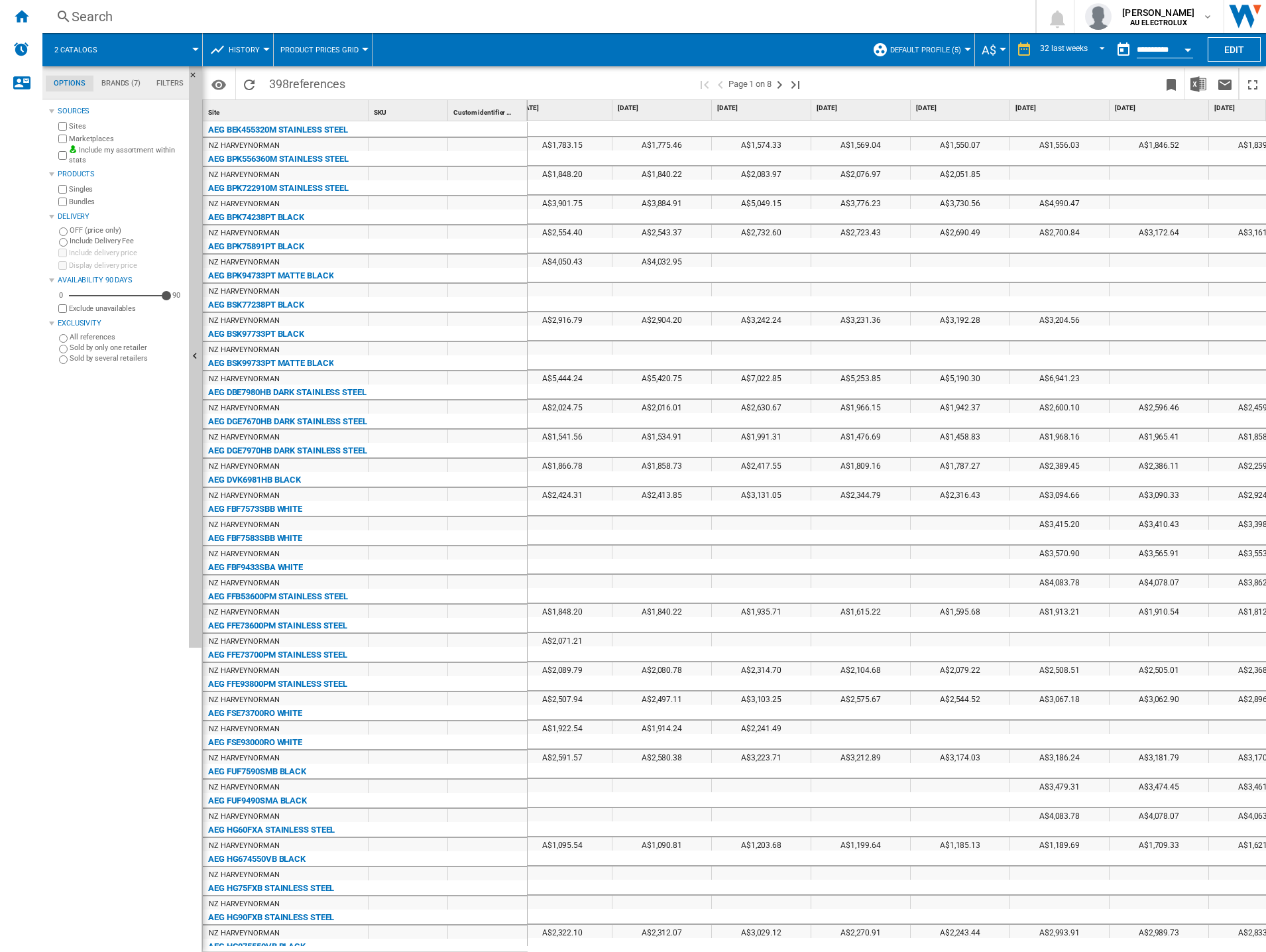
scroll to position [0, 2548]
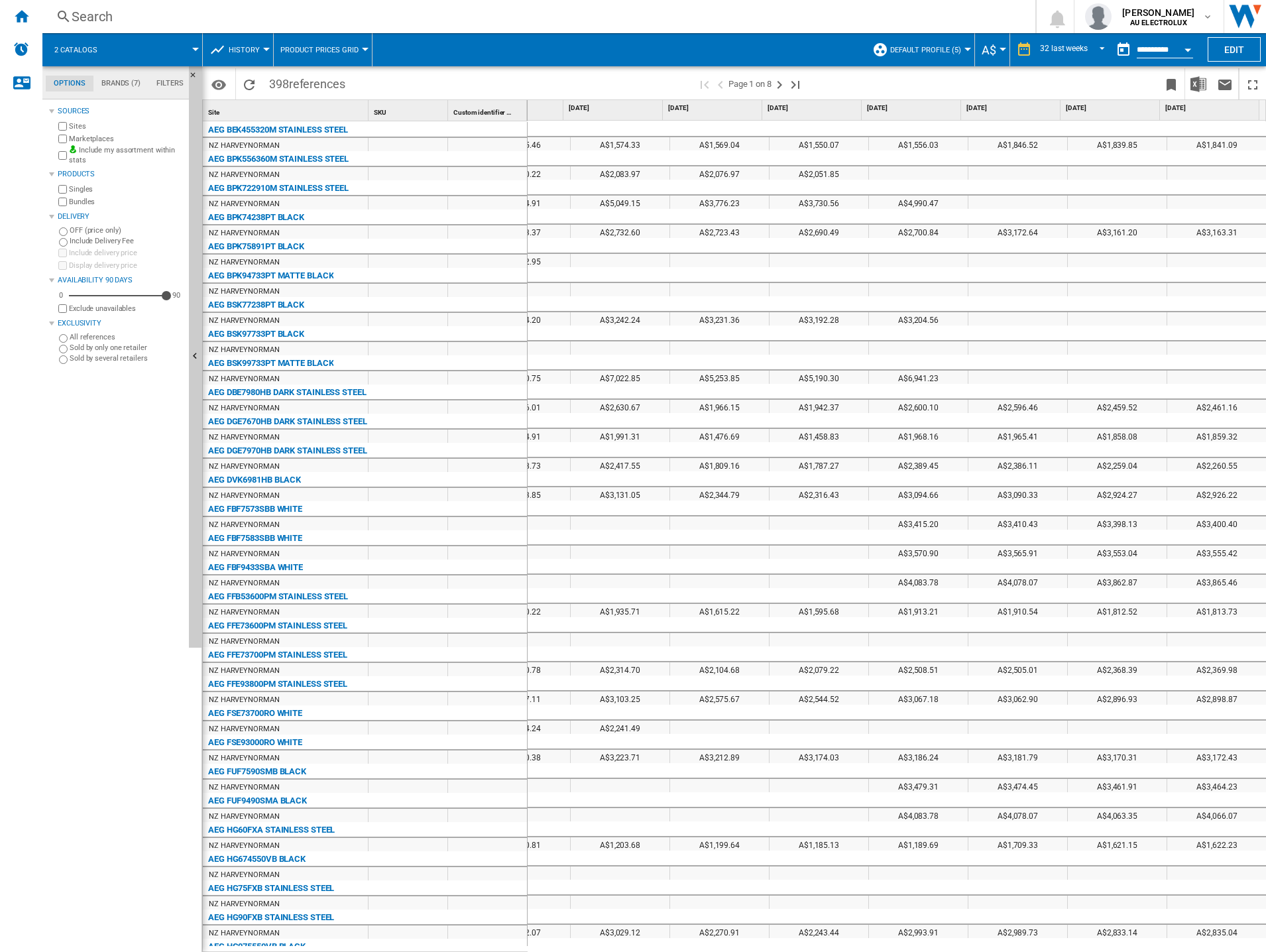
click at [1156, 51] on input "**********" at bounding box center [1165, 51] width 56 height 12
click at [1186, 49] on div "Open calendar" at bounding box center [1187, 51] width 7 height 3
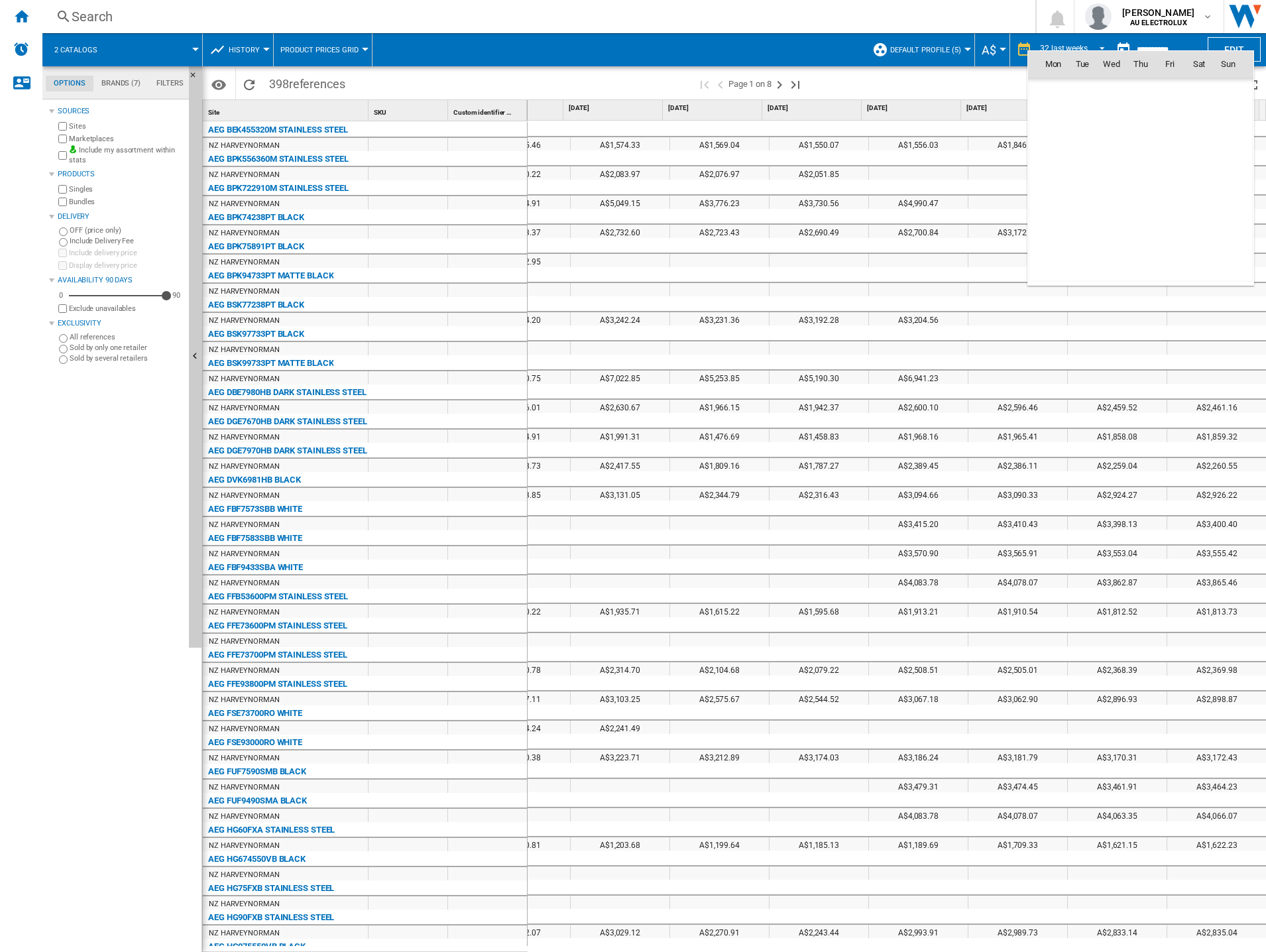
scroll to position [6322, 0]
click at [1229, 90] on span "3" at bounding box center [1227, 92] width 27 height 27
type input "**********"
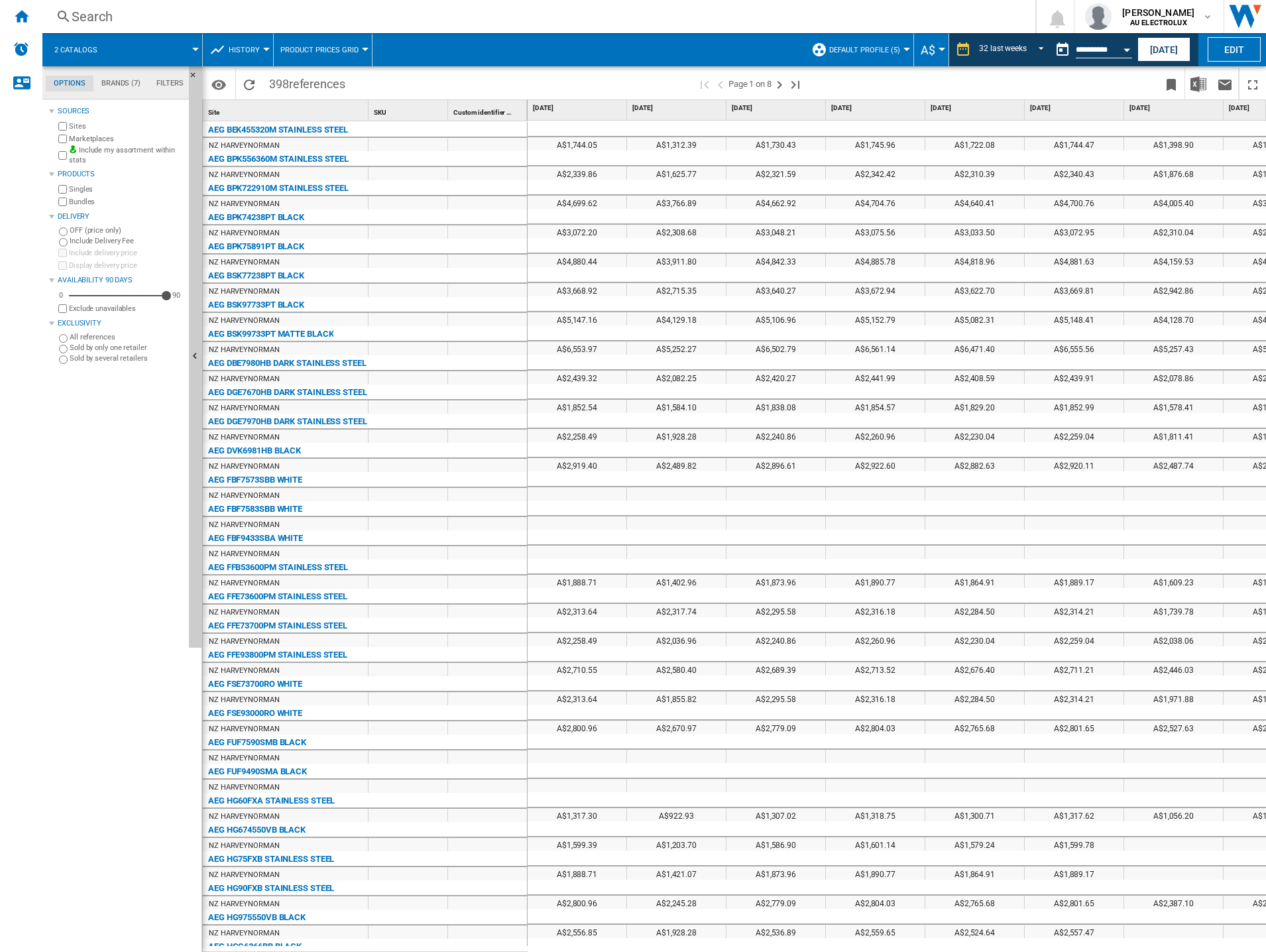
click at [936, 52] on button "A$" at bounding box center [930, 50] width 21 height 33
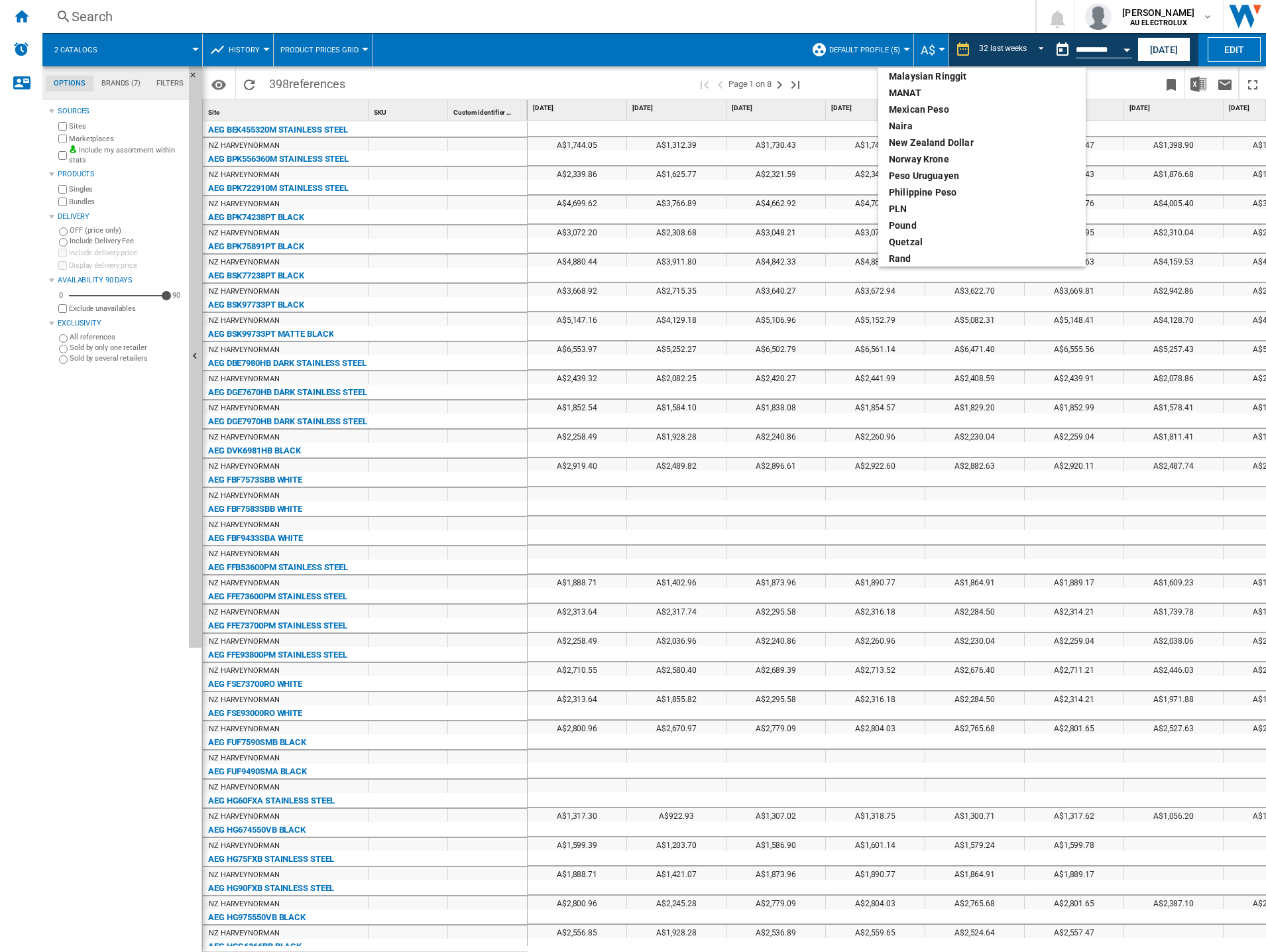
scroll to position [375, 0]
click at [934, 169] on div "New Zealand dollar" at bounding box center [982, 170] width 187 height 13
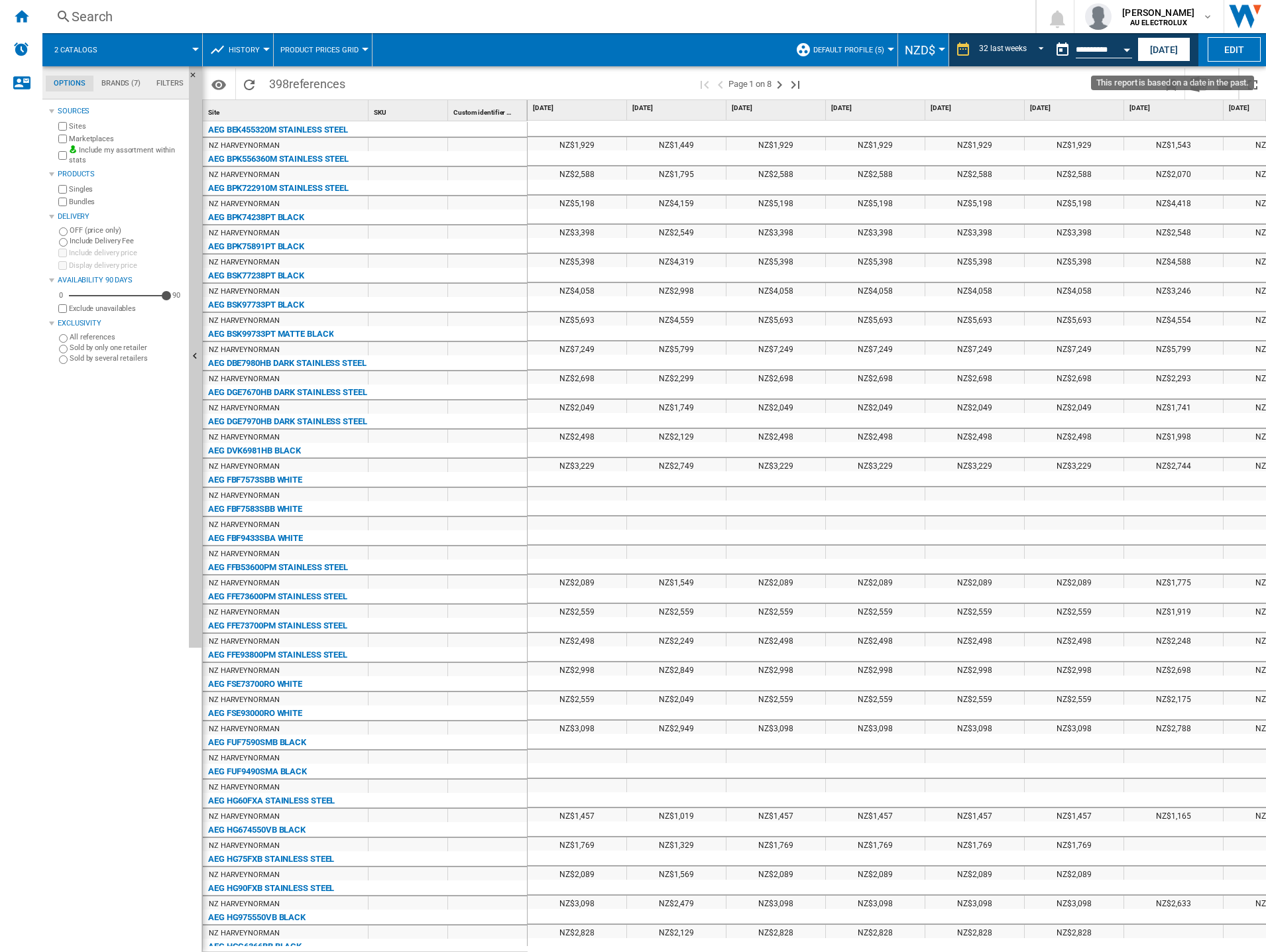
click at [1129, 45] on button "Open calendar" at bounding box center [1126, 48] width 24 height 24
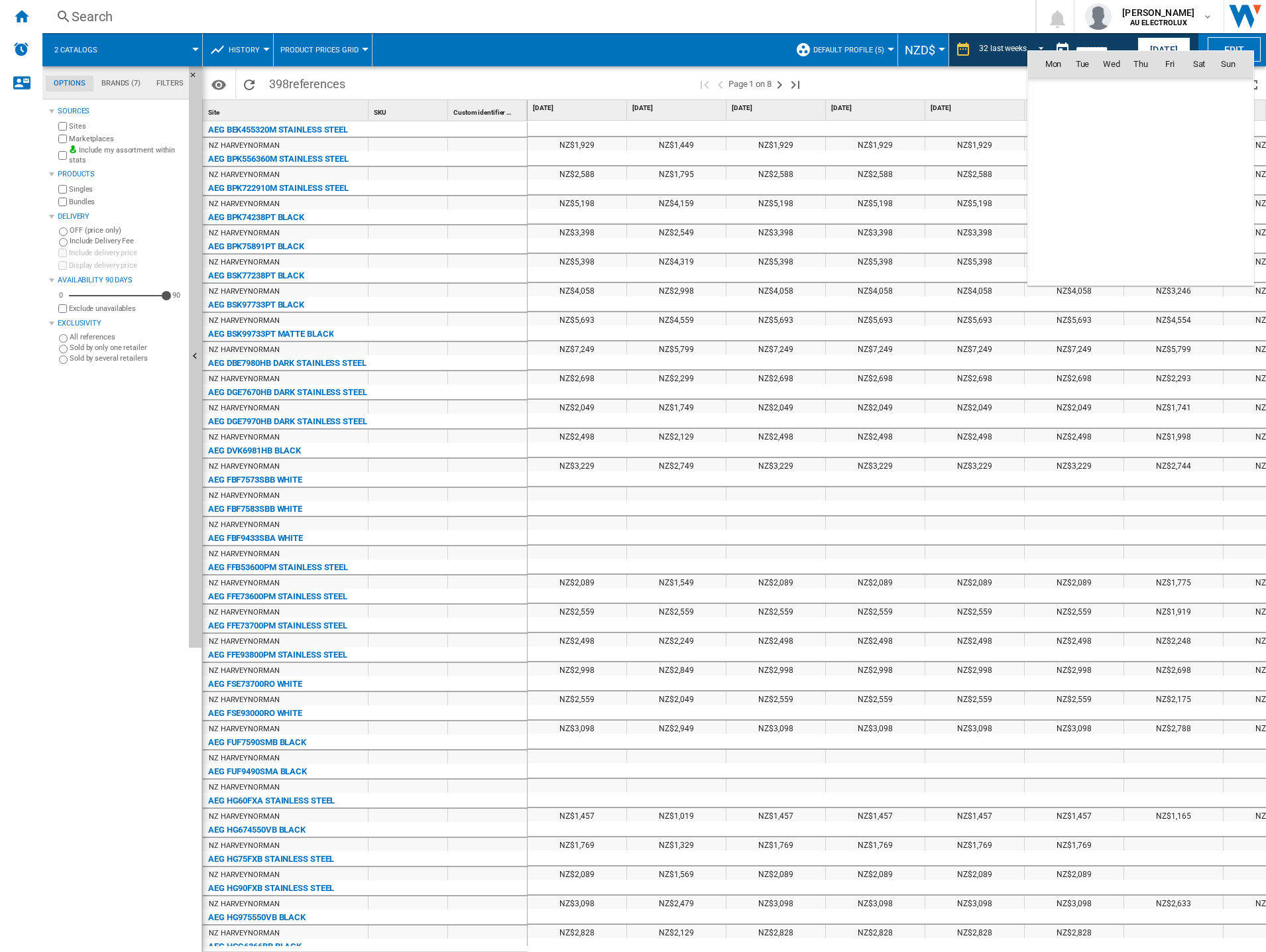
scroll to position [6322, 0]
click at [930, 10] on div at bounding box center [633, 476] width 1266 height 952
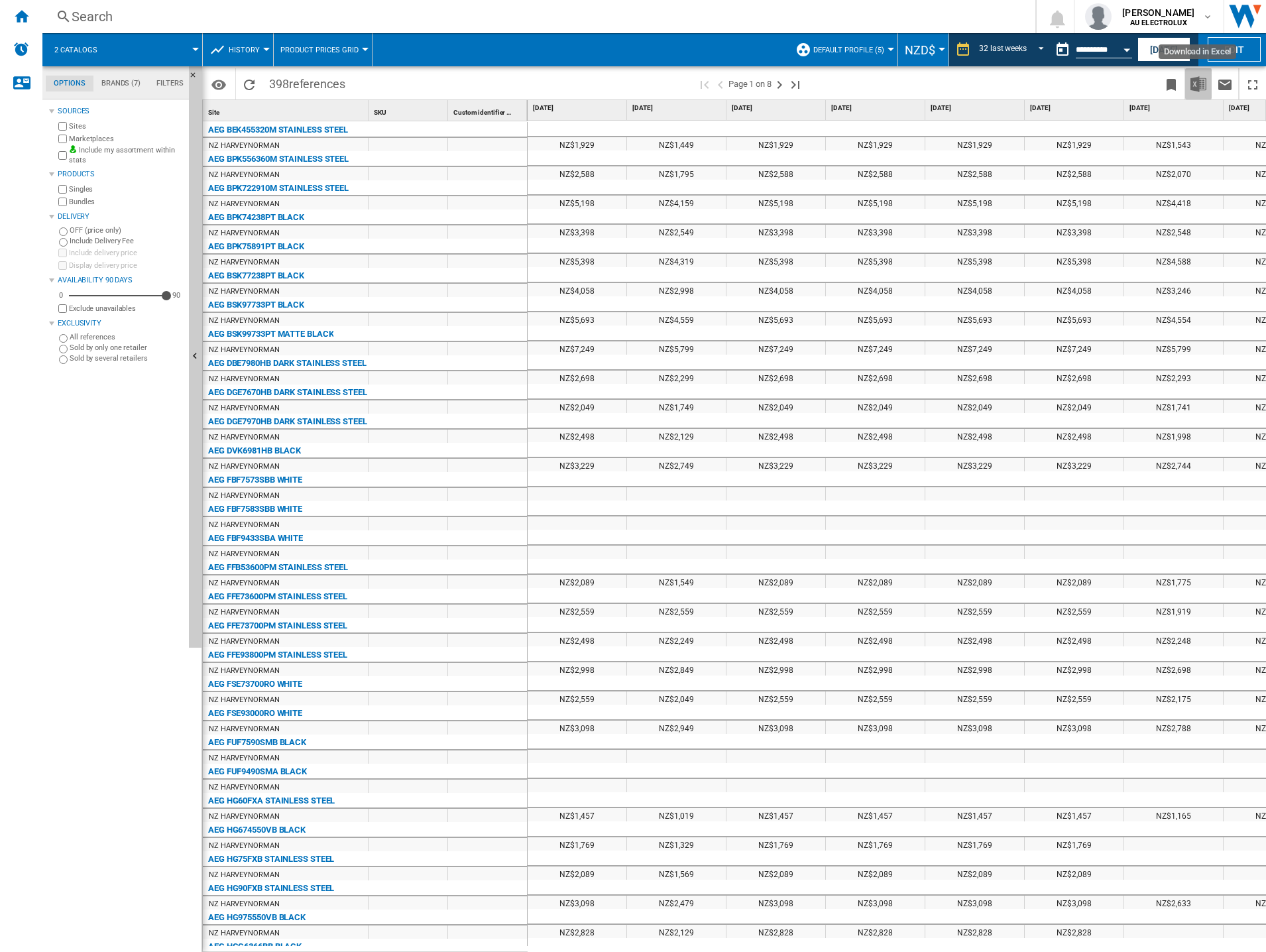
click at [1198, 84] on img "Download in Excel" at bounding box center [1198, 84] width 16 height 16
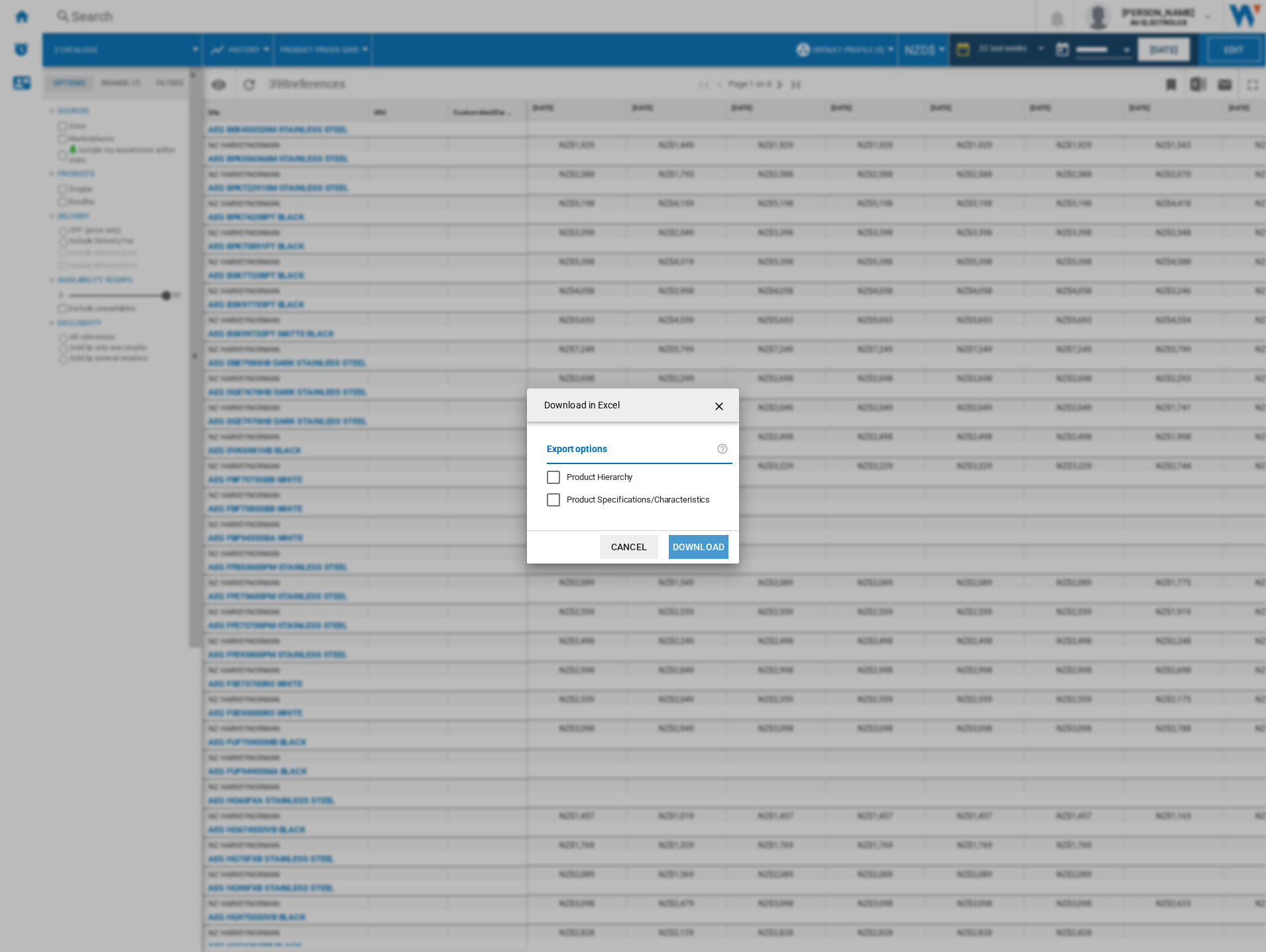
click at [704, 547] on button "Download" at bounding box center [698, 547] width 60 height 24
